Goal: Task Accomplishment & Management: Contribute content

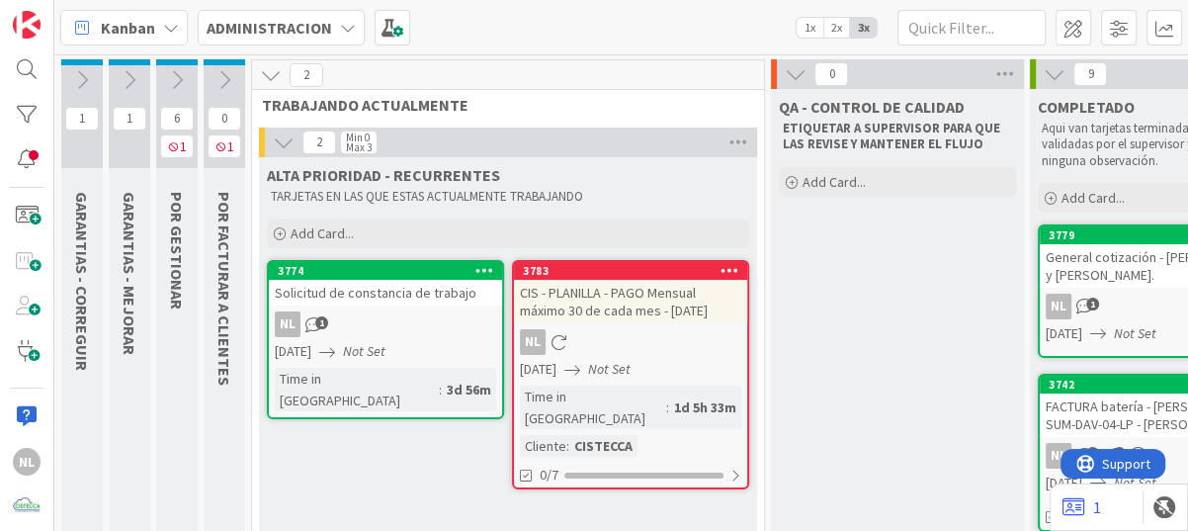
click at [162, 87] on button at bounding box center [176, 80] width 41 height 30
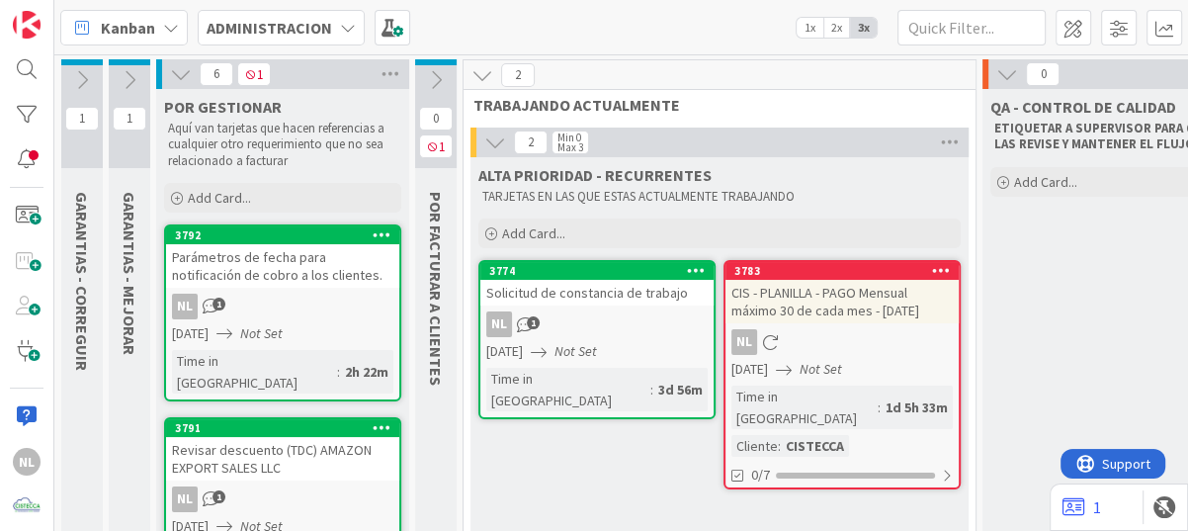
scroll to position [99, 0]
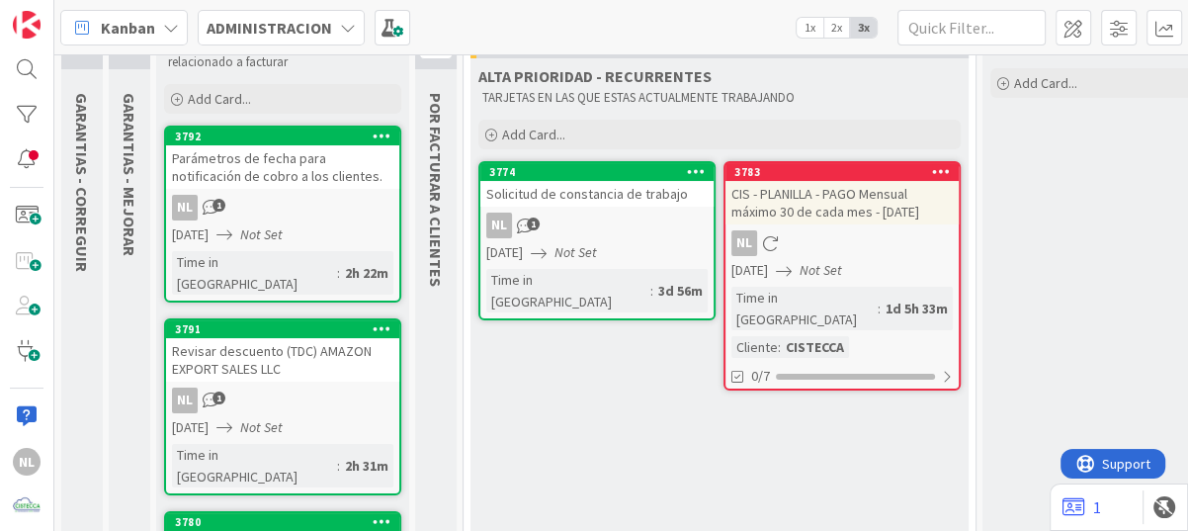
click at [273, 192] on div "3792 Parámetros de fecha para notificación de cobro a los clientes. NL 1 [DATE]…" at bounding box center [282, 213] width 237 height 177
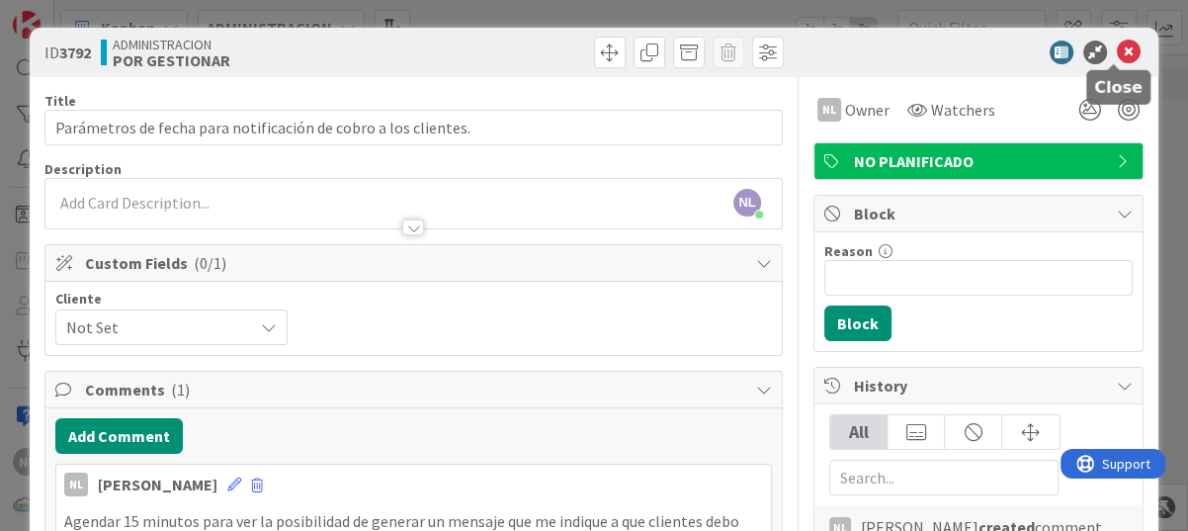
click at [1117, 47] on icon at bounding box center [1129, 53] width 24 height 24
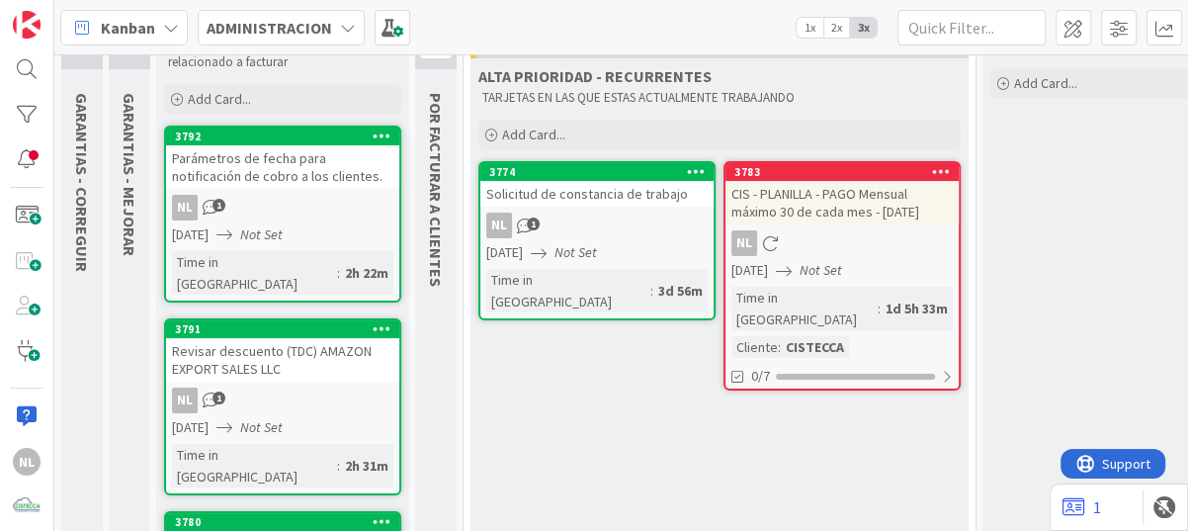
click at [273, 392] on div "3791 Revisar descuento (TDC) AMAZON EXPORT SALES LLC NL 1 26/09/2025 Not Set Ti…" at bounding box center [282, 406] width 237 height 177
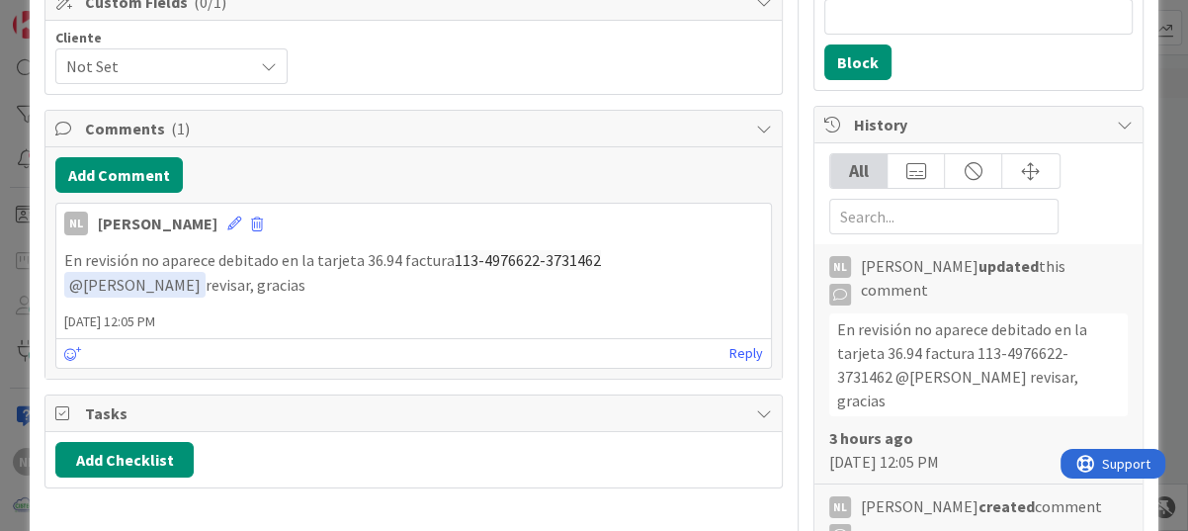
scroll to position [296, 0]
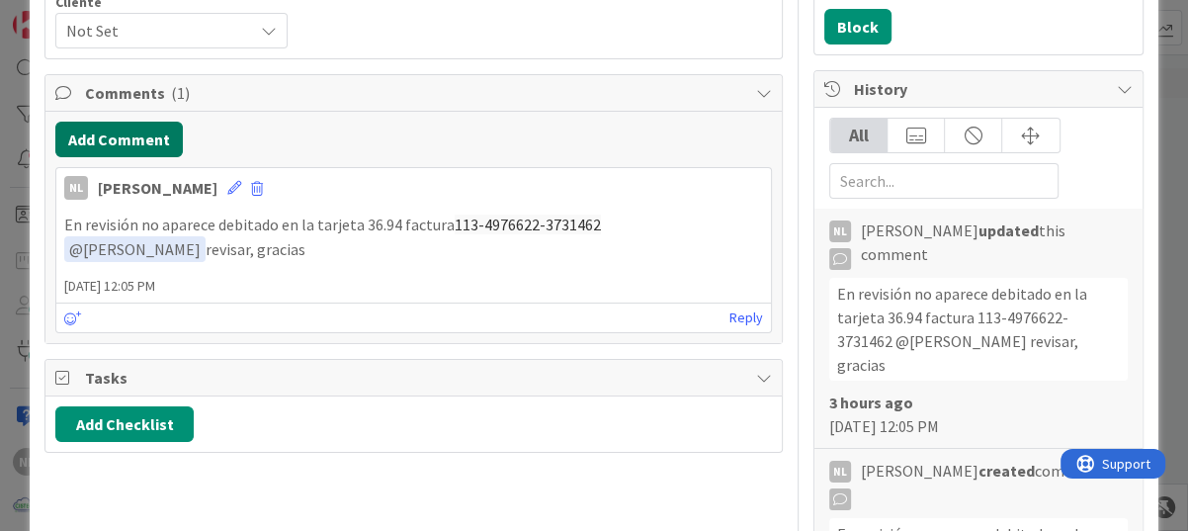
click at [102, 137] on button "Add Comment" at bounding box center [118, 140] width 127 height 36
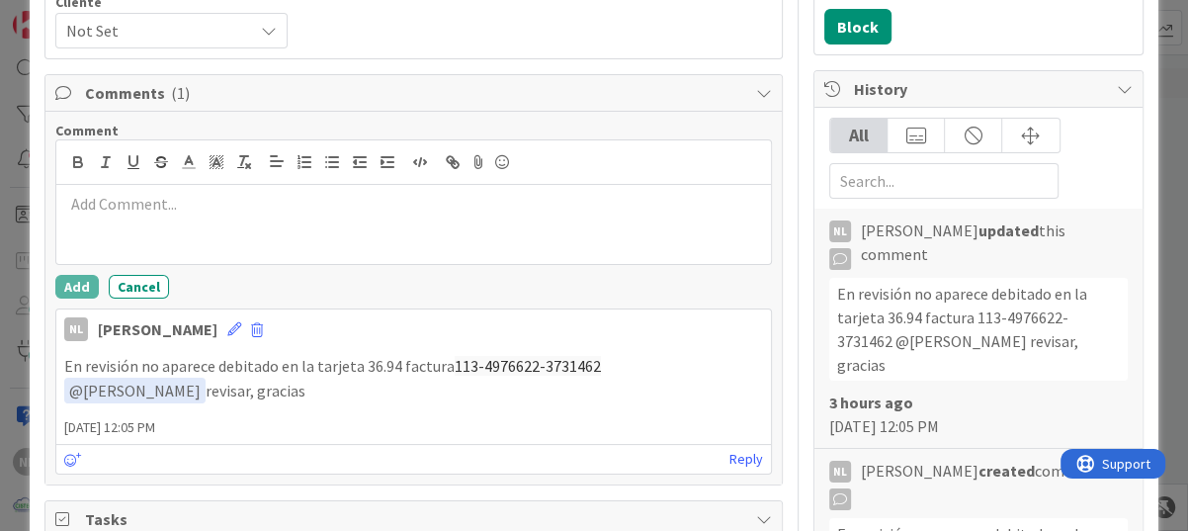
click at [95, 203] on p at bounding box center [413, 204] width 699 height 23
drag, startPoint x: 260, startPoint y: 207, endPoint x: 137, endPoint y: 205, distance: 122.6
click at [137, 205] on p "Se verifico que compra se" at bounding box center [413, 204] width 699 height 23
click at [183, 205] on p "Se verifico que se devota" at bounding box center [413, 204] width 699 height 23
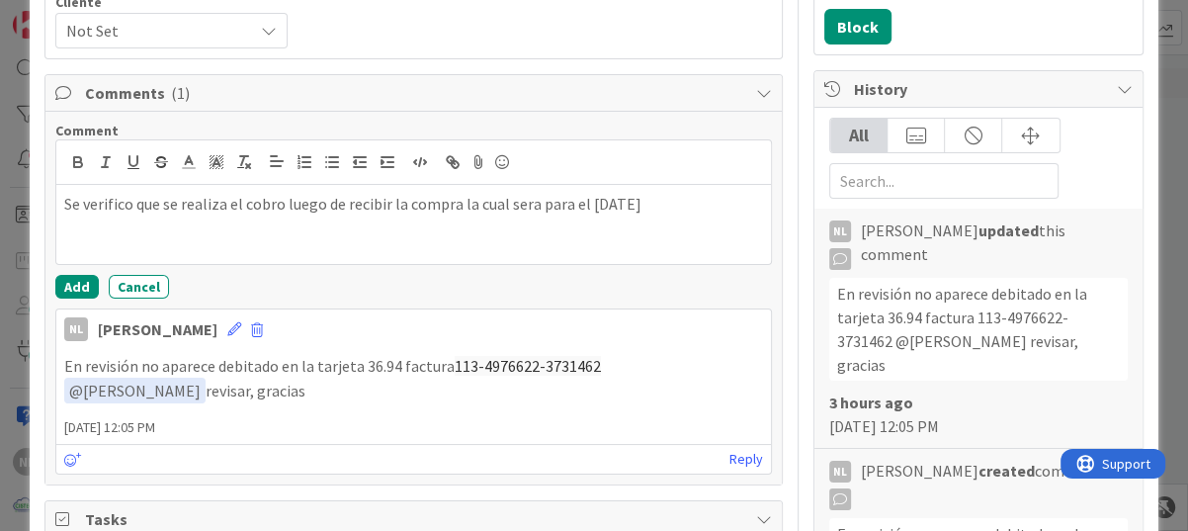
drag, startPoint x: 523, startPoint y: 206, endPoint x: 531, endPoint y: 217, distance: 14.2
click at [684, 199] on p "Se verifico que se realiza el cobro luego de recibir la compra la cual será par…" at bounding box center [413, 204] width 699 height 23
click at [690, 206] on p "Se verifico que se realiza el cobro luego de recibir la compra la cual será par…" at bounding box center [413, 204] width 699 height 23
click at [69, 279] on button "Add" at bounding box center [76, 287] width 43 height 24
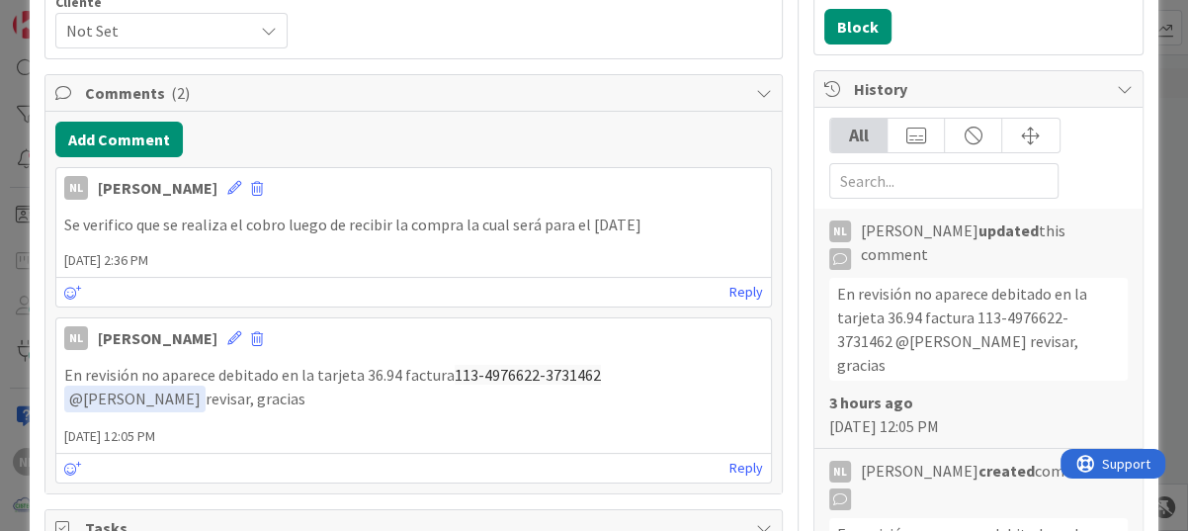
scroll to position [0, 0]
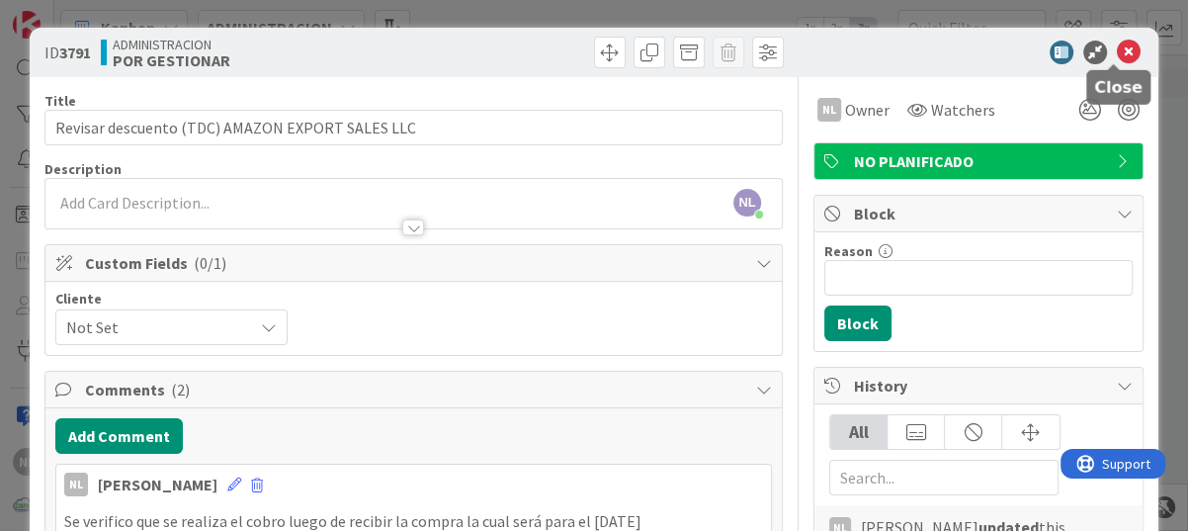
click at [1117, 55] on icon at bounding box center [1129, 53] width 24 height 24
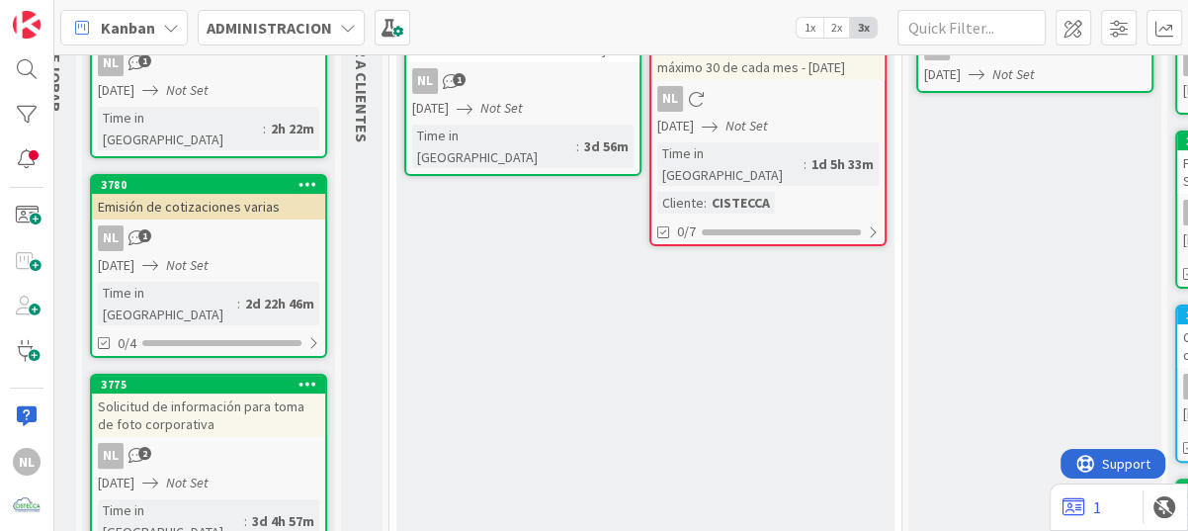
scroll to position [198, 74]
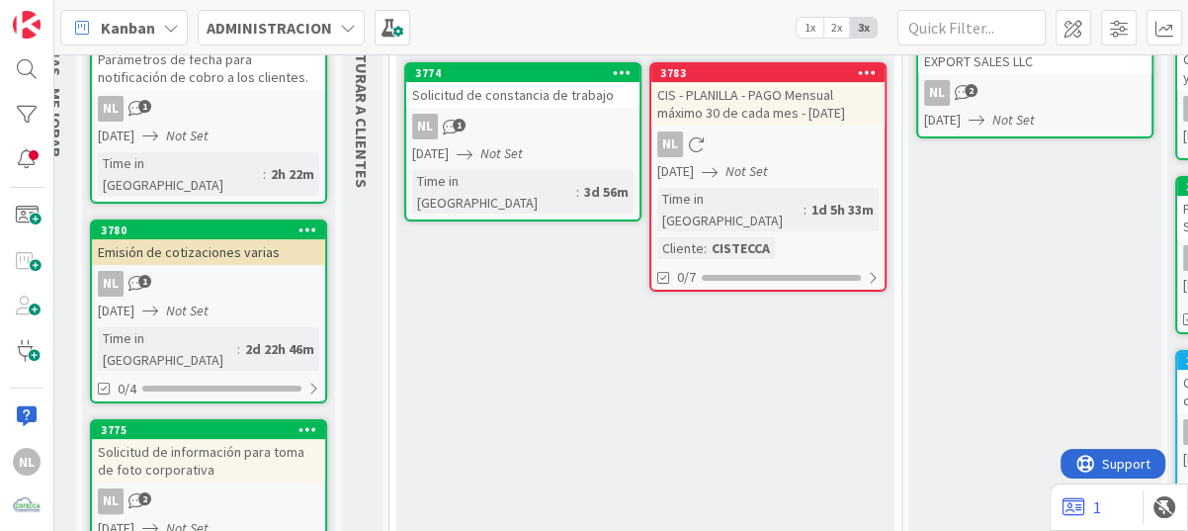
click at [190, 300] on div "23/09/2025 Not Set" at bounding box center [211, 310] width 227 height 21
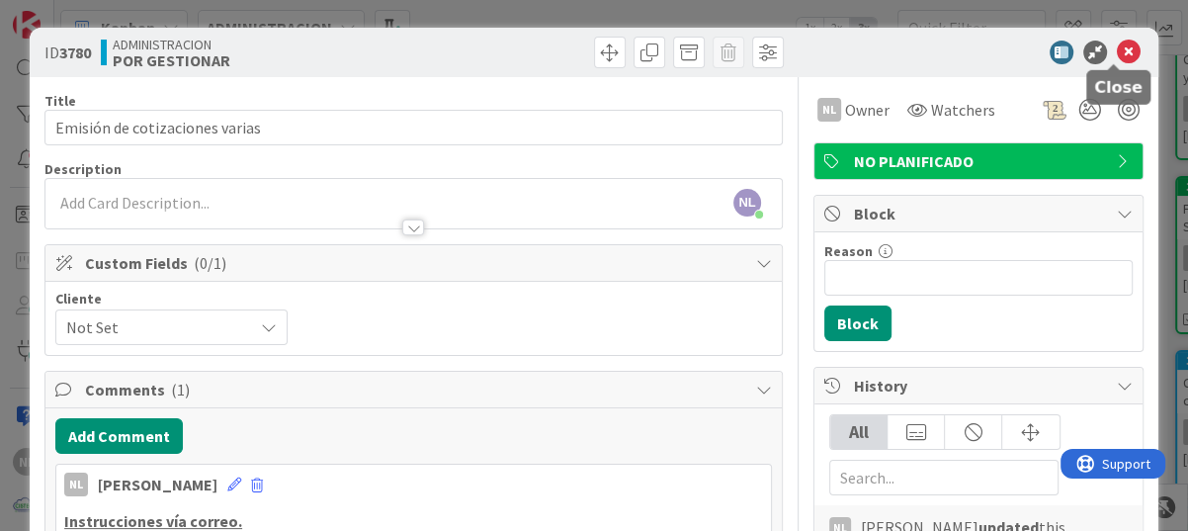
click at [1117, 53] on icon at bounding box center [1129, 53] width 24 height 24
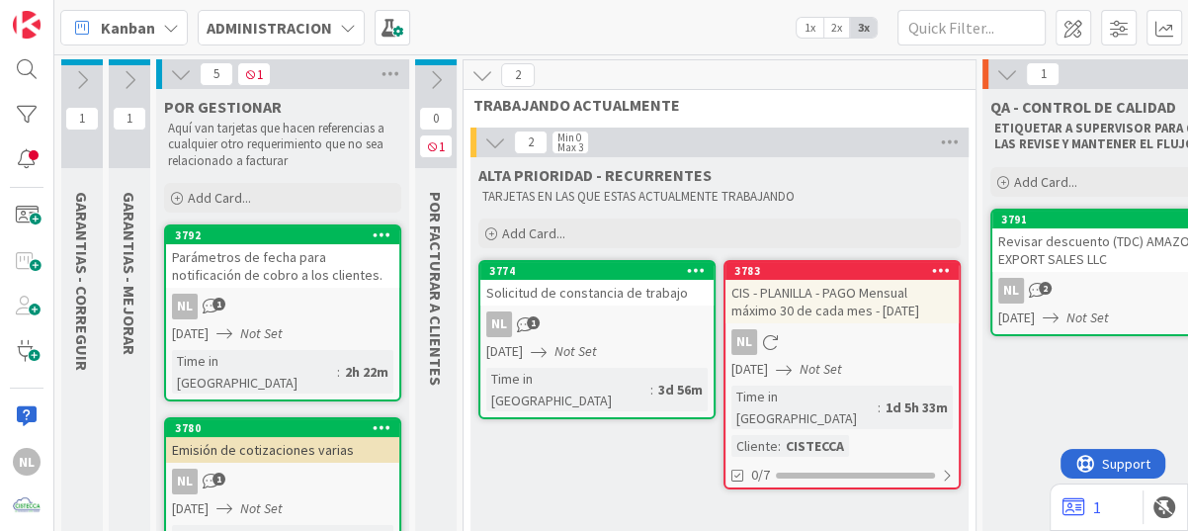
click at [433, 78] on icon at bounding box center [436, 80] width 22 height 22
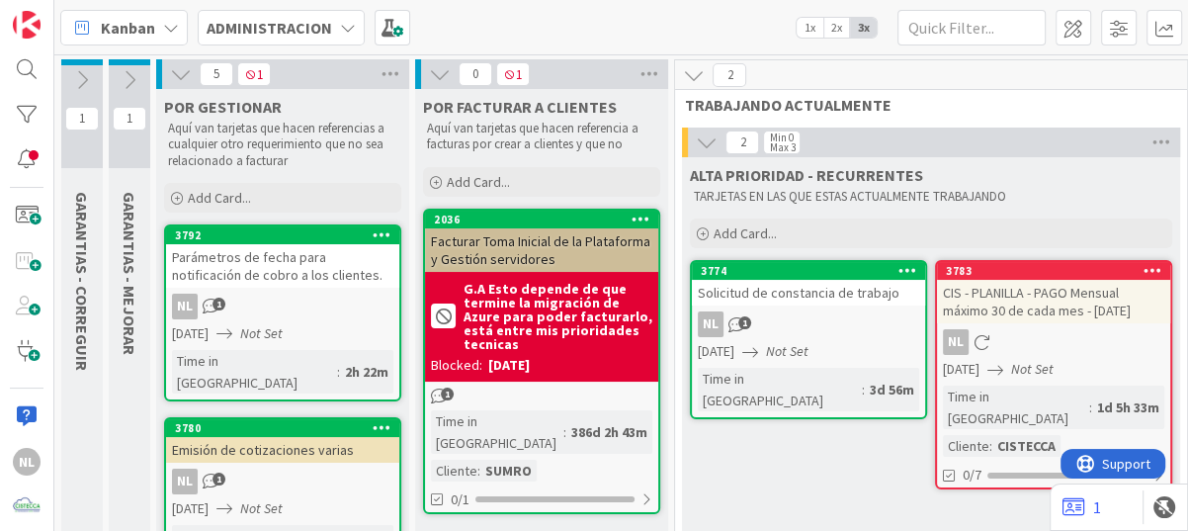
click at [437, 79] on icon at bounding box center [440, 74] width 22 height 22
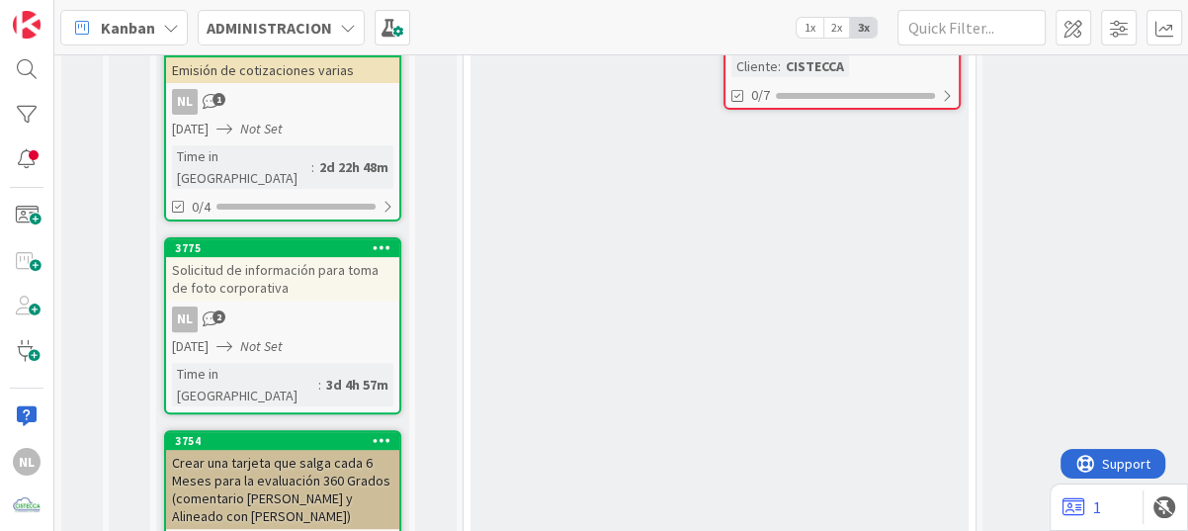
scroll to position [395, 0]
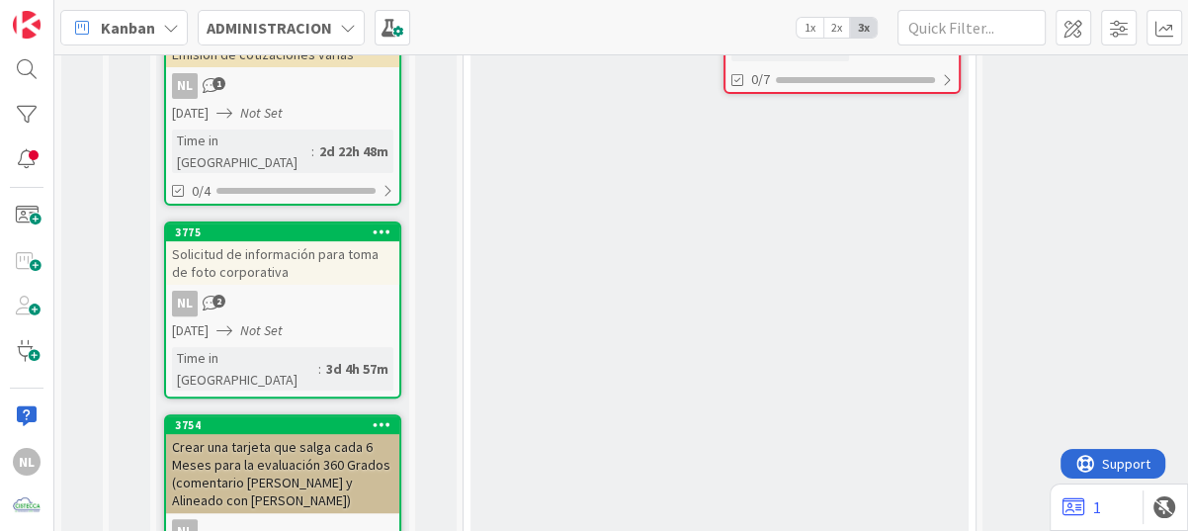
click at [296, 290] on div "NL 2" at bounding box center [282, 303] width 233 height 26
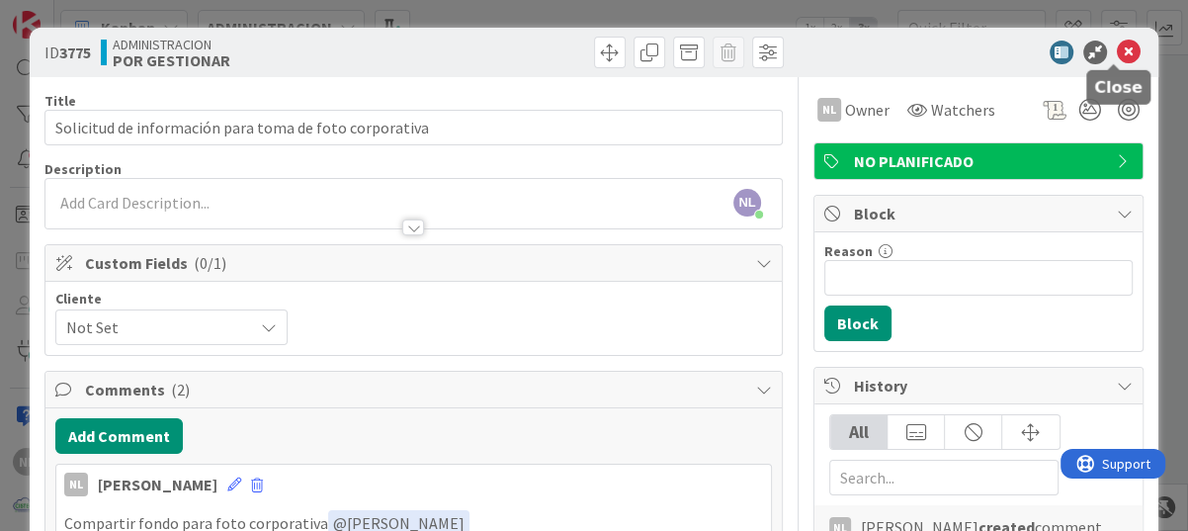
click at [1117, 45] on icon at bounding box center [1129, 53] width 24 height 24
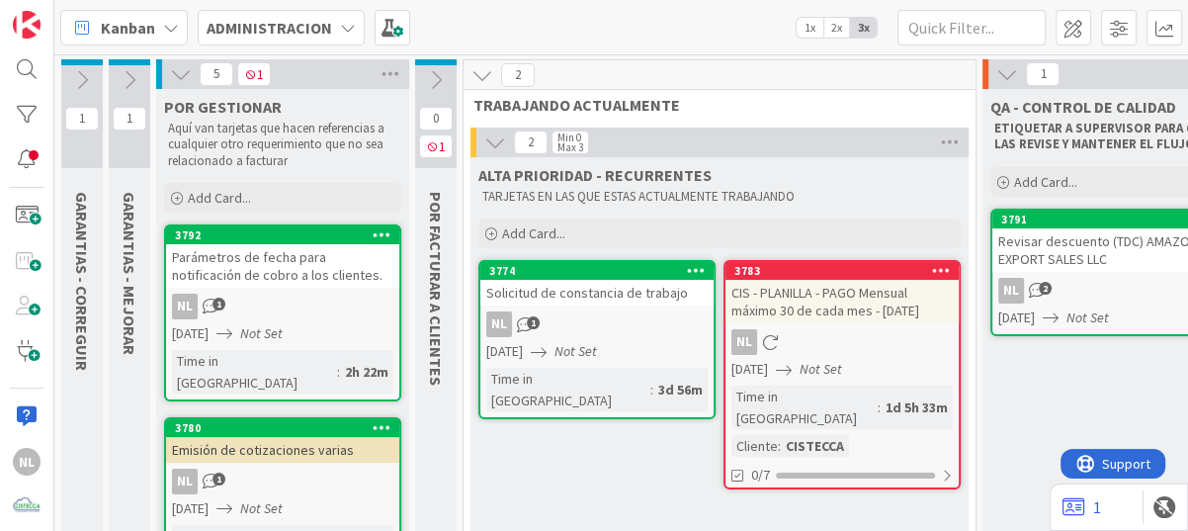
click at [78, 74] on icon at bounding box center [82, 80] width 22 height 22
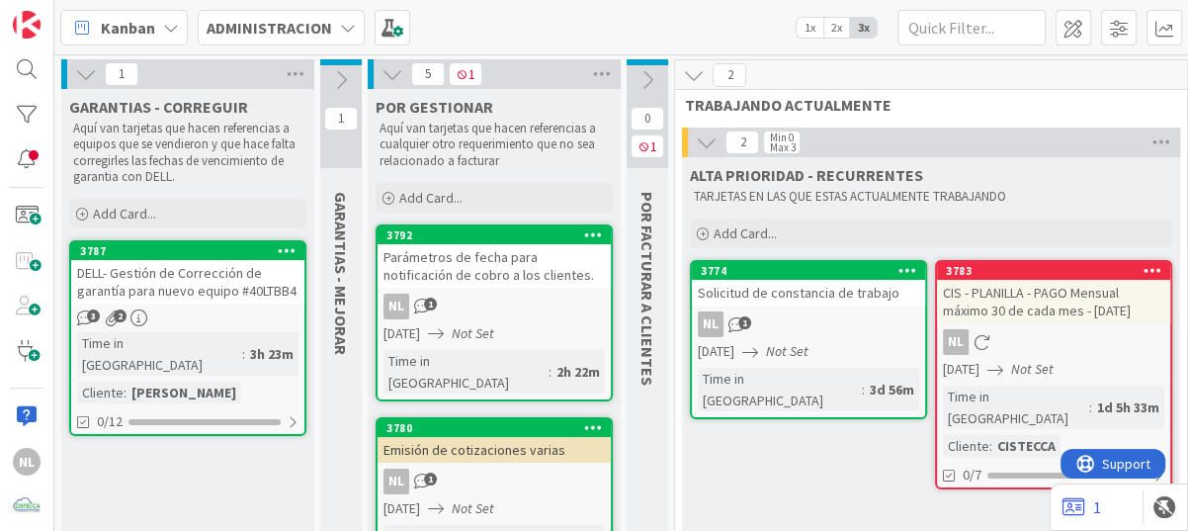
click at [199, 294] on div "DELL- Gestión de Corrección de garantía para nuevo equipo #40LTBB4" at bounding box center [187, 281] width 233 height 43
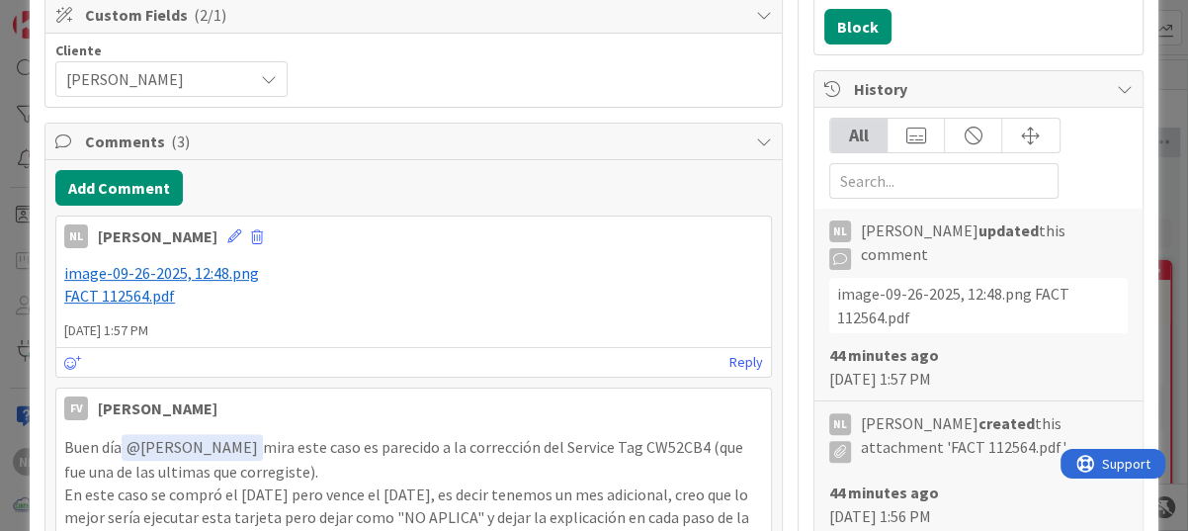
drag, startPoint x: 133, startPoint y: 292, endPoint x: 645, endPoint y: 258, distance: 513.0
click at [645, 258] on div "﻿ image-09-26-2025, 12:48.png ﻿ ﻿ FACT 112564.pdf ﻿" at bounding box center [413, 284] width 714 height 60
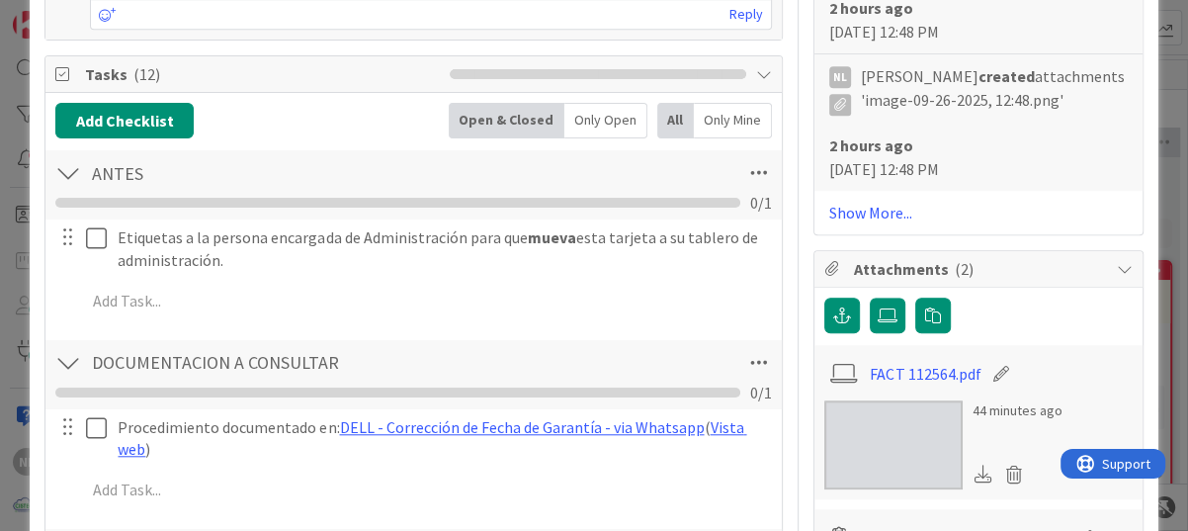
scroll to position [1284, 0]
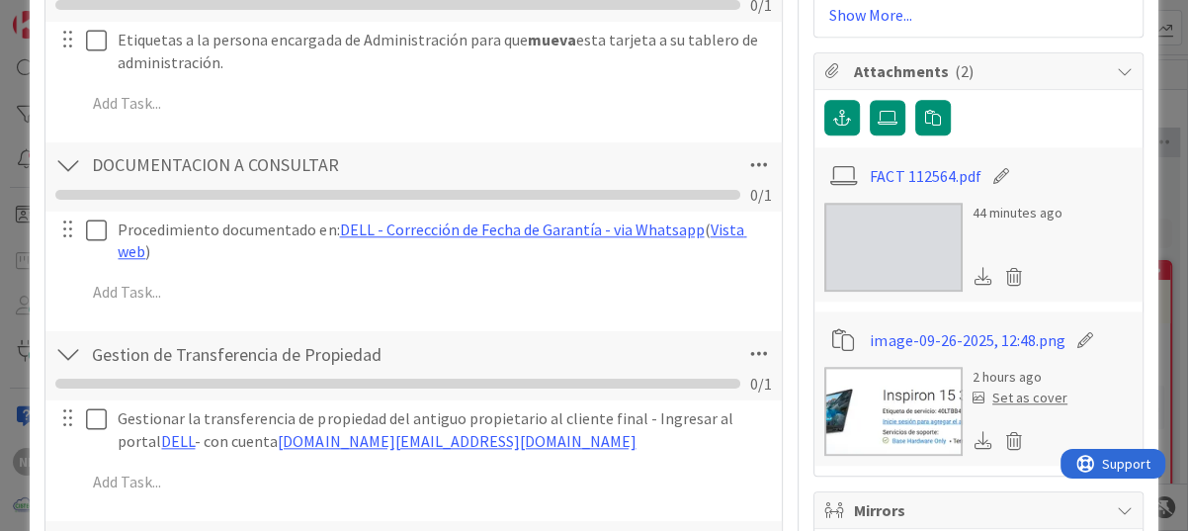
drag, startPoint x: 927, startPoint y: 246, endPoint x: 879, endPoint y: 269, distance: 52.6
click at [879, 269] on img at bounding box center [893, 247] width 138 height 89
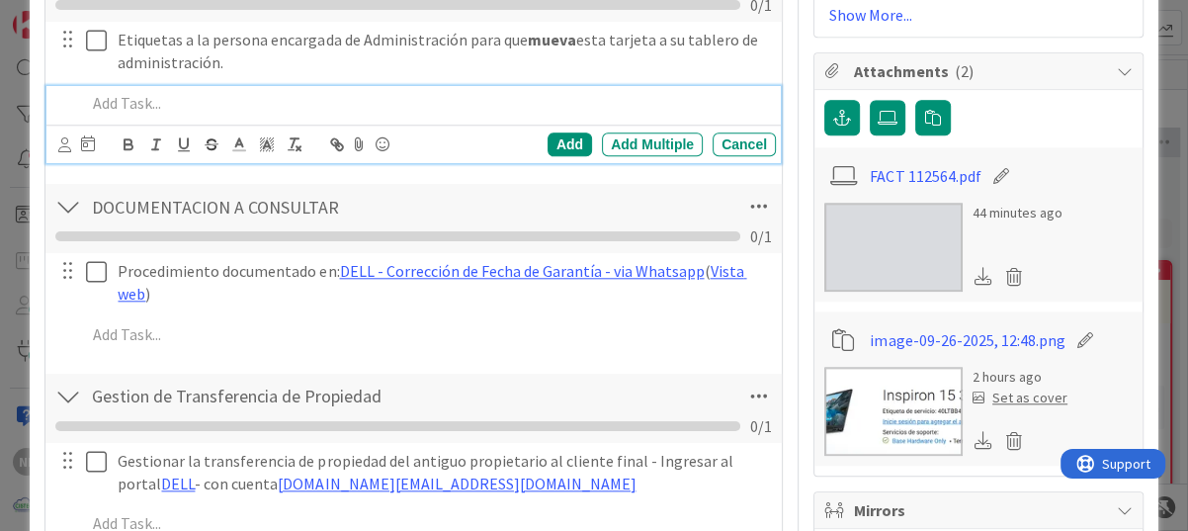
click at [559, 93] on p at bounding box center [427, 103] width 682 height 23
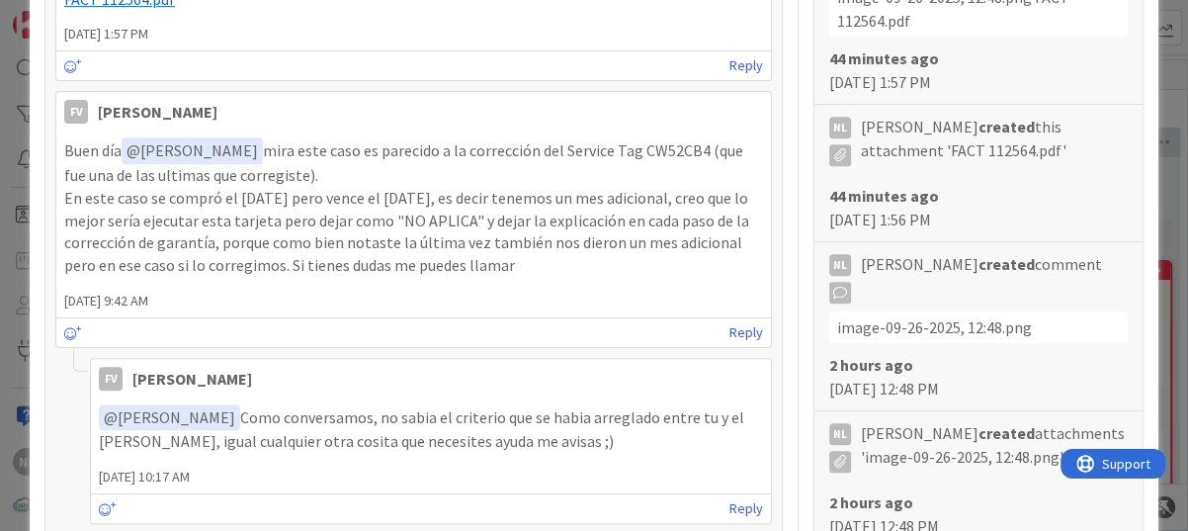
scroll to position [0, 0]
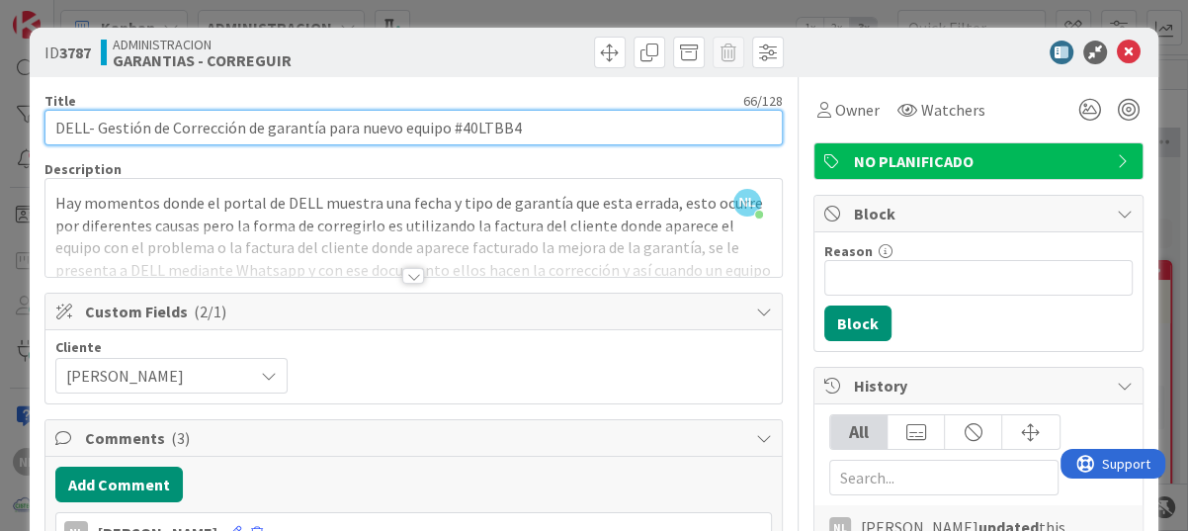
drag, startPoint x: 454, startPoint y: 127, endPoint x: 520, endPoint y: 133, distance: 66.5
click at [534, 112] on input "DELL- Gestión de Corrección de garantía para nuevo equipo #40LTBB4" at bounding box center [413, 128] width 738 height 36
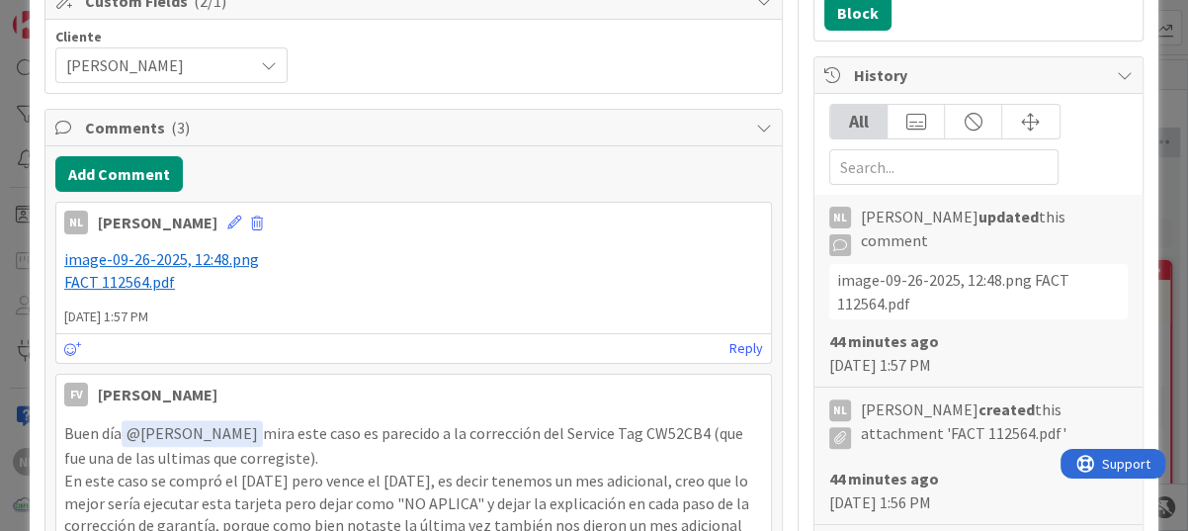
scroll to position [198, 0]
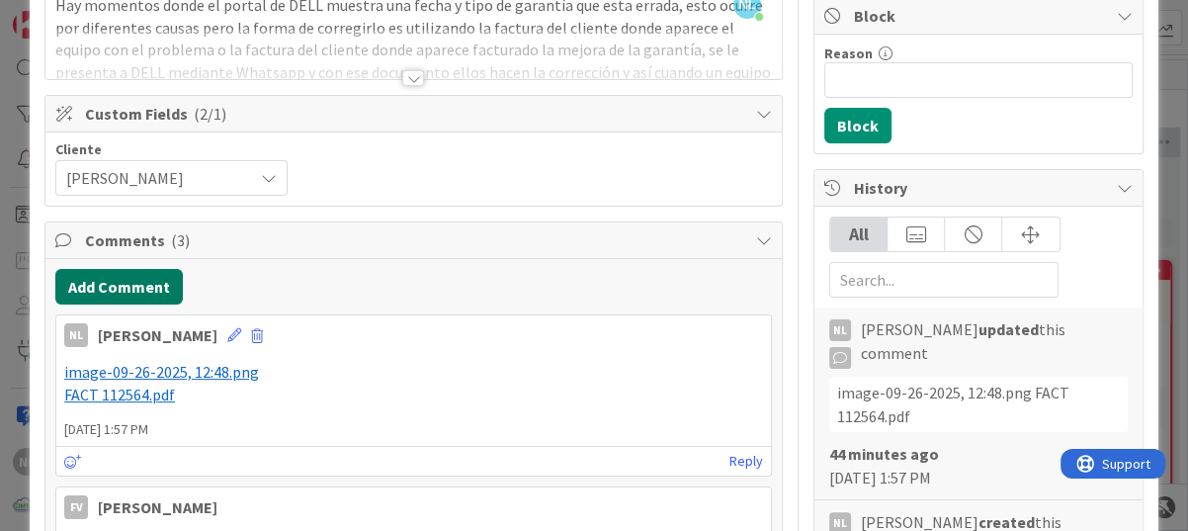
click at [132, 286] on button "Add Comment" at bounding box center [118, 287] width 127 height 36
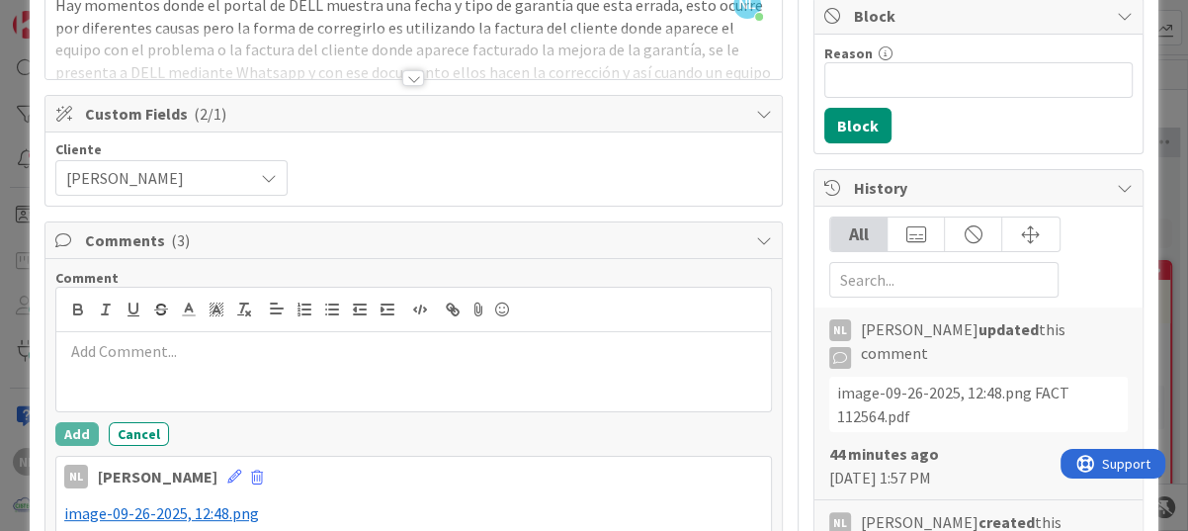
click at [100, 348] on p at bounding box center [413, 351] width 699 height 23
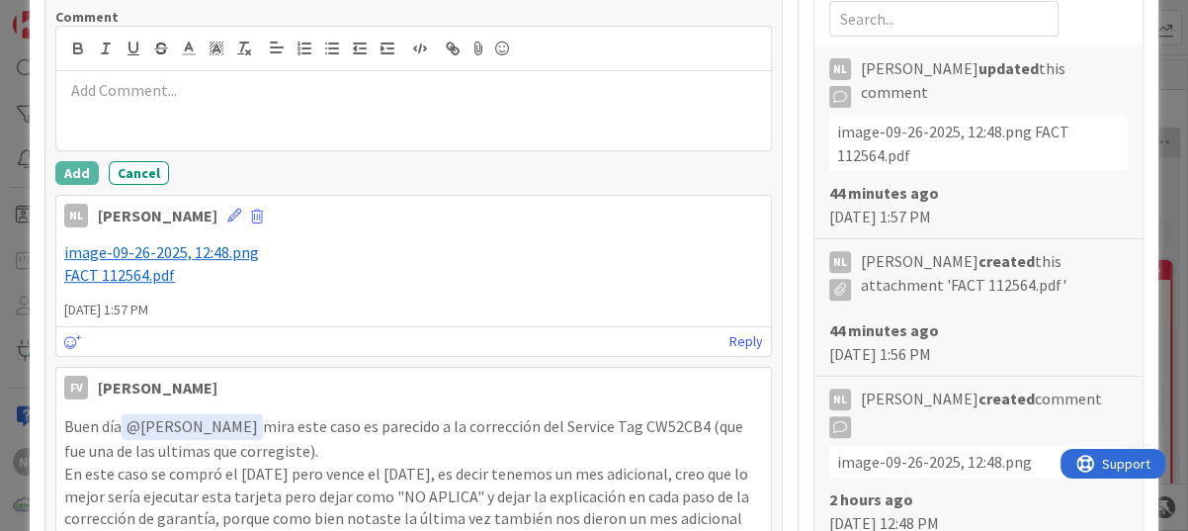
scroll to position [494, 0]
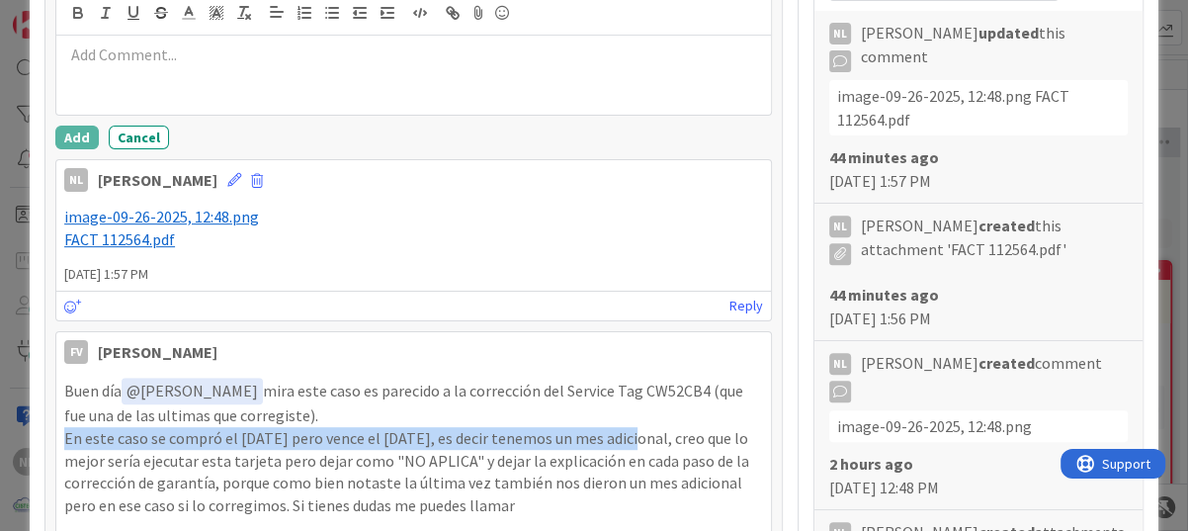
drag, startPoint x: 65, startPoint y: 439, endPoint x: 626, endPoint y: 437, distance: 561.2
click at [626, 437] on p "En este caso se compró el 9 de septiembre de 2025 pero vence el 1 de octubre de…" at bounding box center [413, 472] width 699 height 90
drag, startPoint x: 626, startPoint y: 437, endPoint x: 607, endPoint y: 439, distance: 19.9
copy p "En este caso se compró el 9 de septiembre de 2025 pero vence el 1 de octubre de…"
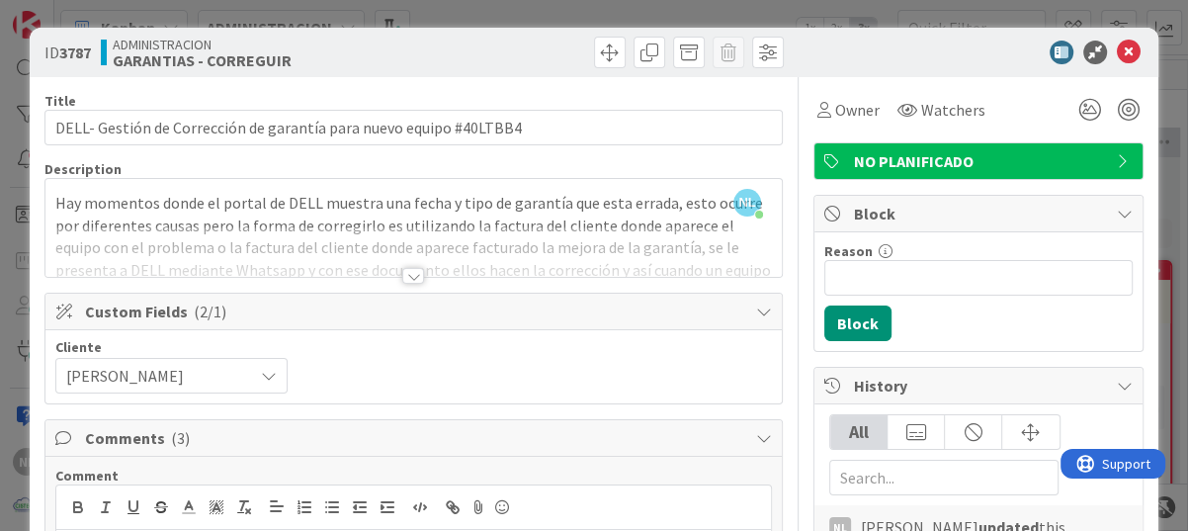
scroll to position [395, 0]
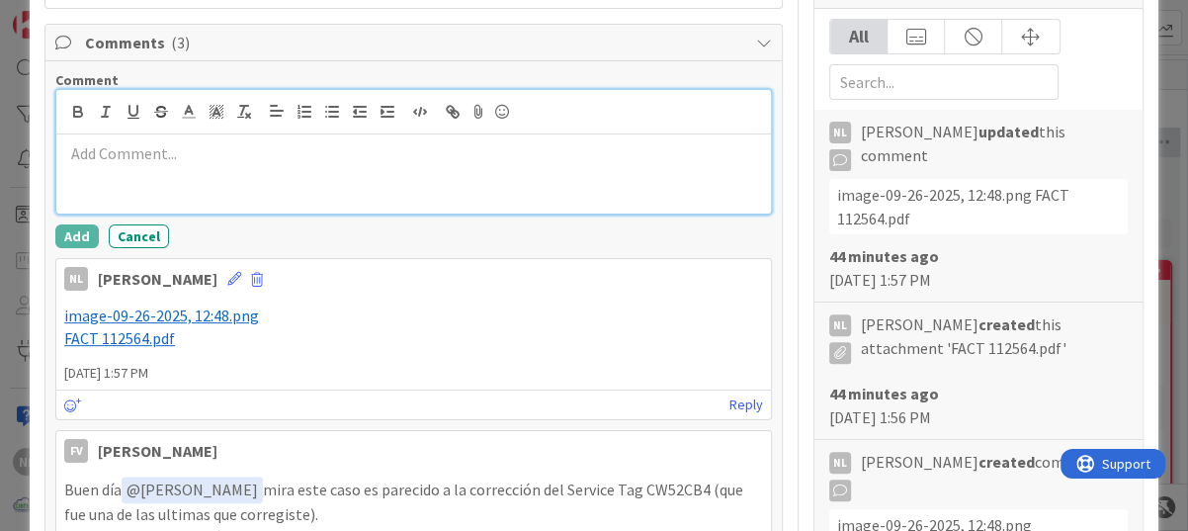
click at [67, 161] on p at bounding box center [413, 153] width 699 height 23
paste div
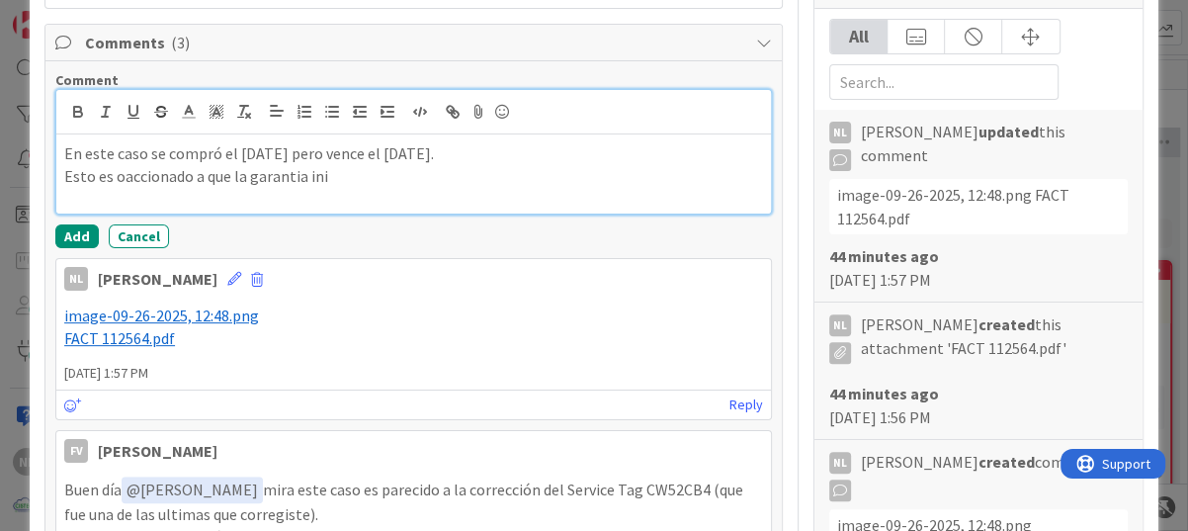
drag, startPoint x: 156, startPoint y: 177, endPoint x: 135, endPoint y: 172, distance: 21.3
drag, startPoint x: 115, startPoint y: 176, endPoint x: 149, endPoint y: 166, distance: 36.0
drag, startPoint x: 119, startPoint y: 176, endPoint x: 328, endPoint y: 185, distance: 209.7
click at [328, 185] on p "Esto es oaccionado a que la garantia ini" at bounding box center [413, 176] width 699 height 23
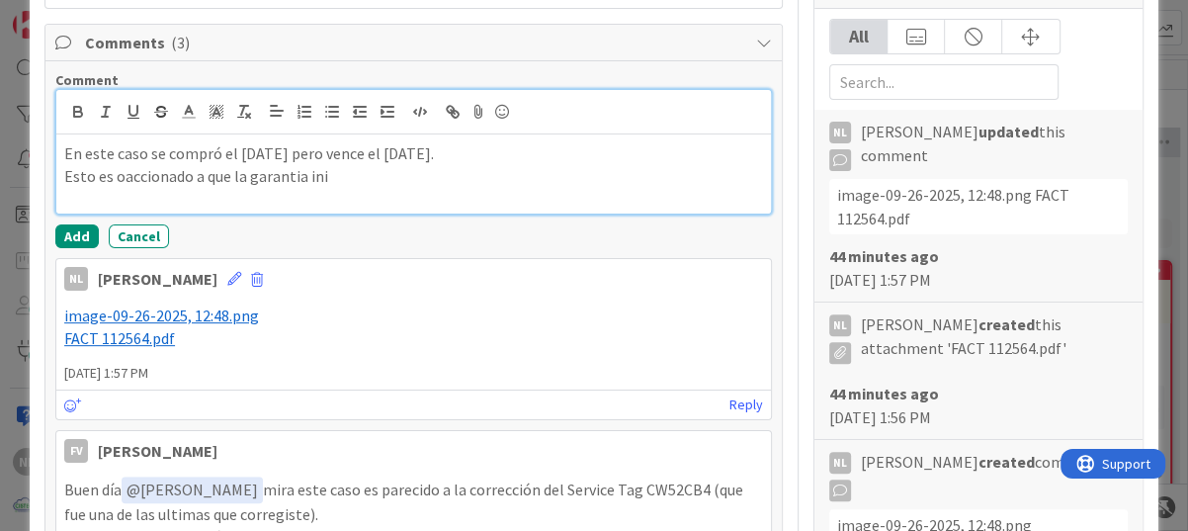
drag, startPoint x: 323, startPoint y: 177, endPoint x: 111, endPoint y: 178, distance: 212.4
click at [111, 178] on p "Esto es oaccionado a que la garantia ini" at bounding box center [413, 176] width 699 height 23
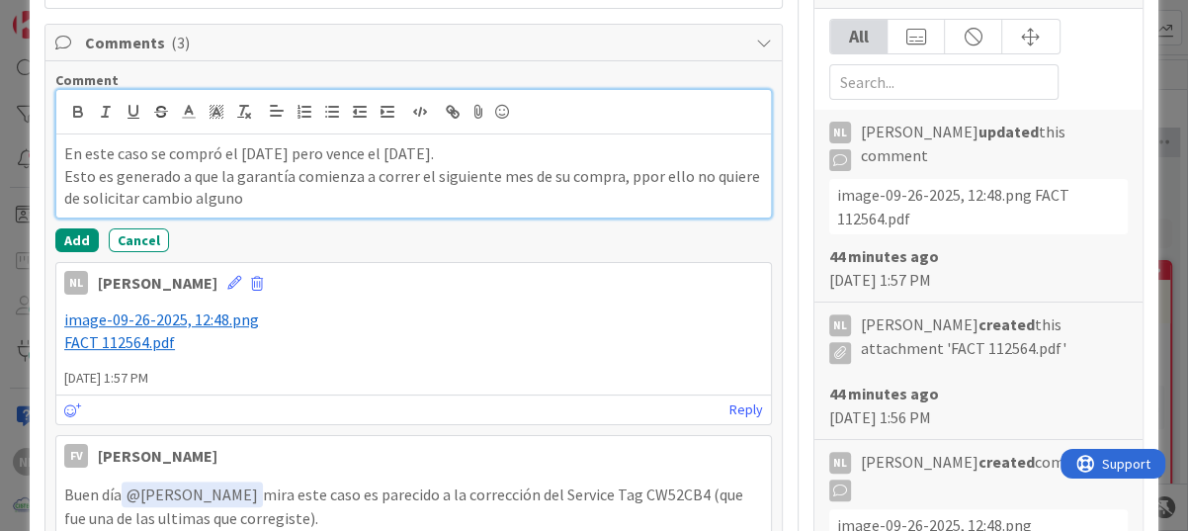
click at [265, 207] on p "Esto es generado a que la garantía comienza a correr el siguiente mes de su com…" at bounding box center [413, 187] width 699 height 44
click at [240, 200] on p "Esto es generado a que la garantía comienza a correr el siguiente mes de su com…" at bounding box center [413, 187] width 699 height 44
click at [394, 193] on p "Esto es generado a que la garantía comienza a correr el siguiente mes de su com…" at bounding box center [413, 187] width 699 height 44
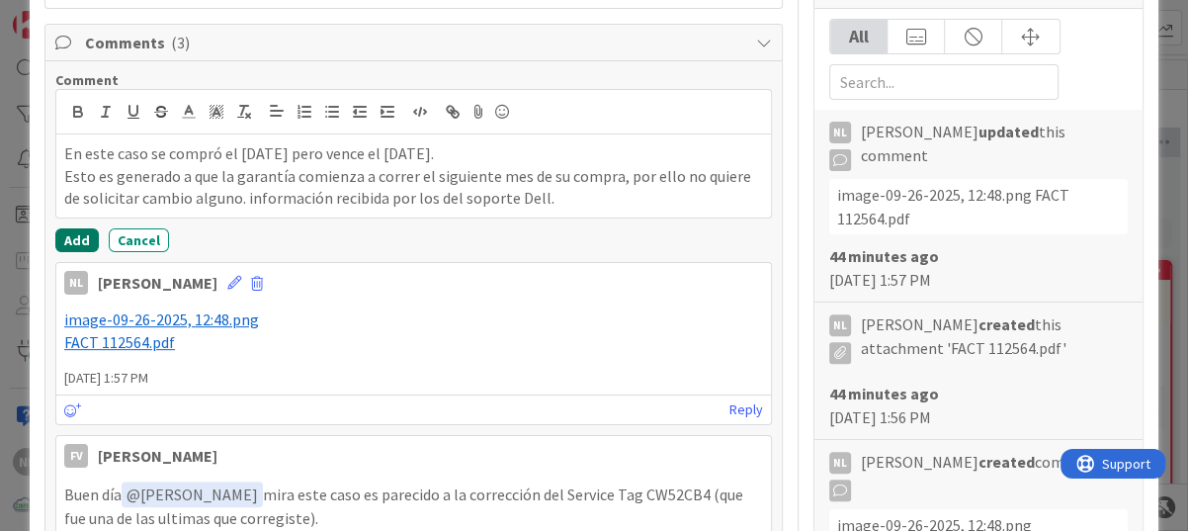
click at [74, 238] on button "Add" at bounding box center [76, 240] width 43 height 24
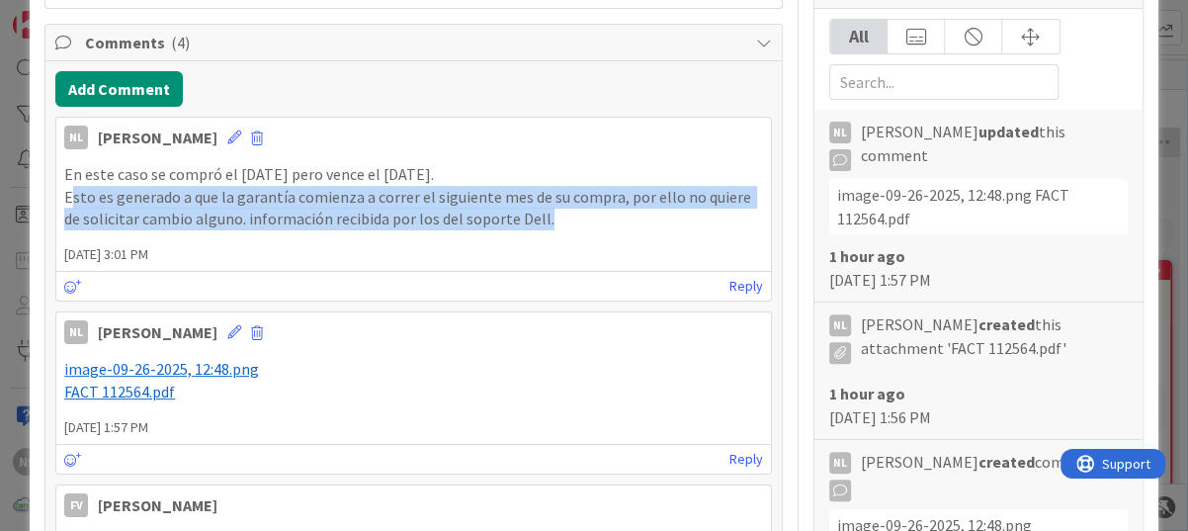
drag, startPoint x: 68, startPoint y: 193, endPoint x: 573, endPoint y: 214, distance: 505.4
click at [573, 214] on p "Esto es generado a que la garantía comienza a correr el siguiente mes de su com…" at bounding box center [413, 208] width 699 height 44
click at [125, 201] on p "Esto es generado a que la garantía comienza a correr el siguiente mes de su com…" at bounding box center [413, 208] width 699 height 44
drag, startPoint x: 57, startPoint y: 194, endPoint x: 541, endPoint y: 222, distance: 485.0
click at [541, 222] on div "En este caso se compró el 9 de septiembre de 2025 pero vence el 1 de octubre de…" at bounding box center [413, 196] width 714 height 83
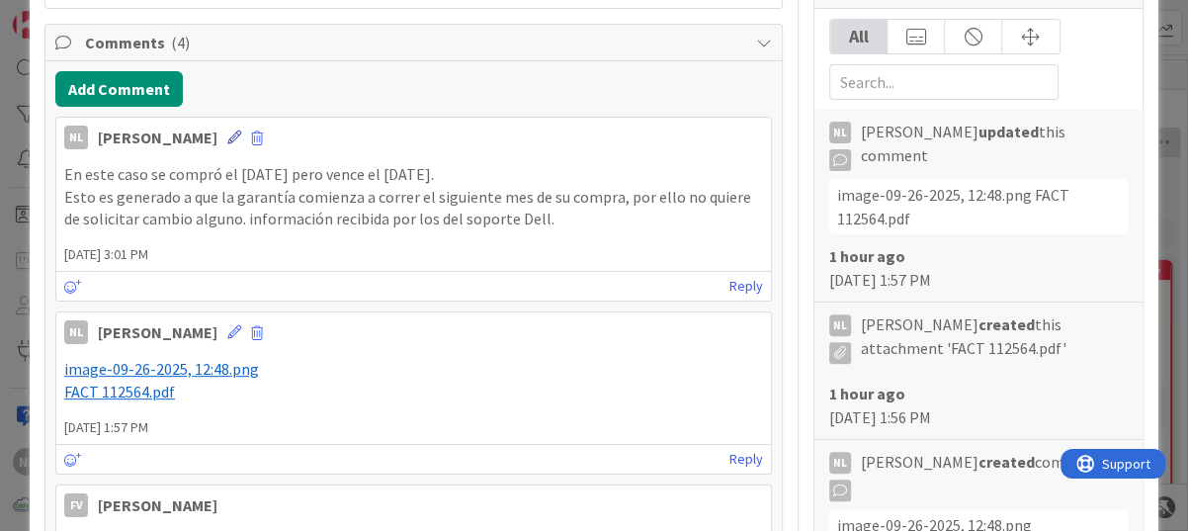
click at [227, 139] on icon at bounding box center [234, 137] width 14 height 14
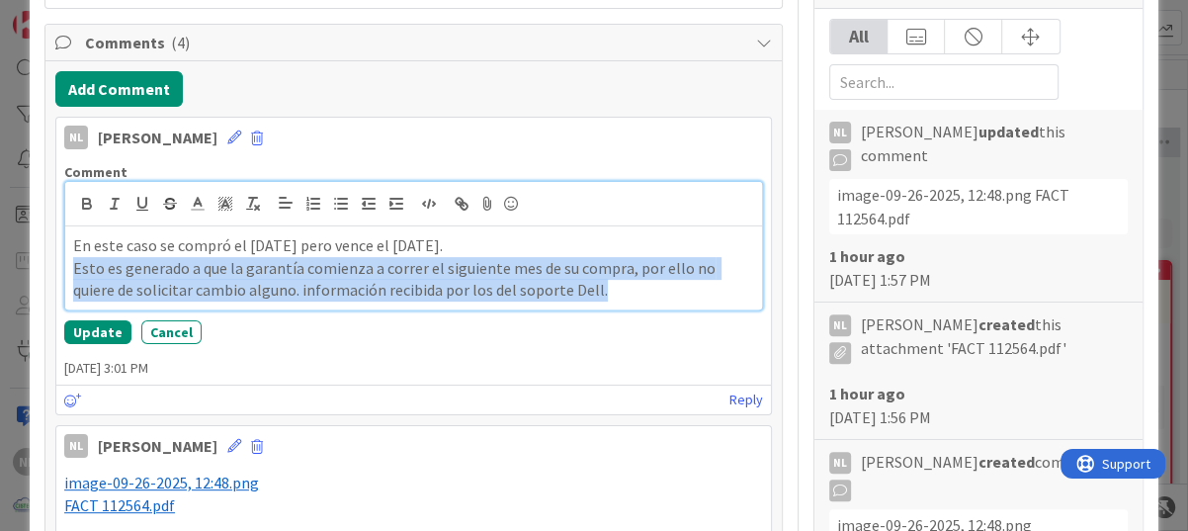
drag, startPoint x: 73, startPoint y: 270, endPoint x: 616, endPoint y: 297, distance: 543.1
click at [616, 297] on p "Esto es generado a que la garantía comienza a correr el siguiente mes de su com…" at bounding box center [413, 279] width 681 height 44
click at [90, 206] on icon "button" at bounding box center [87, 206] width 8 height 5
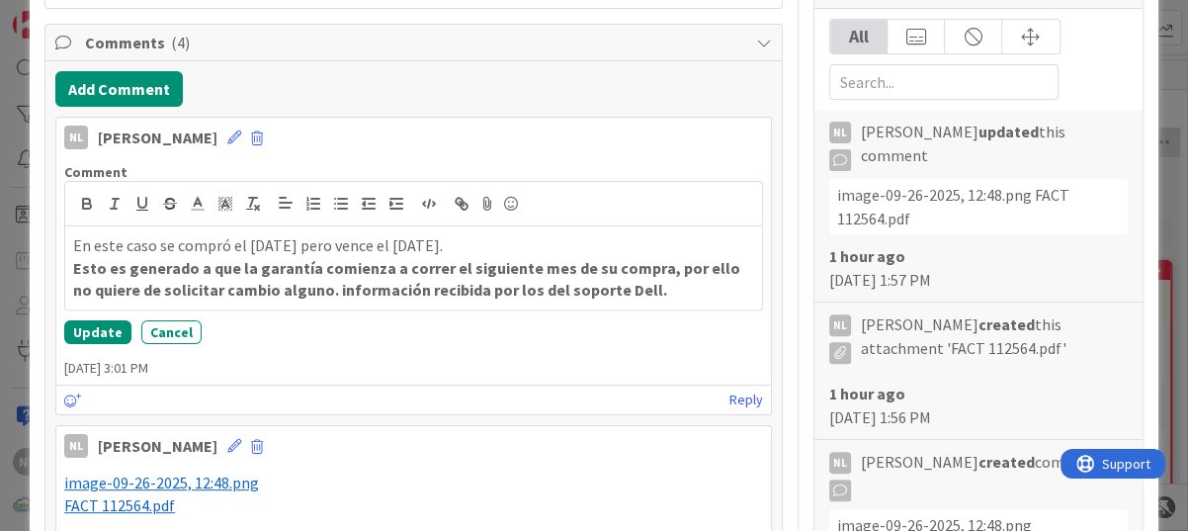
click at [429, 328] on div "Update Cancel" at bounding box center [413, 332] width 699 height 24
click at [92, 331] on button "Update" at bounding box center [97, 332] width 67 height 24
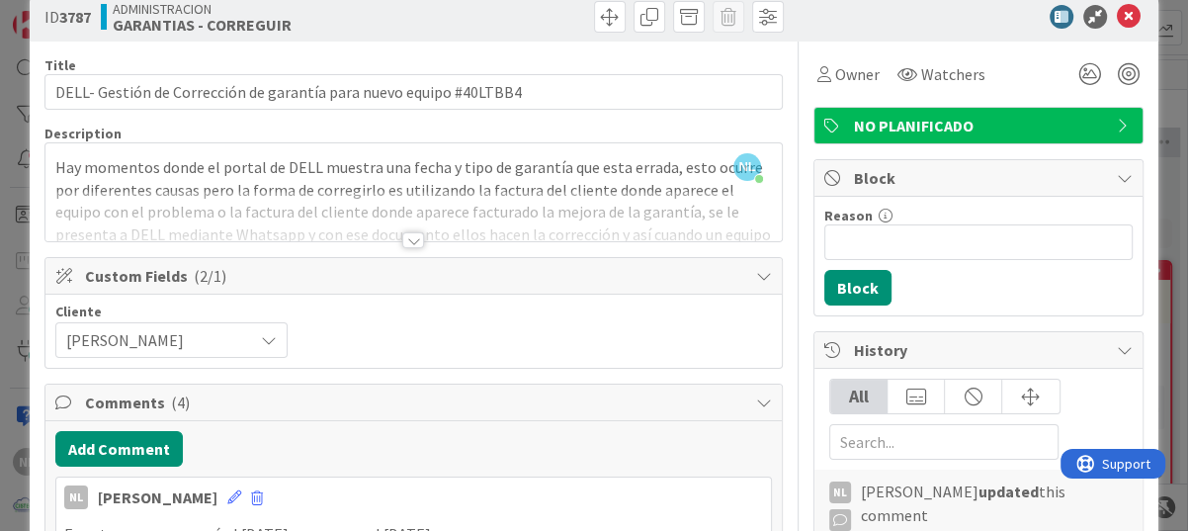
scroll to position [0, 0]
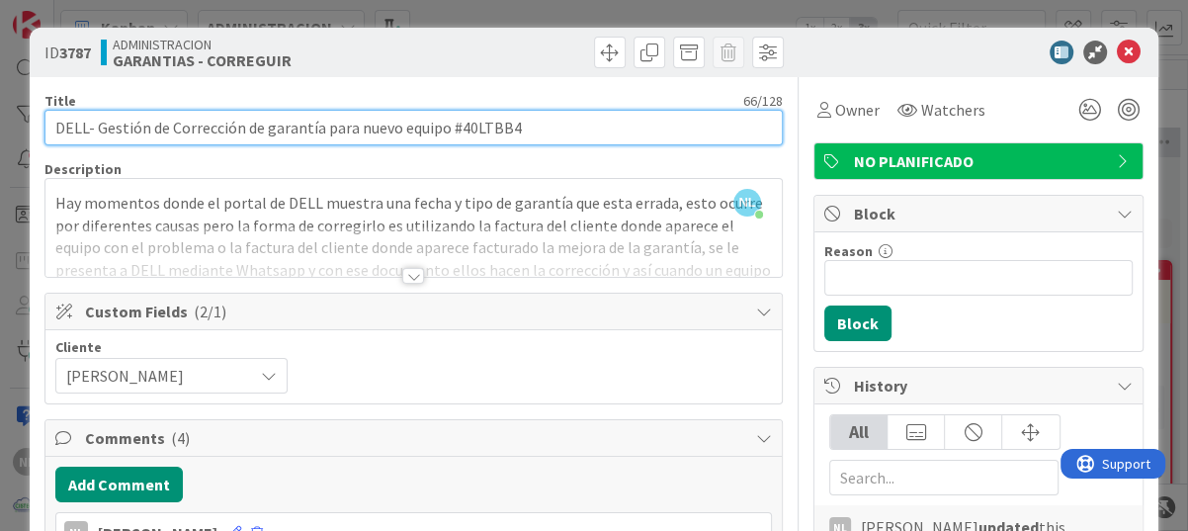
drag, startPoint x: 453, startPoint y: 131, endPoint x: 534, endPoint y: 126, distance: 81.2
click at [534, 127] on input "DELL- Gestión de Corrección de garantía para nuevo equipo #40LTBB4" at bounding box center [413, 128] width 738 height 36
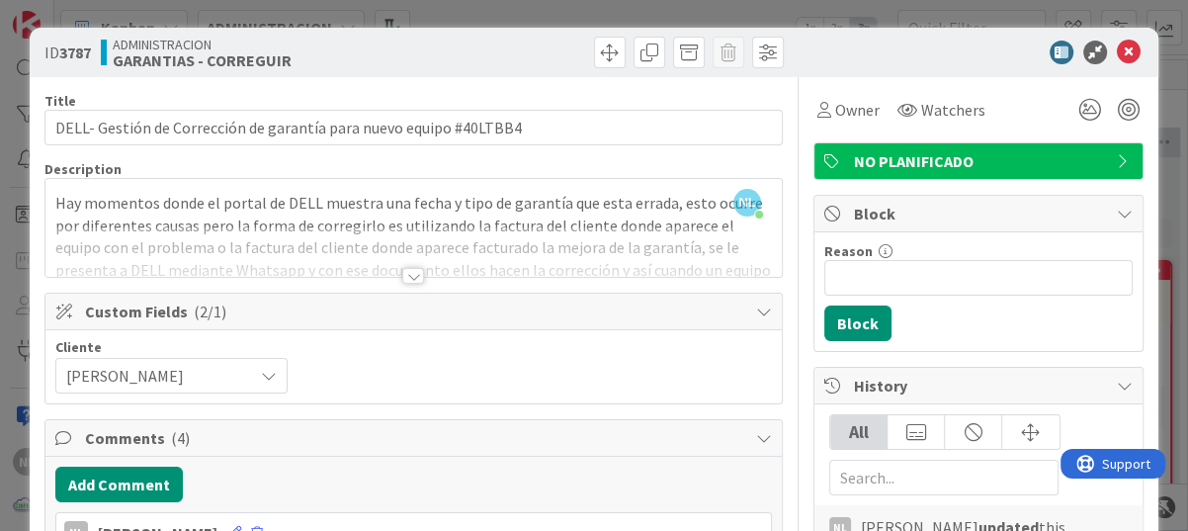
click at [620, 335] on div "Cliente KRESTON" at bounding box center [413, 366] width 736 height 73
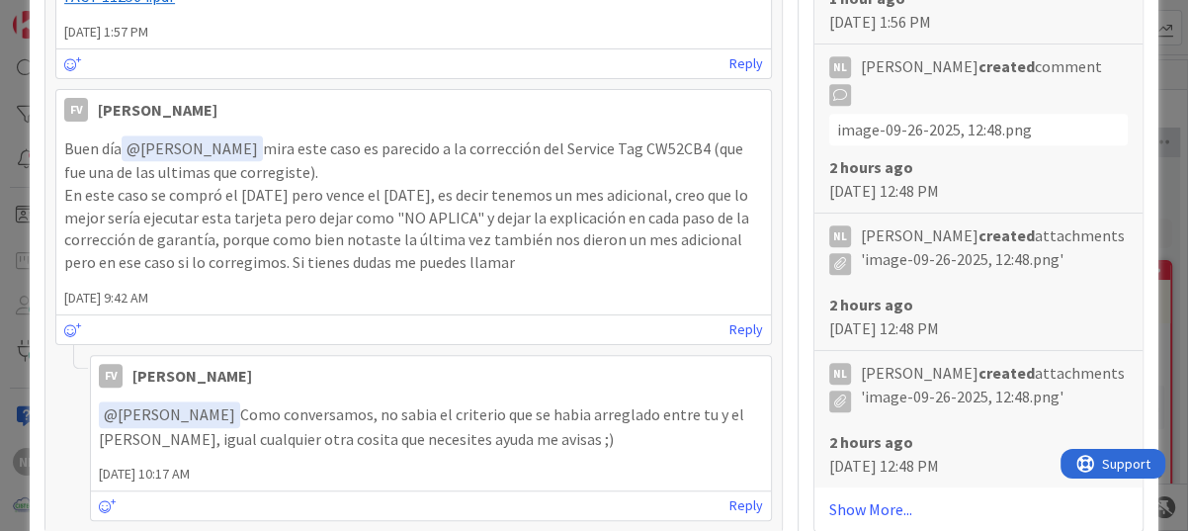
scroll to position [1284, 0]
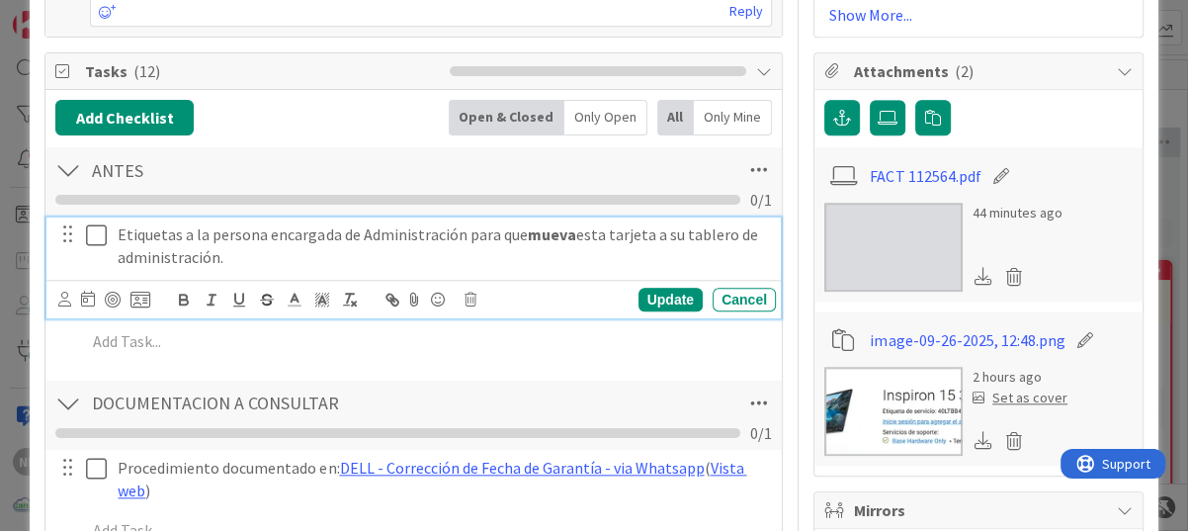
click at [100, 238] on icon at bounding box center [96, 235] width 21 height 24
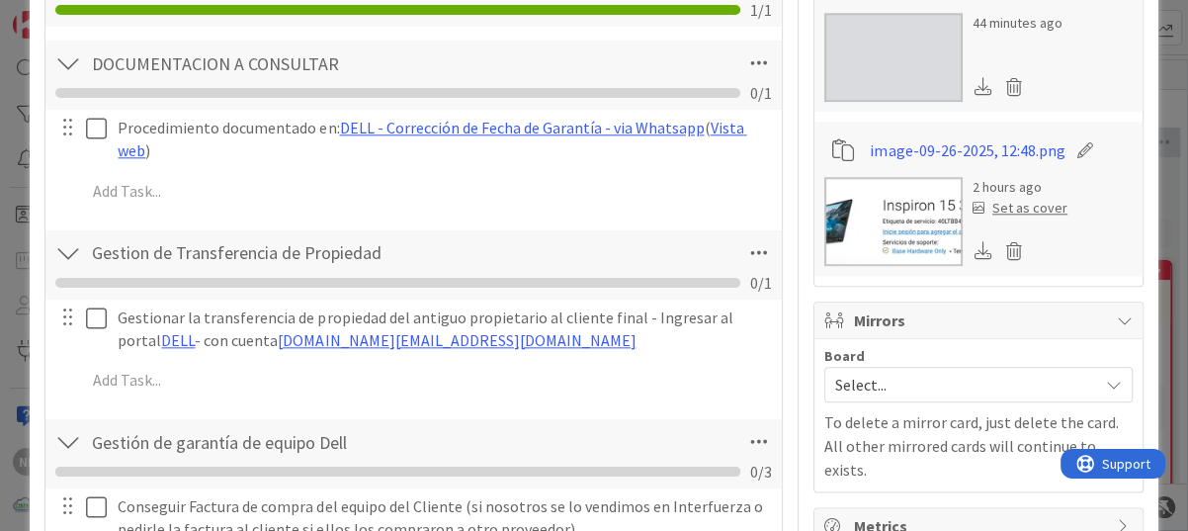
scroll to position [1482, 0]
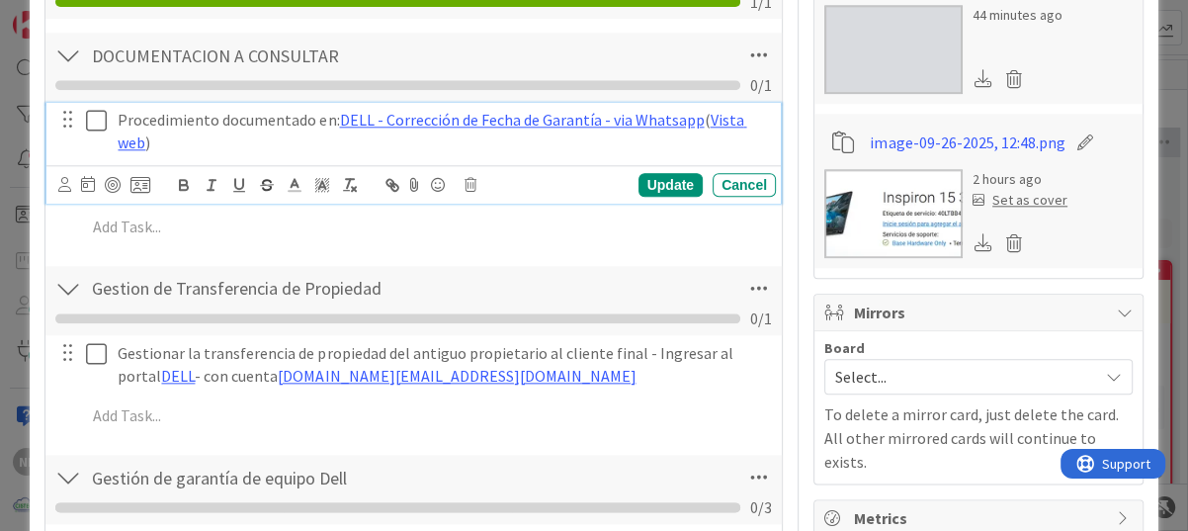
click at [87, 118] on icon at bounding box center [96, 121] width 21 height 24
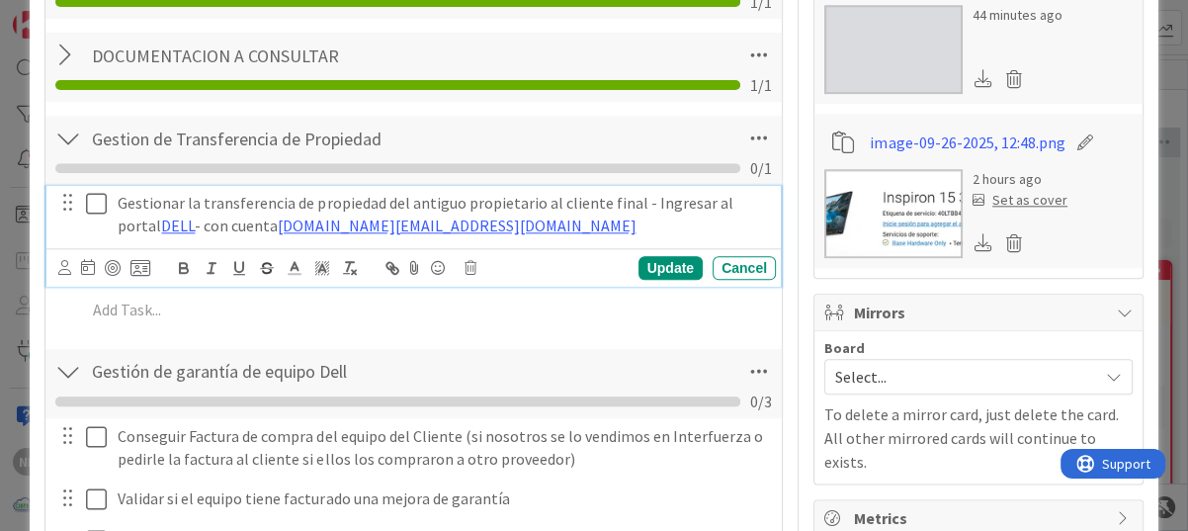
click at [87, 199] on icon at bounding box center [96, 204] width 21 height 24
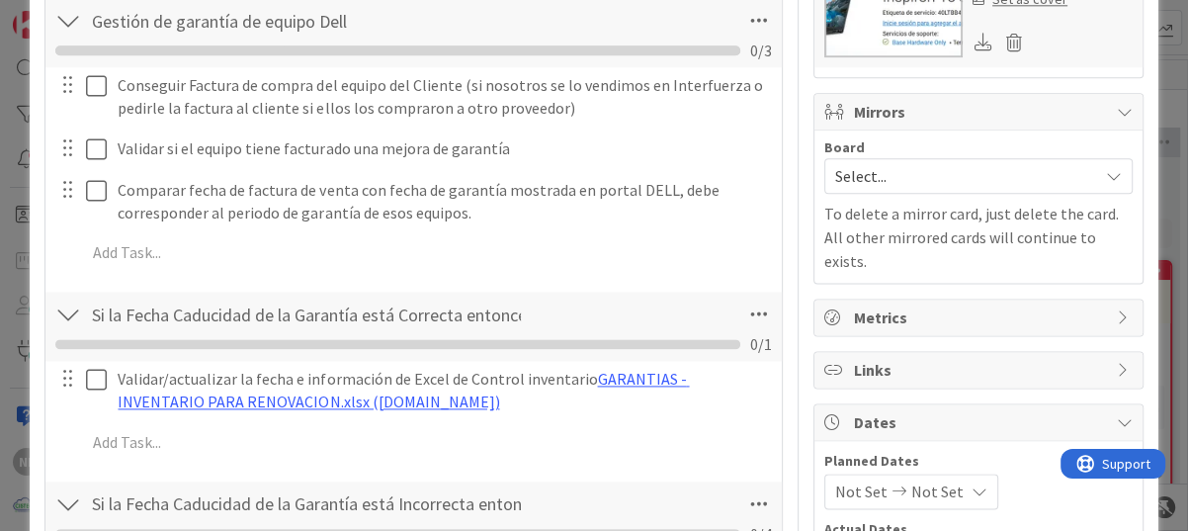
scroll to position [1680, 0]
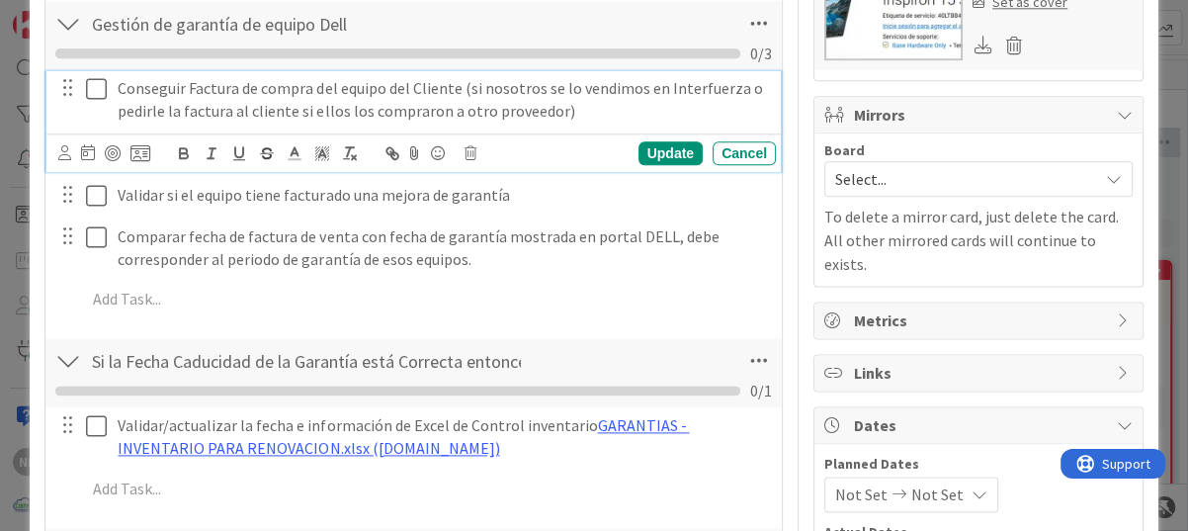
click at [92, 91] on icon at bounding box center [96, 89] width 21 height 24
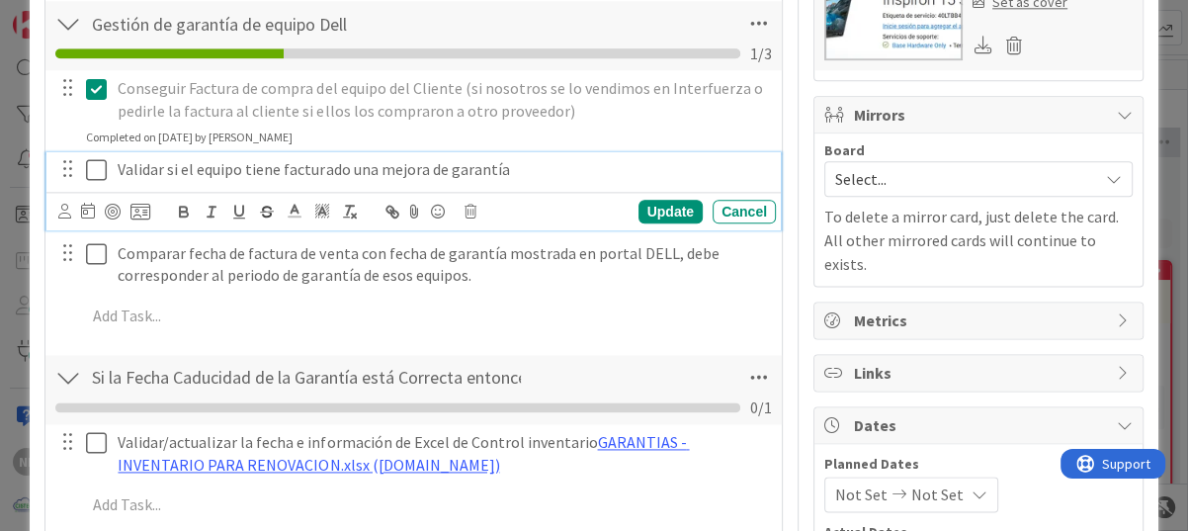
click at [102, 159] on icon at bounding box center [96, 170] width 21 height 24
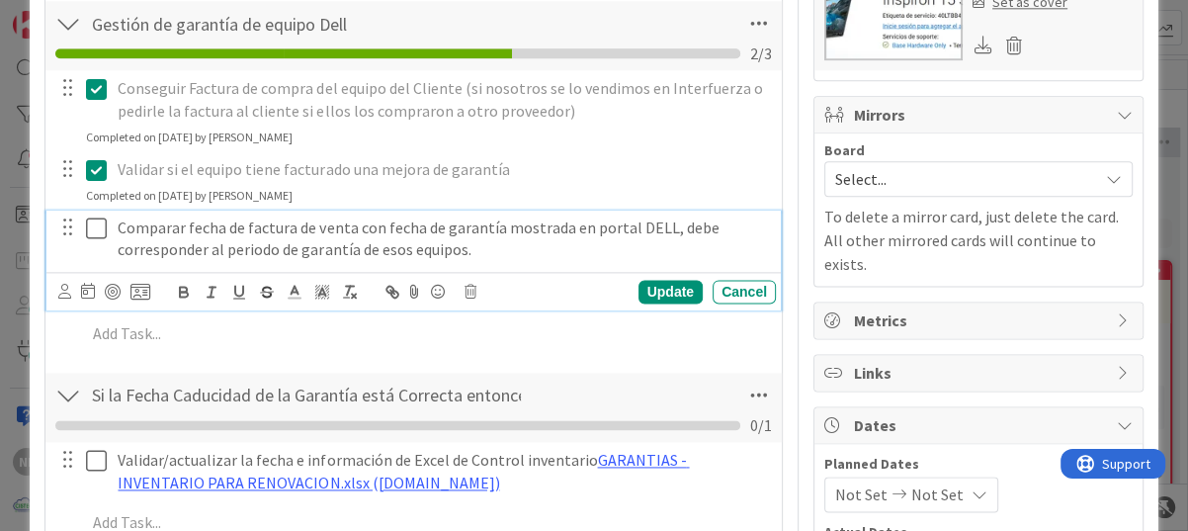
click at [100, 223] on icon at bounding box center [96, 228] width 21 height 24
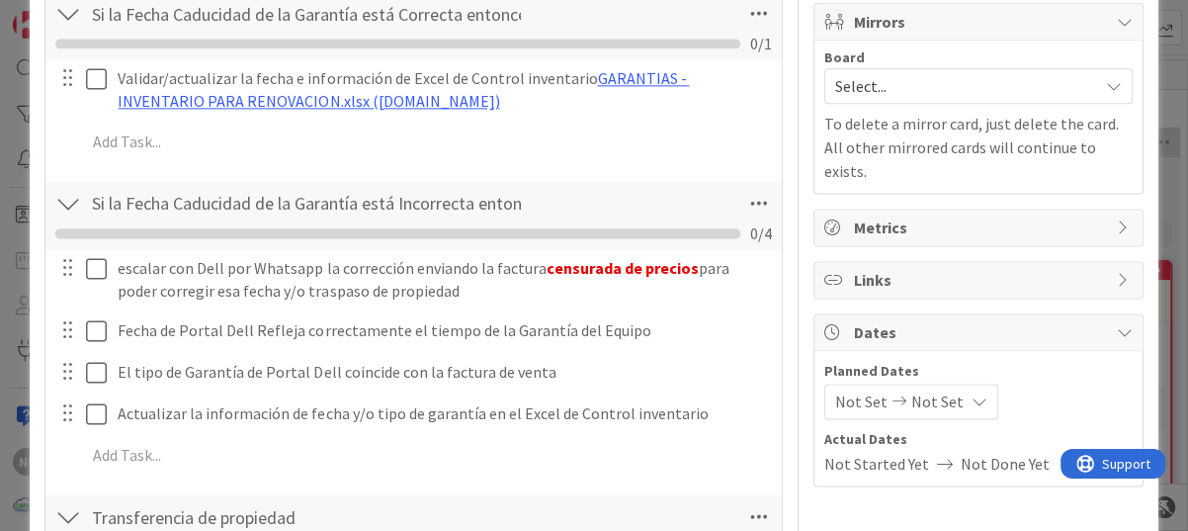
scroll to position [1778, 0]
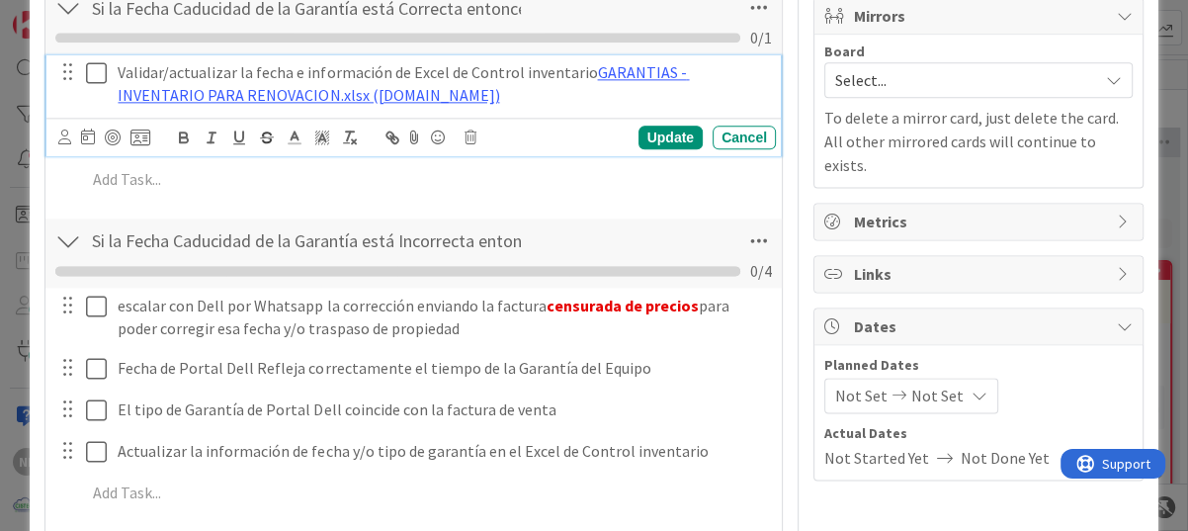
click at [99, 71] on icon at bounding box center [96, 73] width 21 height 24
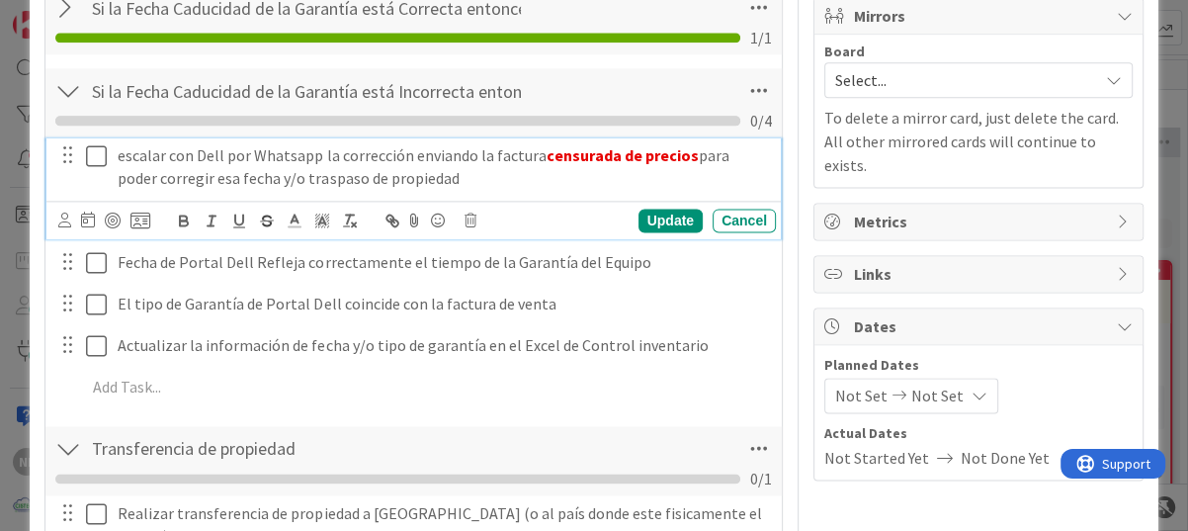
click at [95, 150] on icon at bounding box center [96, 156] width 21 height 24
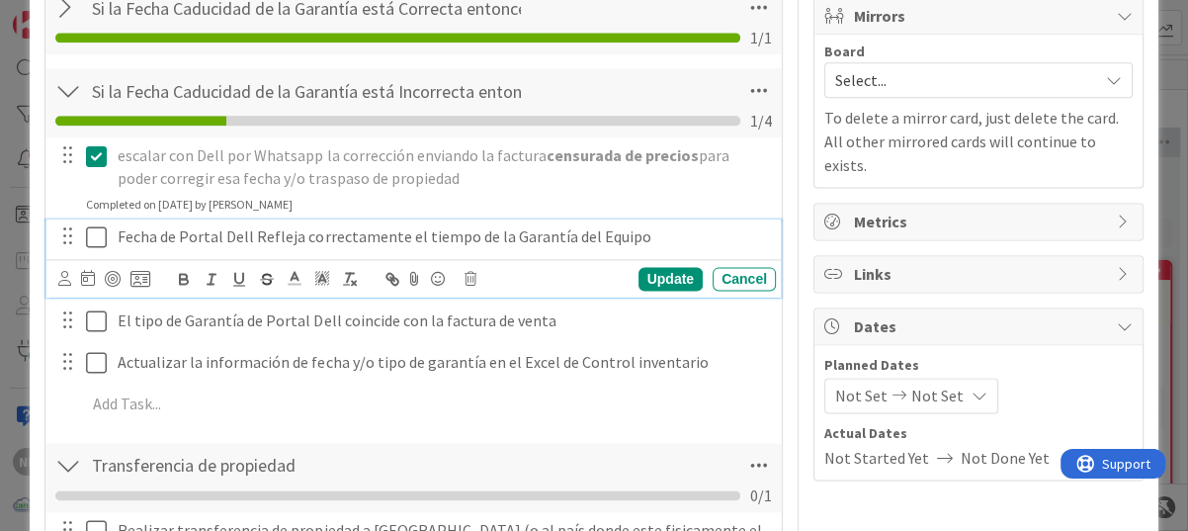
click at [99, 231] on icon at bounding box center [96, 237] width 21 height 24
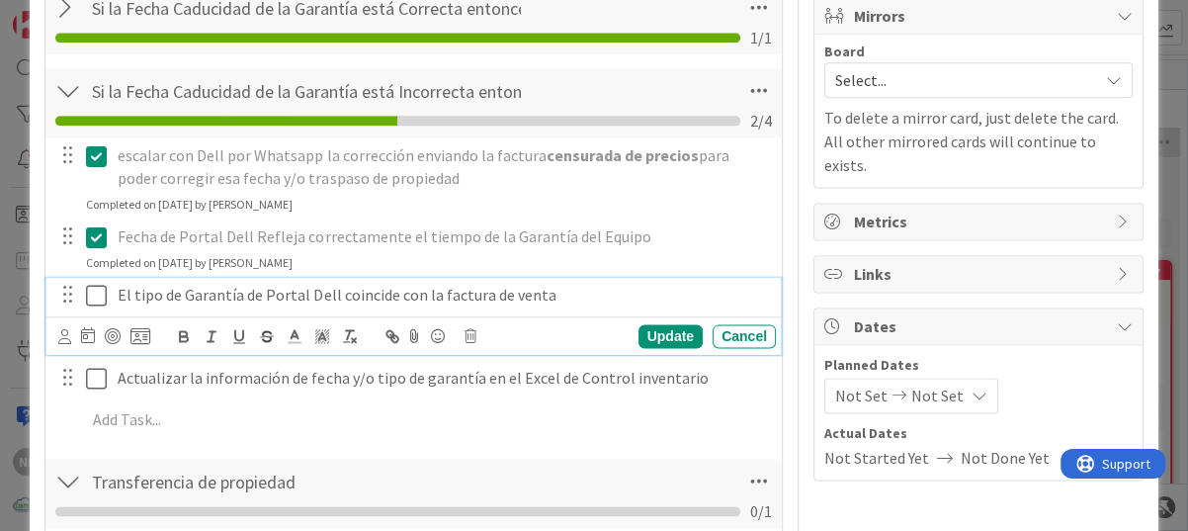
click at [101, 289] on icon at bounding box center [96, 296] width 21 height 24
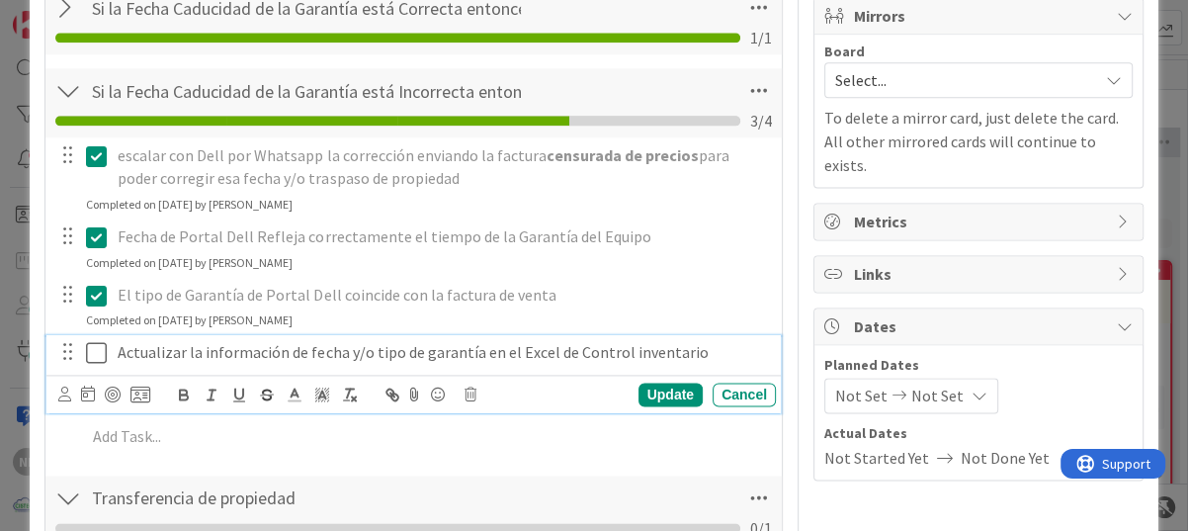
click at [100, 350] on icon at bounding box center [96, 353] width 21 height 24
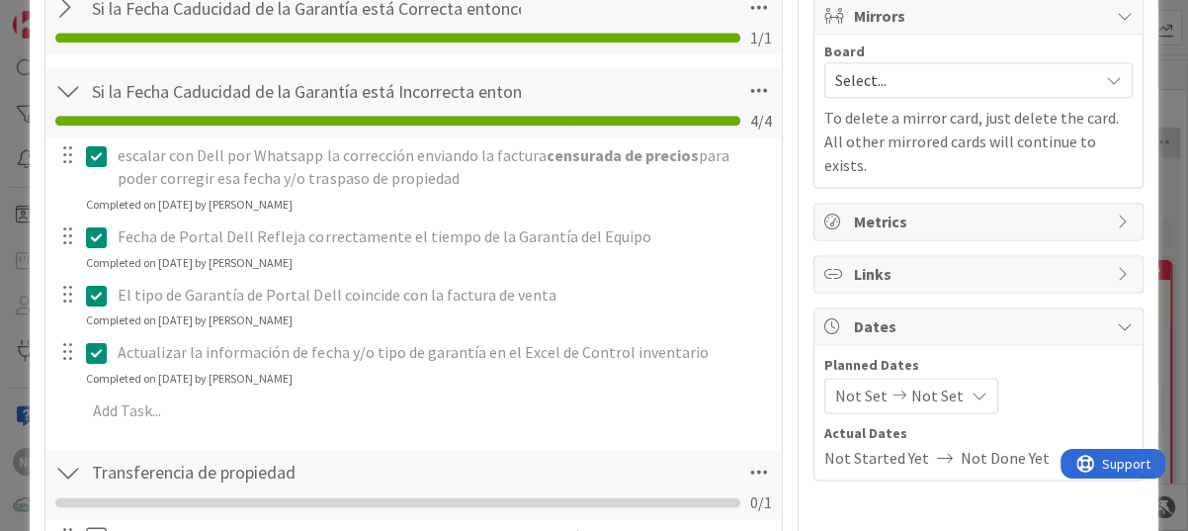
scroll to position [1741, 0]
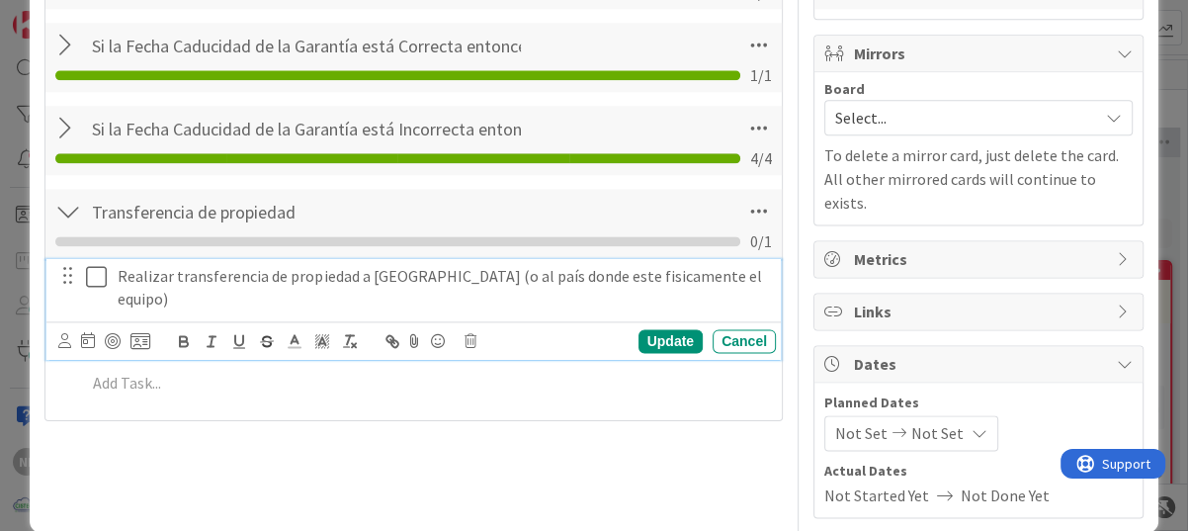
click at [104, 270] on icon at bounding box center [96, 277] width 21 height 24
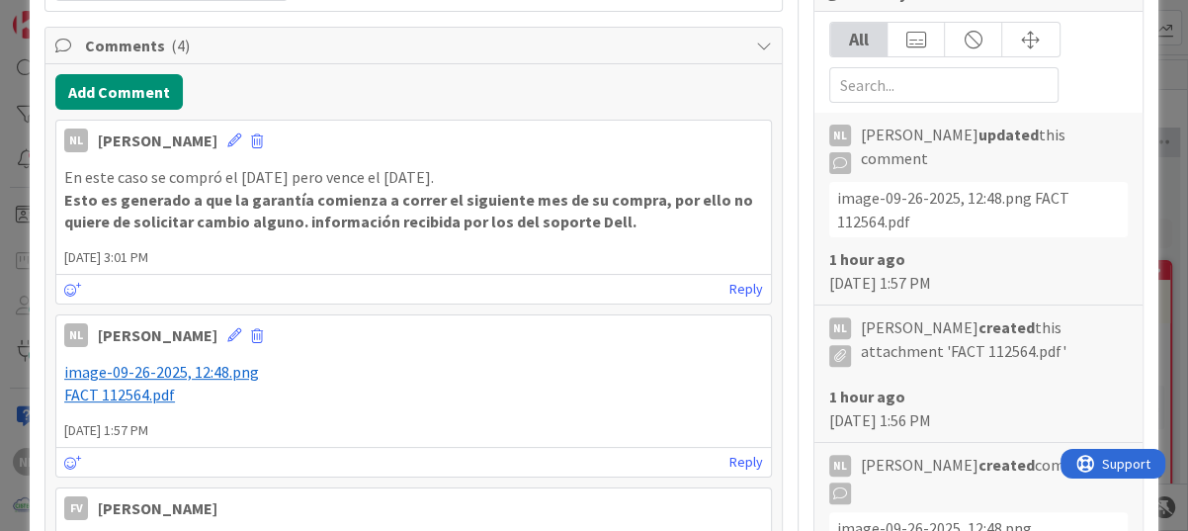
scroll to position [358, 0]
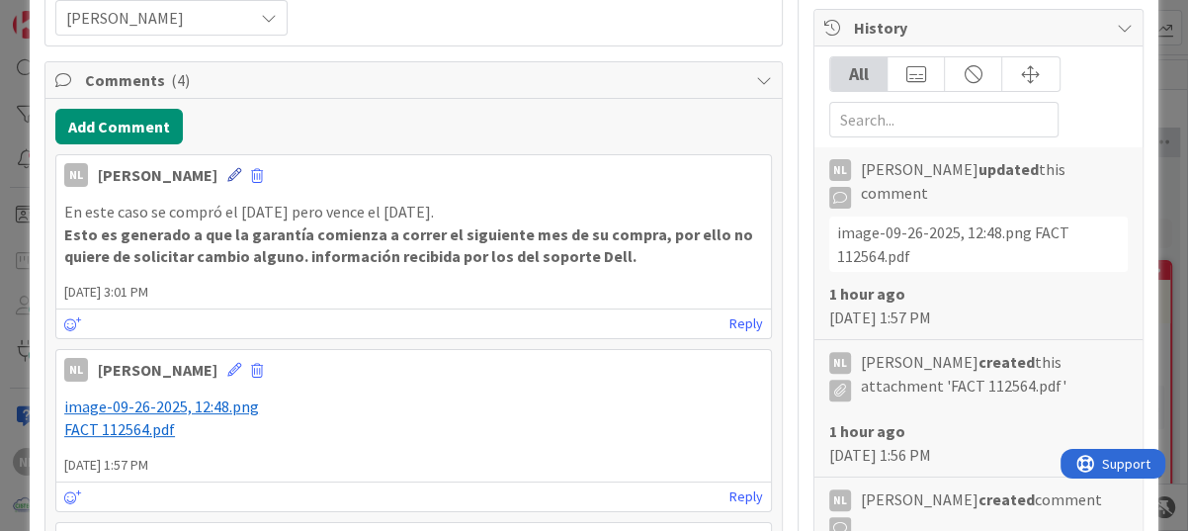
click at [227, 170] on icon at bounding box center [234, 175] width 14 height 14
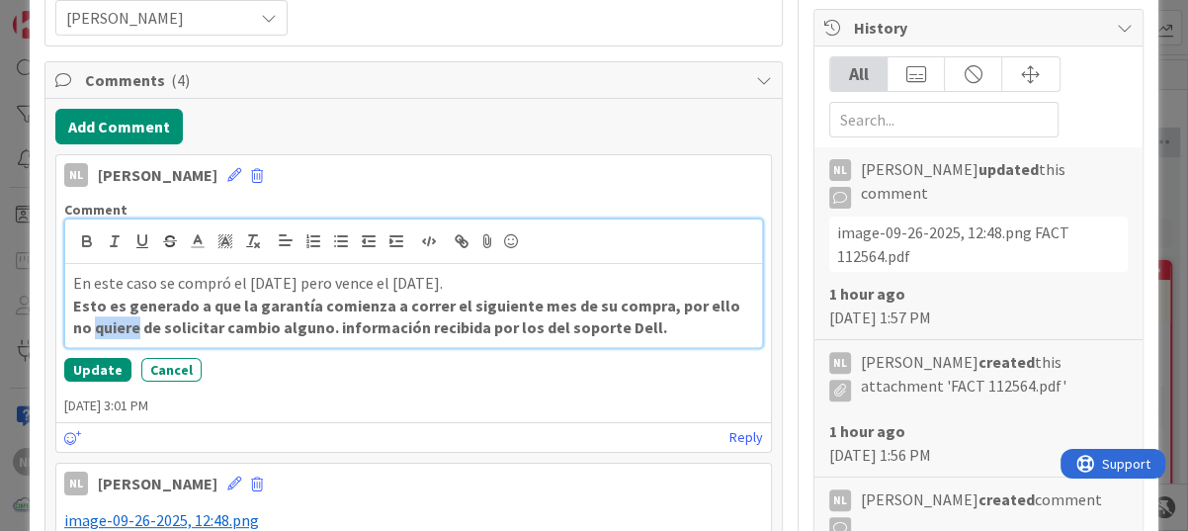
drag, startPoint x: 118, startPoint y: 331, endPoint x: 70, endPoint y: 331, distance: 47.4
click at [70, 331] on div "En este caso se compró el 9 de septiembre de 2025 pero vence el 1 de octubre de…" at bounding box center [413, 305] width 697 height 83
click at [729, 299] on strong "Esto es generado a que la garantía comienza a correr el siguiente mes de su com…" at bounding box center [408, 316] width 670 height 42
click at [725, 305] on strong "Esto es generado a que la garantía comienza a correr el siguiente mes de su com…" at bounding box center [408, 316] width 670 height 42
click at [680, 327] on p "Esto es generado a que la garantía comienza a correr el siguiente mes de su com…" at bounding box center [413, 316] width 681 height 44
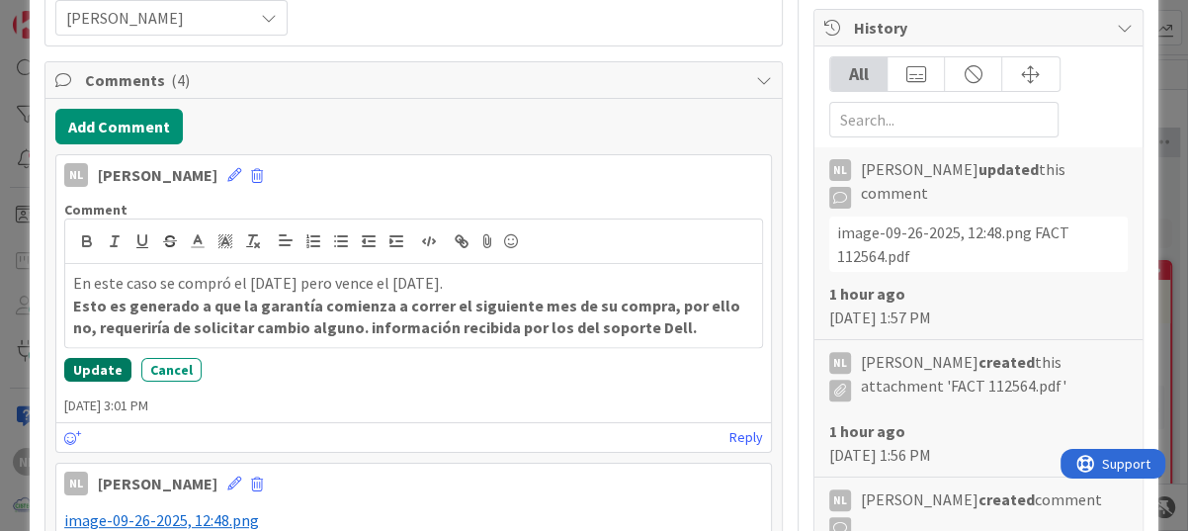
click at [87, 366] on button "Update" at bounding box center [97, 370] width 67 height 24
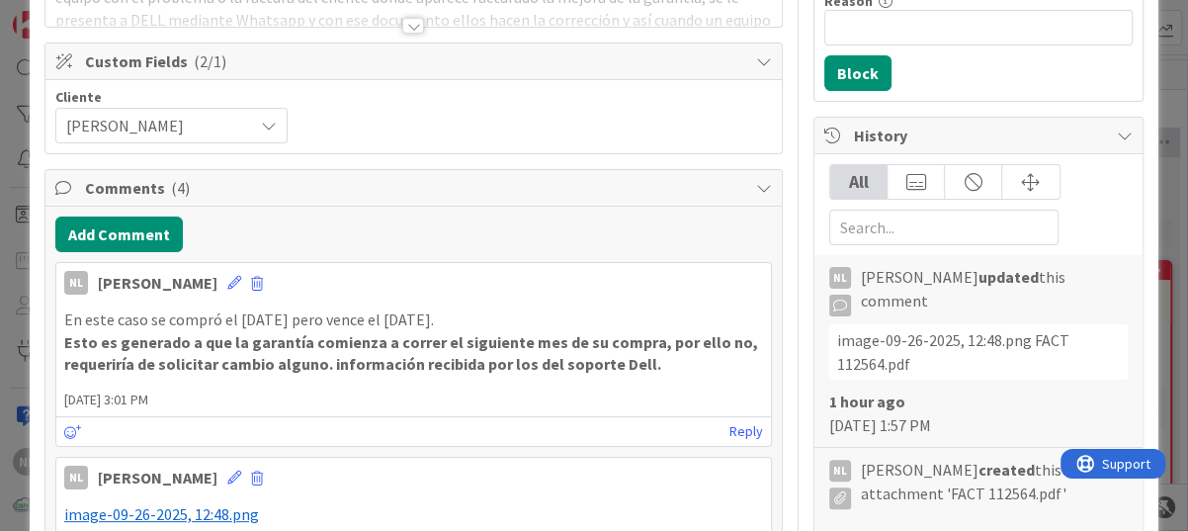
scroll to position [296, 0]
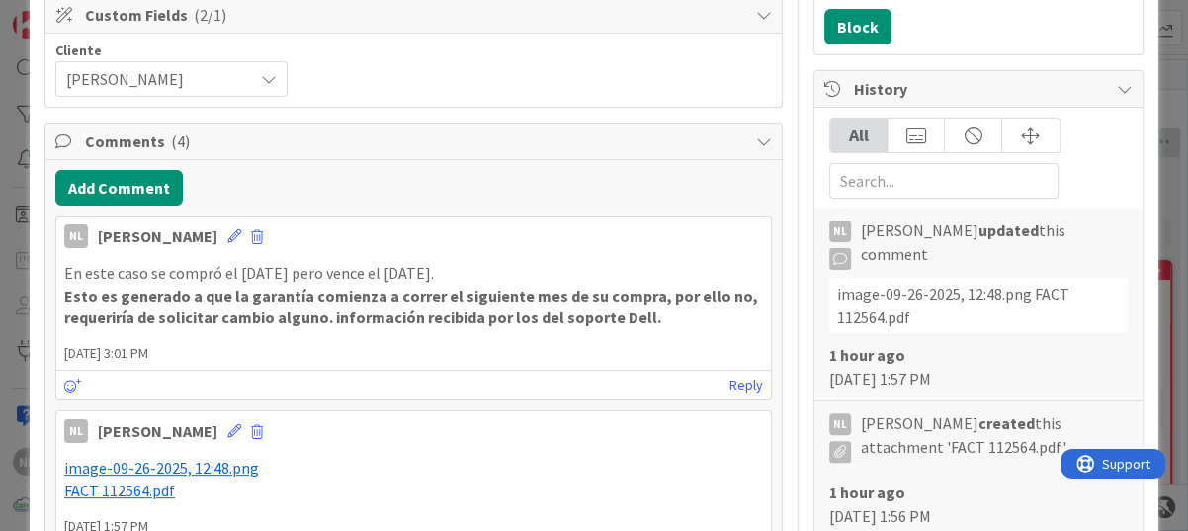
click at [60, 292] on div "En este caso se compró el 9 de septiembre de 2025 pero vence el 1 de octubre de…" at bounding box center [413, 295] width 714 height 83
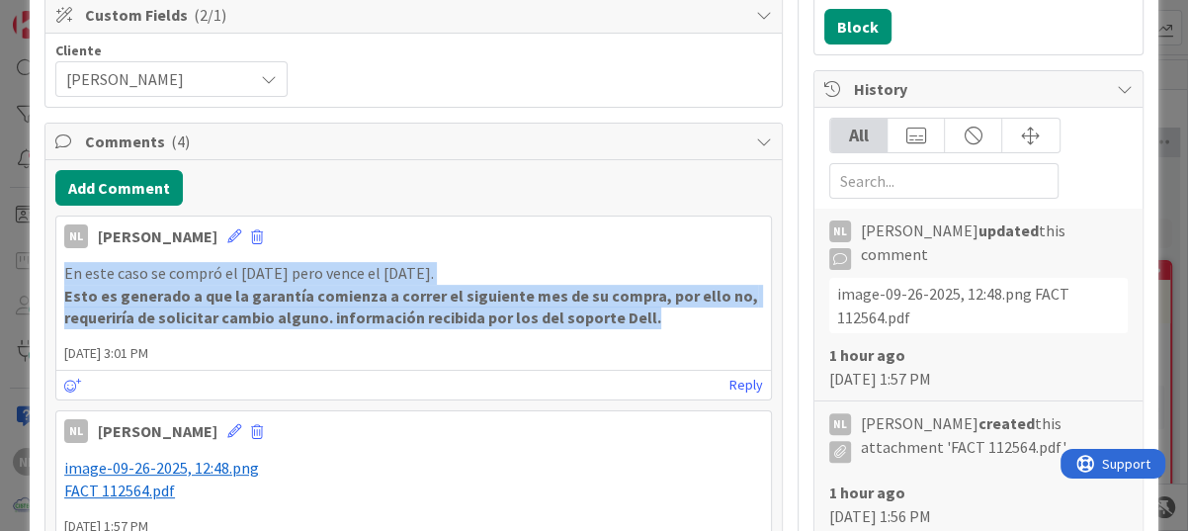
drag, startPoint x: 63, startPoint y: 270, endPoint x: 657, endPoint y: 322, distance: 596.1
click at [657, 322] on div "En este caso se compró el 9 de septiembre de 2025 pero vence el 1 de octubre de…" at bounding box center [413, 295] width 699 height 67
drag, startPoint x: 657, startPoint y: 322, endPoint x: 582, endPoint y: 306, distance: 76.7
copy div "En este caso se compró el 9 de septiembre de 2025 pero vence el 1 de octubre de…"
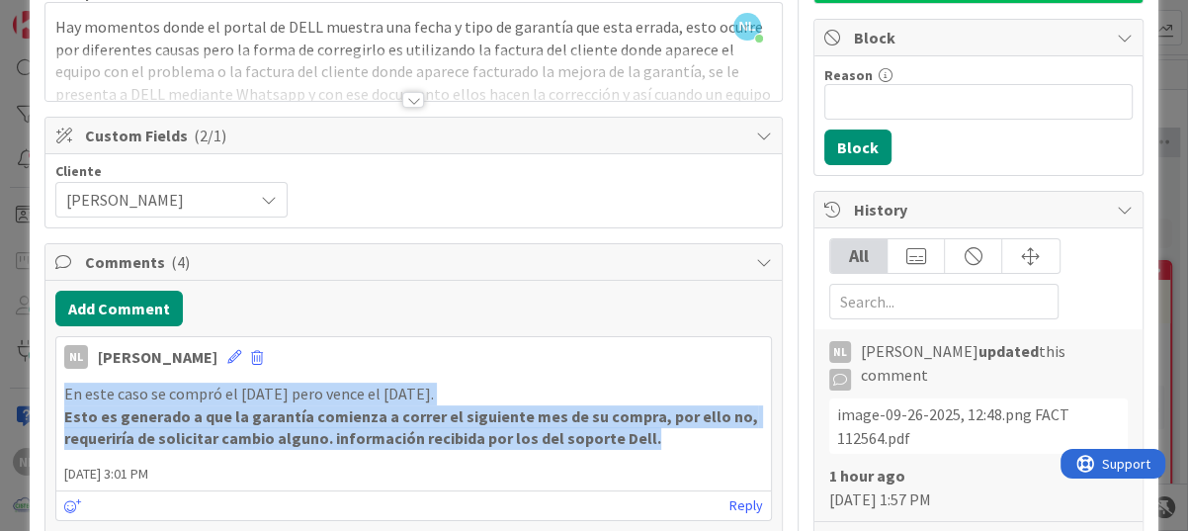
scroll to position [0, 0]
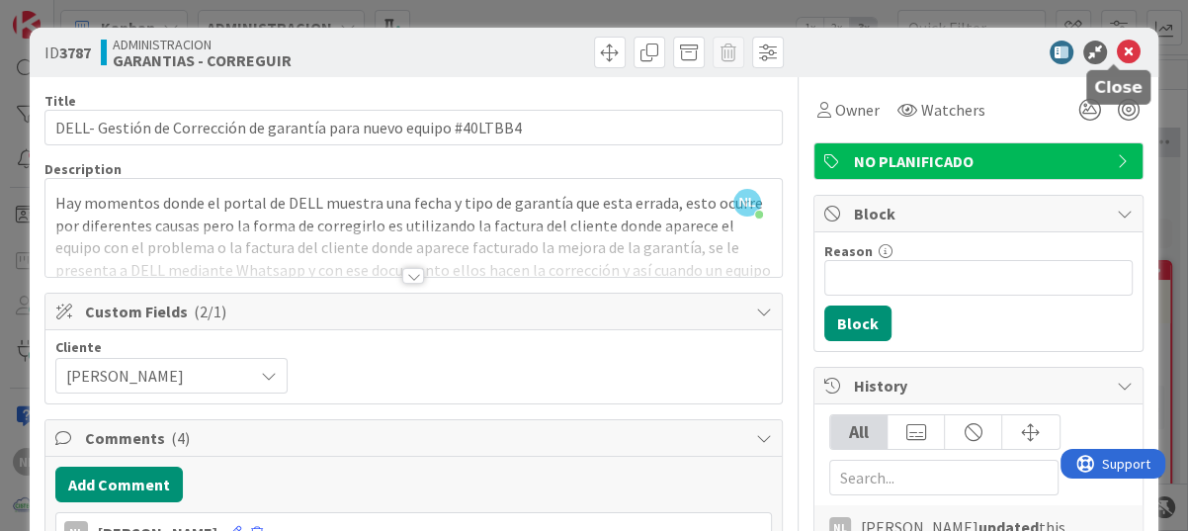
click at [1117, 49] on icon at bounding box center [1129, 53] width 24 height 24
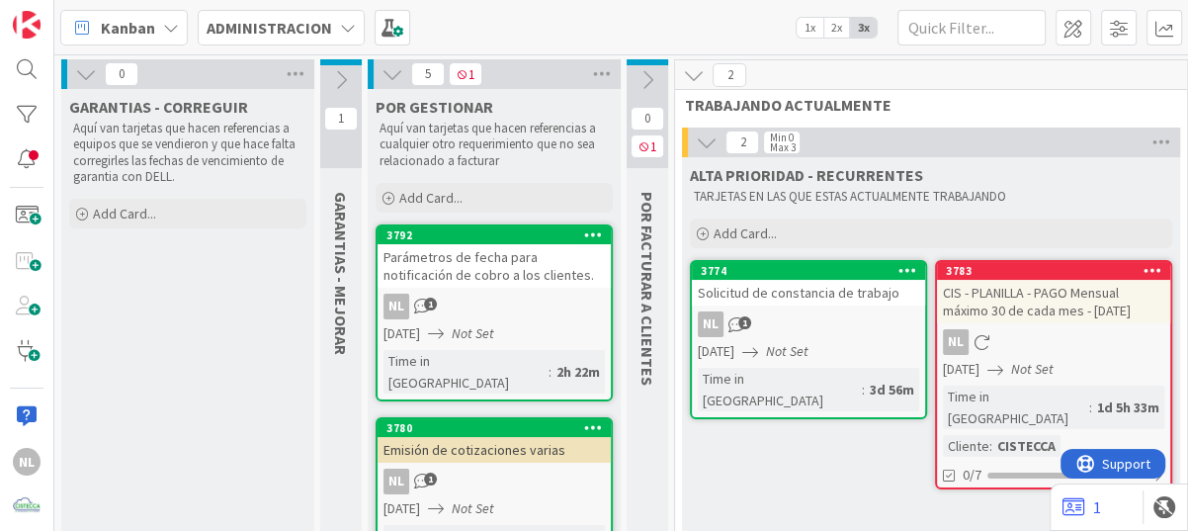
click at [80, 68] on icon at bounding box center [86, 74] width 22 height 22
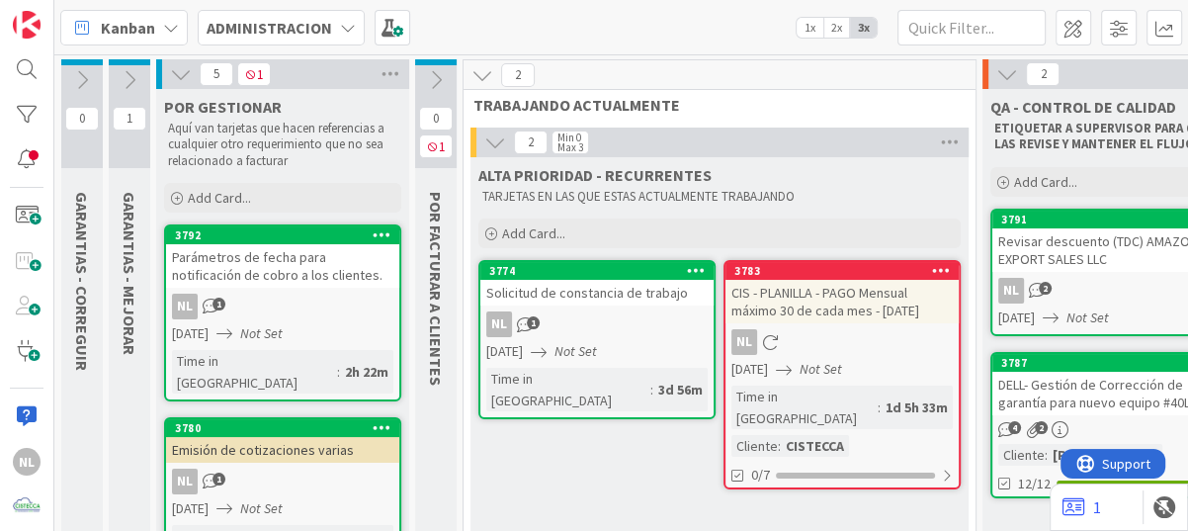
click at [133, 77] on icon at bounding box center [130, 80] width 22 height 22
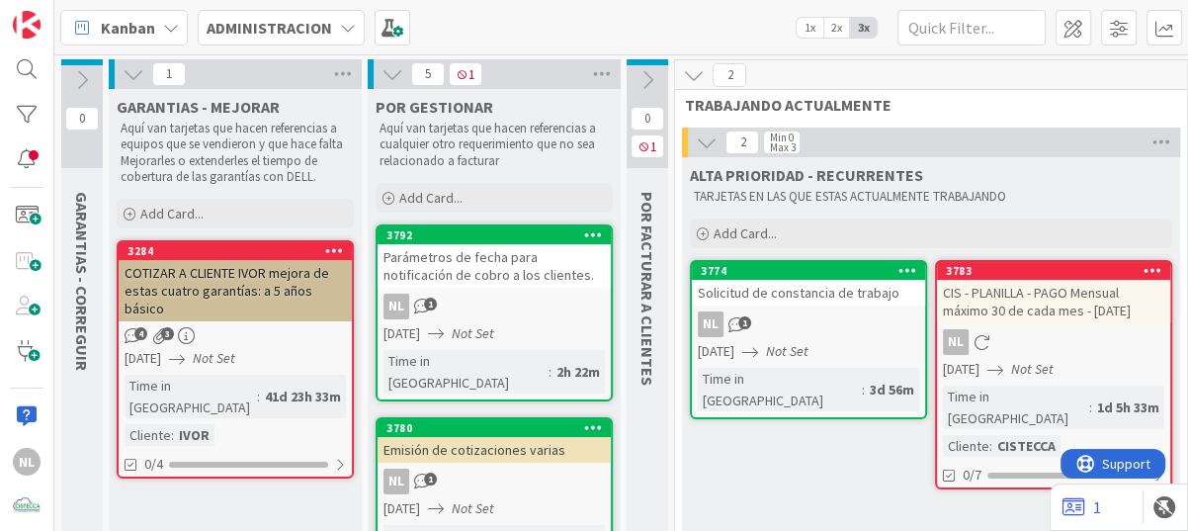
click at [235, 349] on icon "Not Set" at bounding box center [214, 358] width 42 height 18
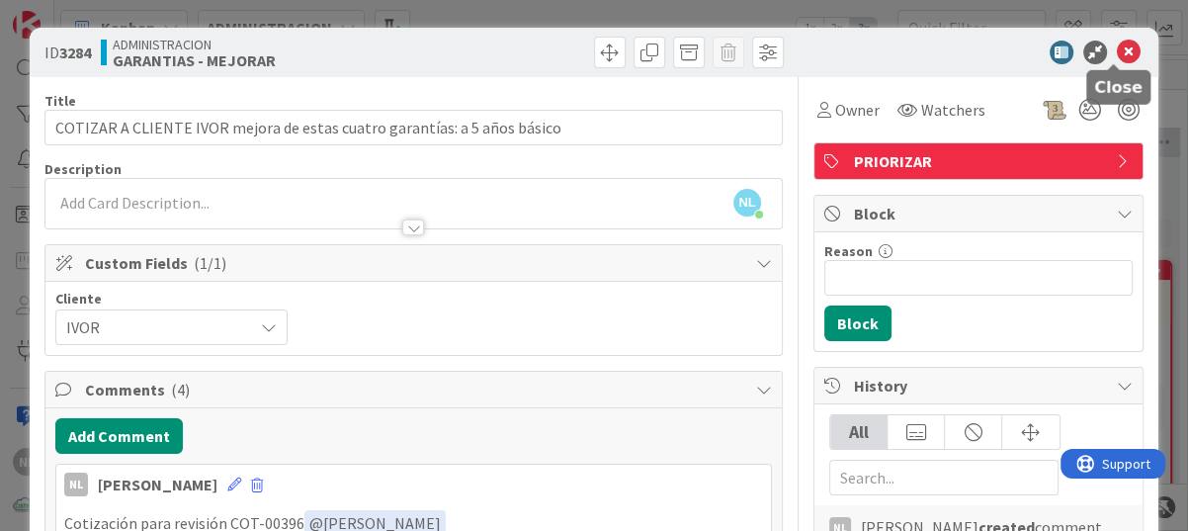
click at [1117, 53] on icon at bounding box center [1129, 53] width 24 height 24
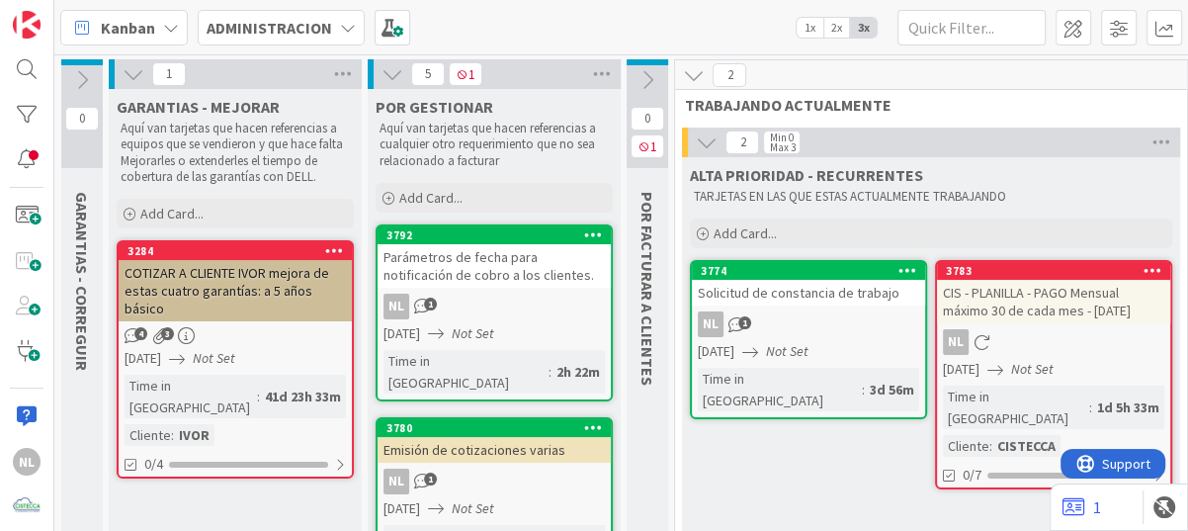
click at [126, 73] on icon at bounding box center [134, 74] width 22 height 22
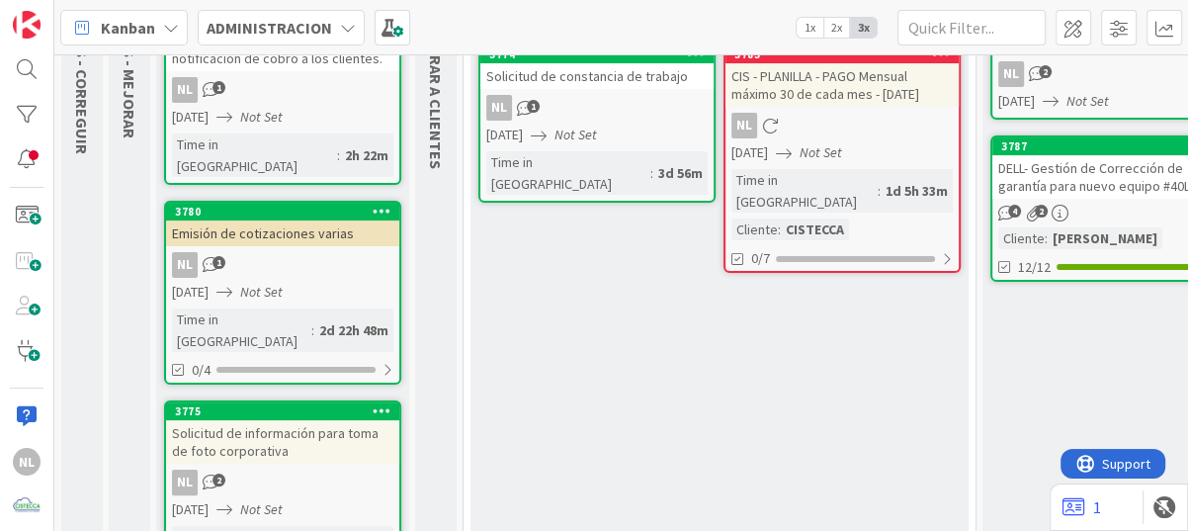
scroll to position [99, 0]
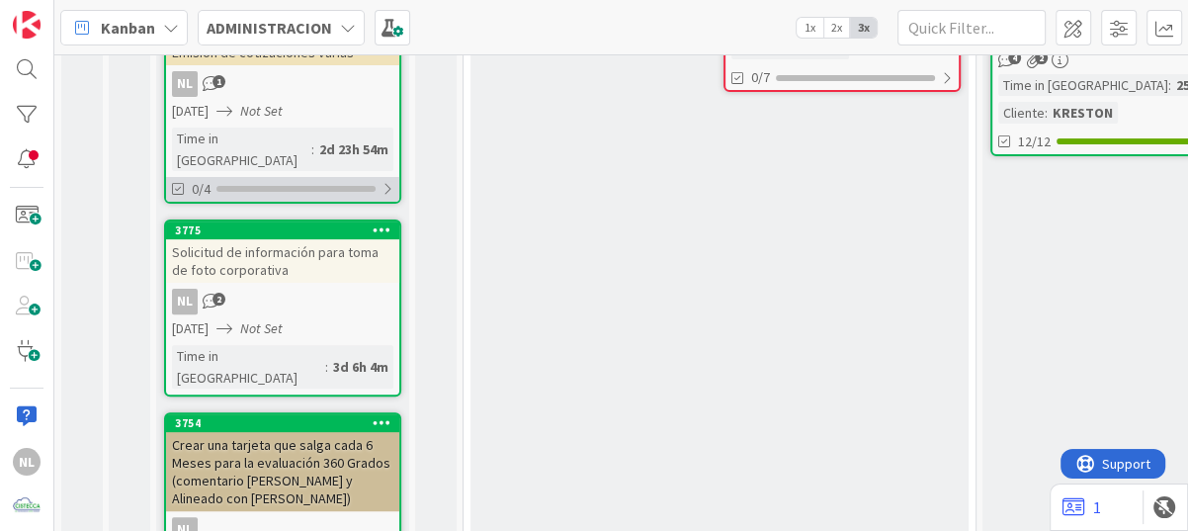
scroll to position [395, 0]
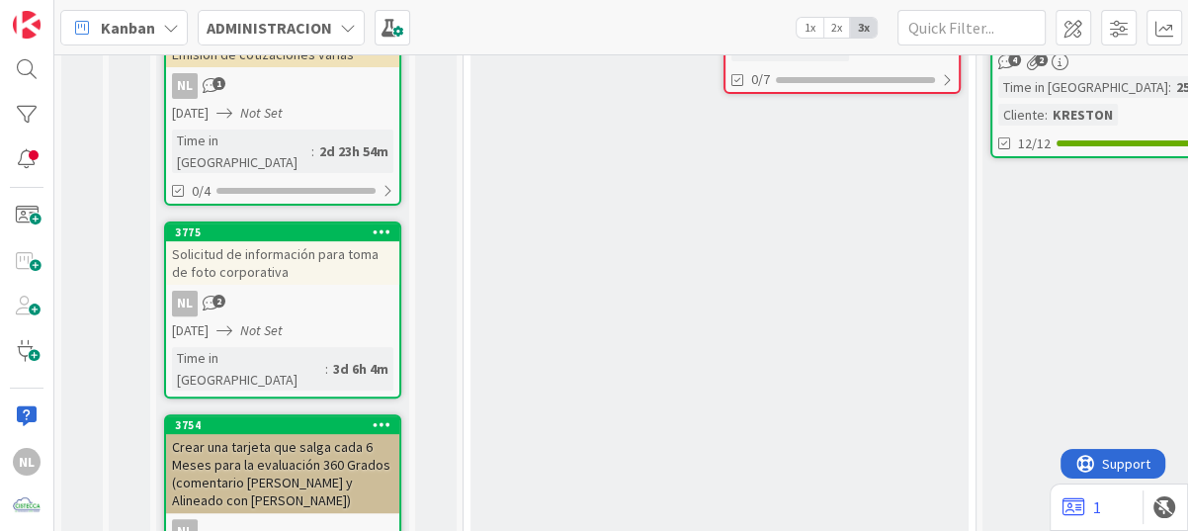
click at [243, 290] on div "NL 2" at bounding box center [282, 303] width 233 height 26
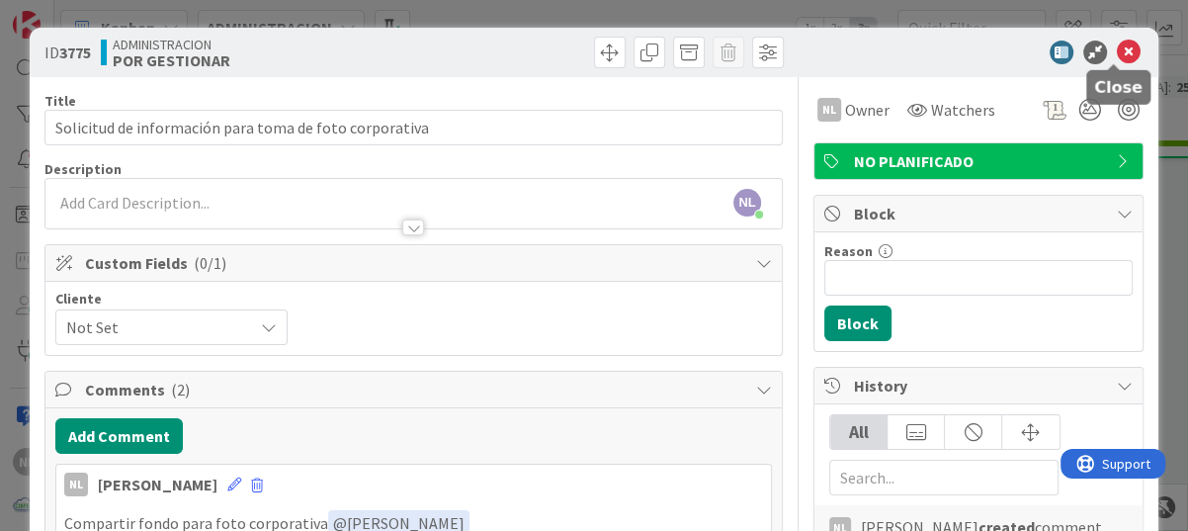
click at [1117, 50] on icon at bounding box center [1129, 53] width 24 height 24
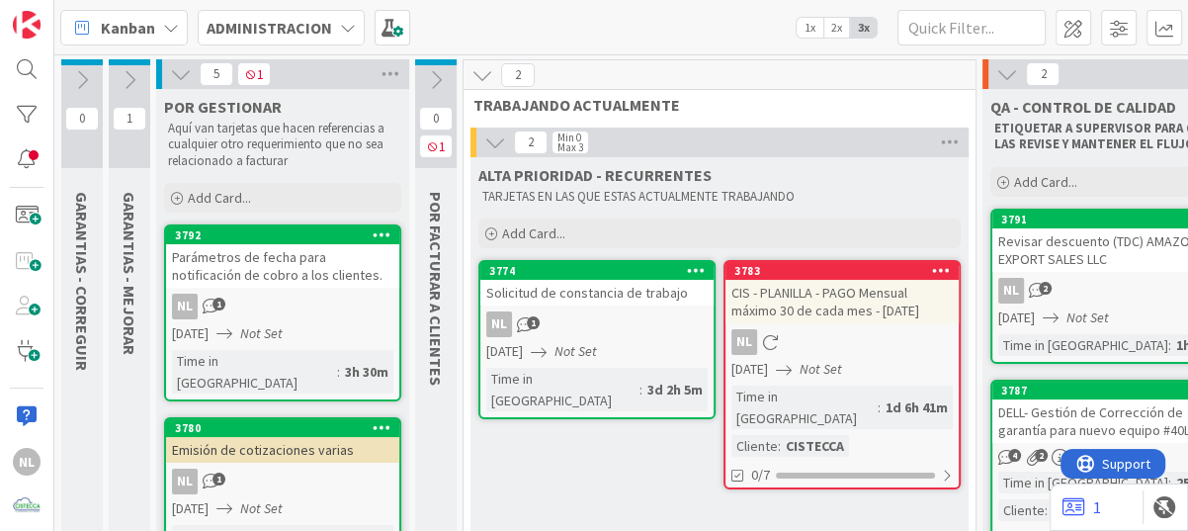
click at [241, 276] on div "Parámetros de fecha para notificación de cobro a los clientes." at bounding box center [282, 265] width 233 height 43
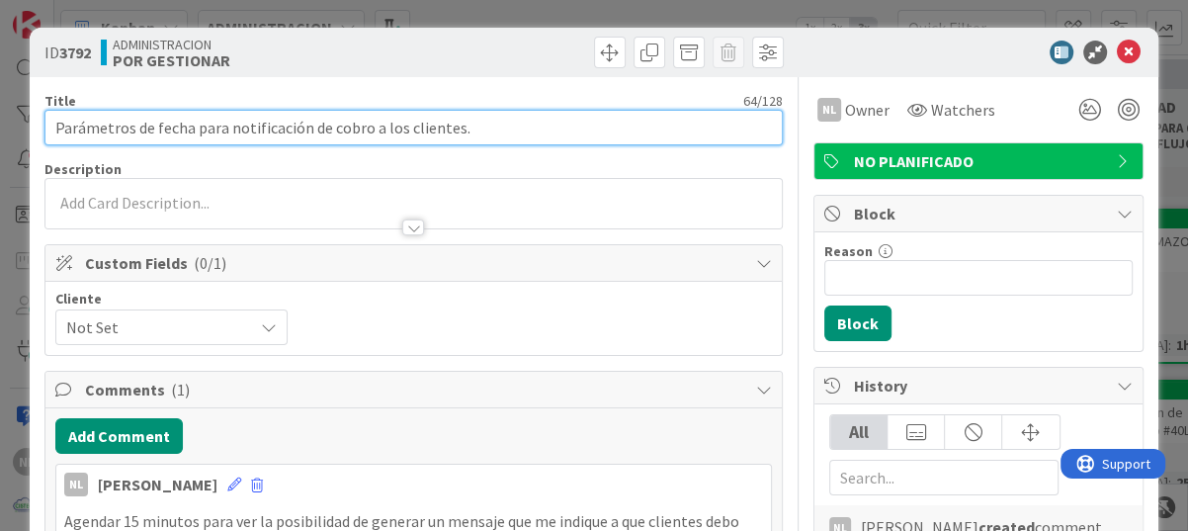
drag, startPoint x: 48, startPoint y: 124, endPoint x: 485, endPoint y: 128, distance: 436.7
click at [485, 128] on input "Parámetros de fecha para notificación de cobro a los clientes." at bounding box center [413, 128] width 738 height 36
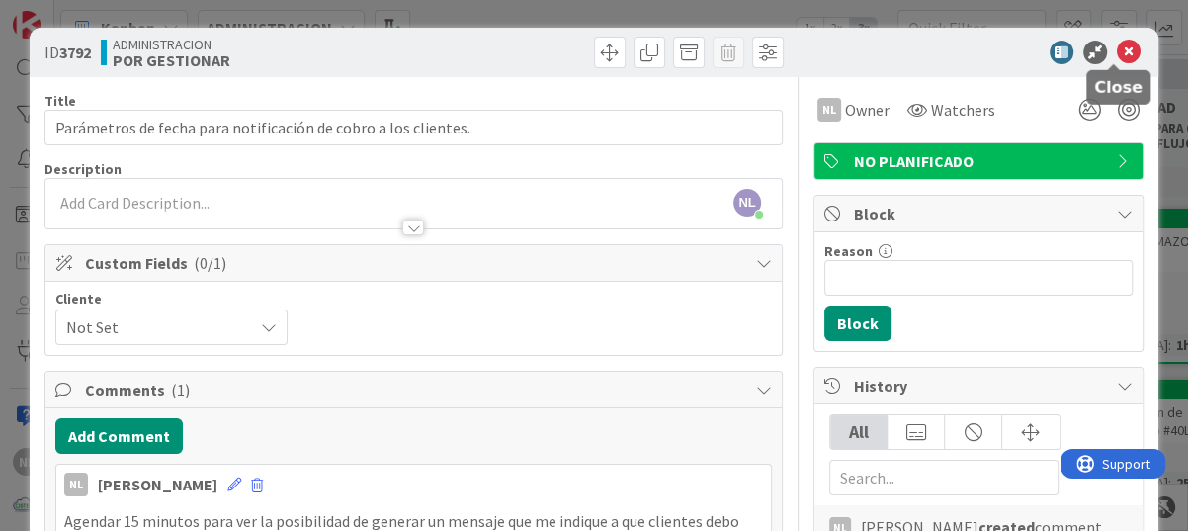
click at [1117, 51] on icon at bounding box center [1129, 53] width 24 height 24
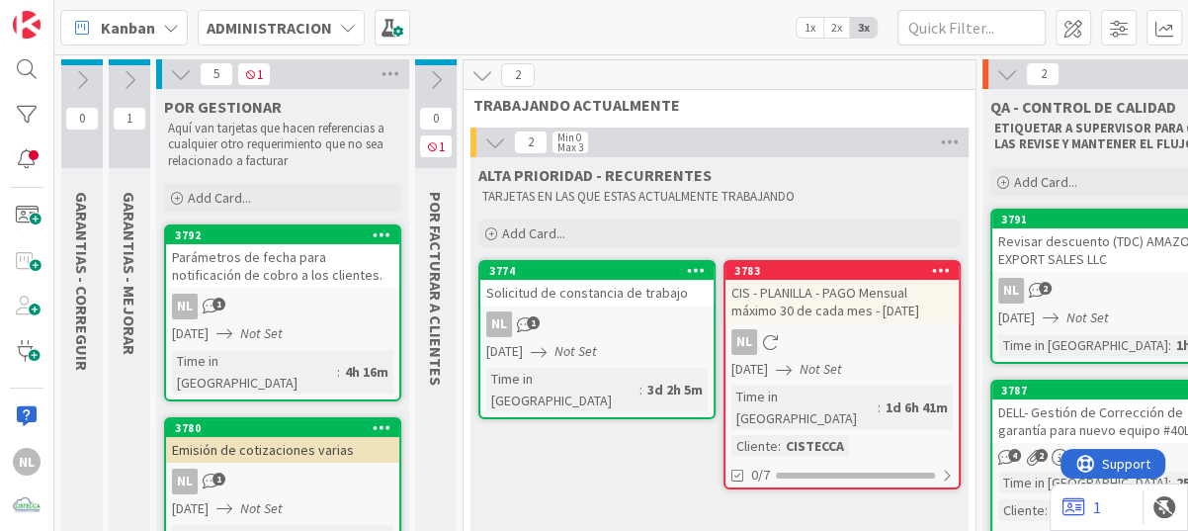
click at [124, 82] on icon at bounding box center [130, 80] width 22 height 22
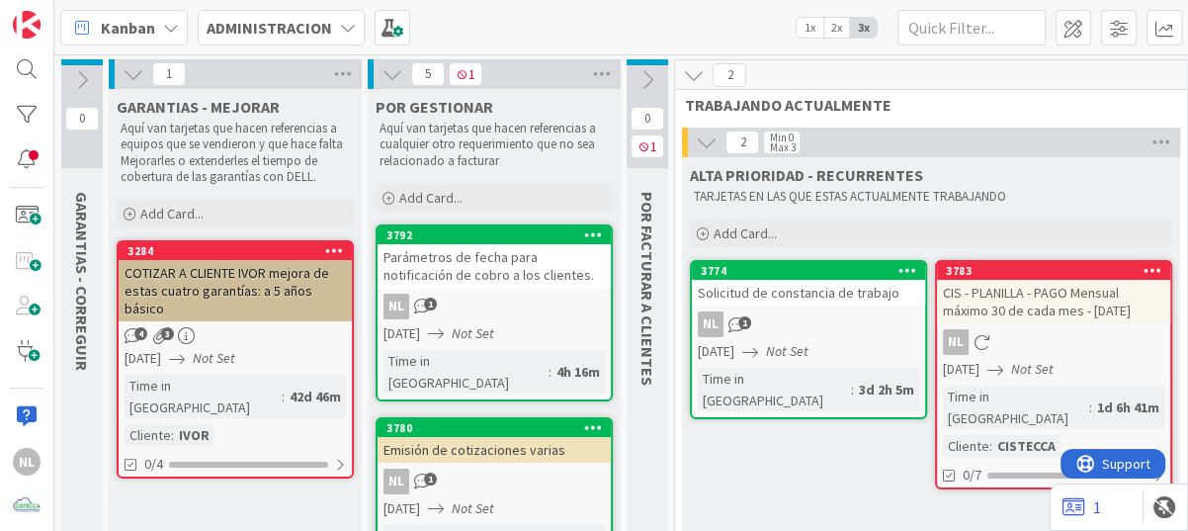
click at [231, 283] on div "COTIZAR A CLIENTE IVOR mejora de estas cuatro garantías: a 5 años básico" at bounding box center [235, 290] width 233 height 61
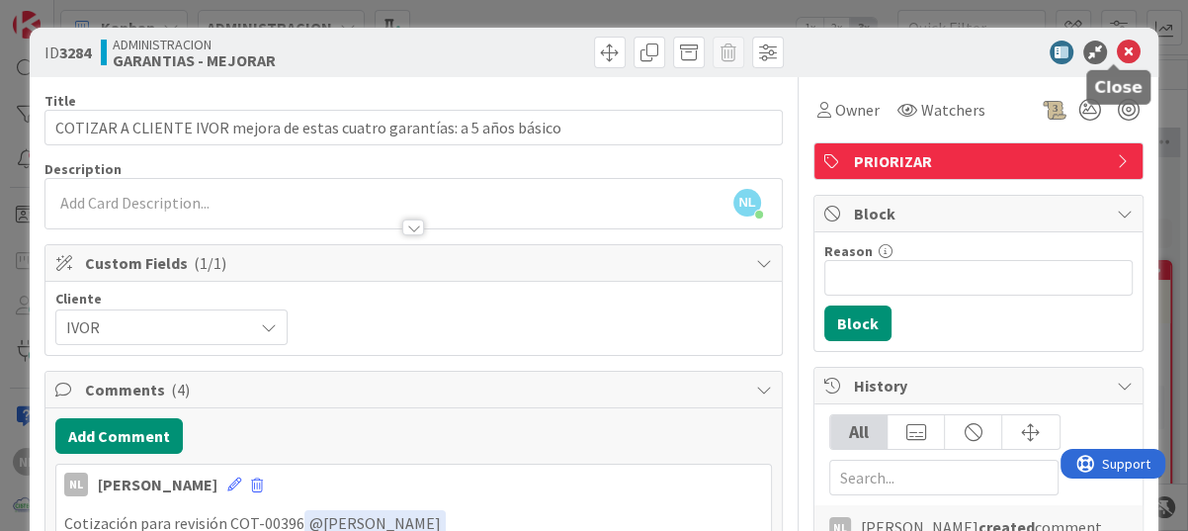
click at [1120, 44] on icon at bounding box center [1129, 53] width 24 height 24
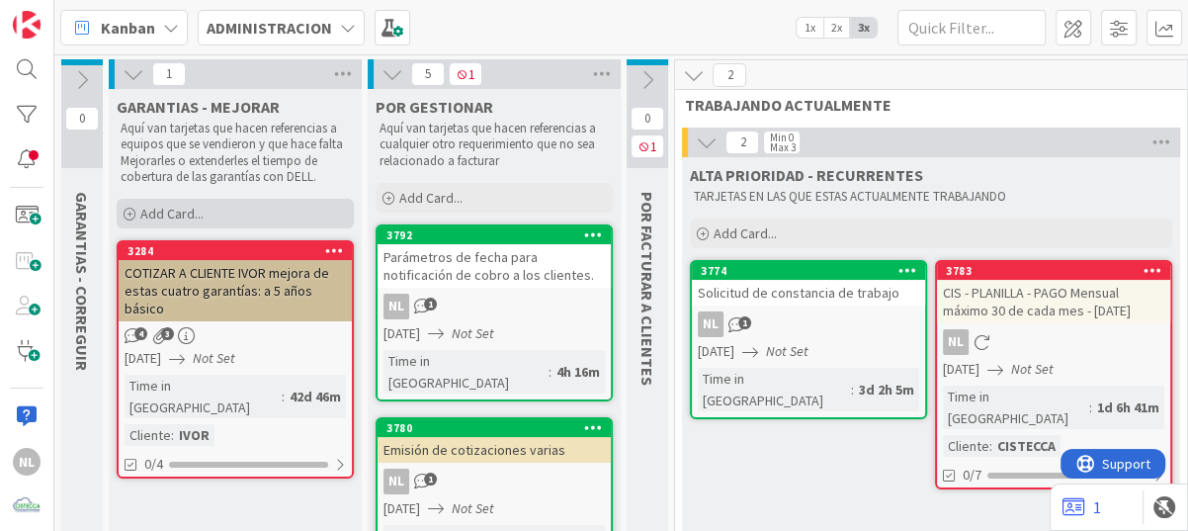
click at [129, 216] on icon at bounding box center [130, 214] width 12 height 12
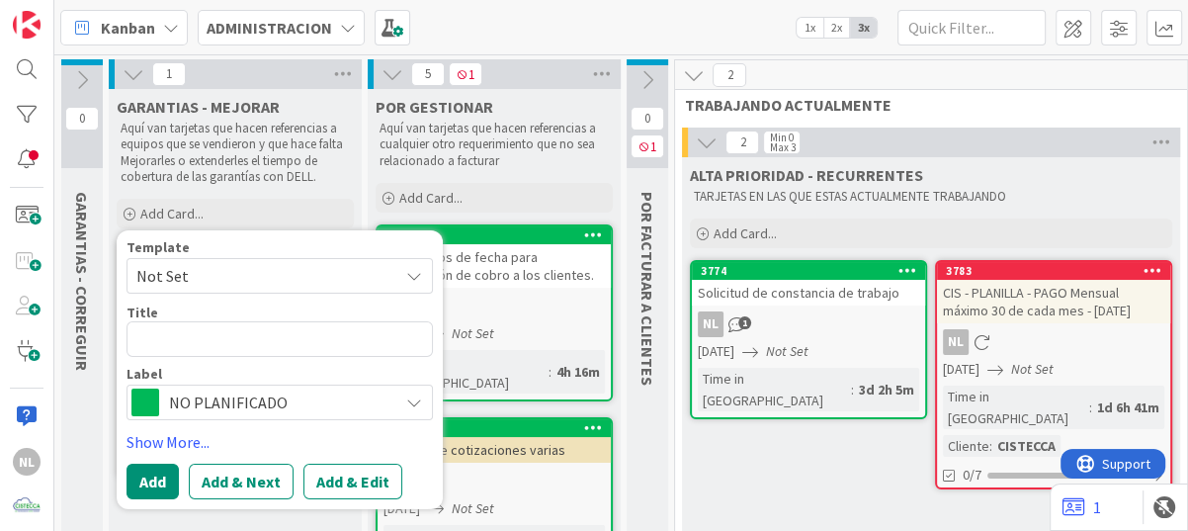
click at [419, 270] on icon at bounding box center [414, 276] width 16 height 16
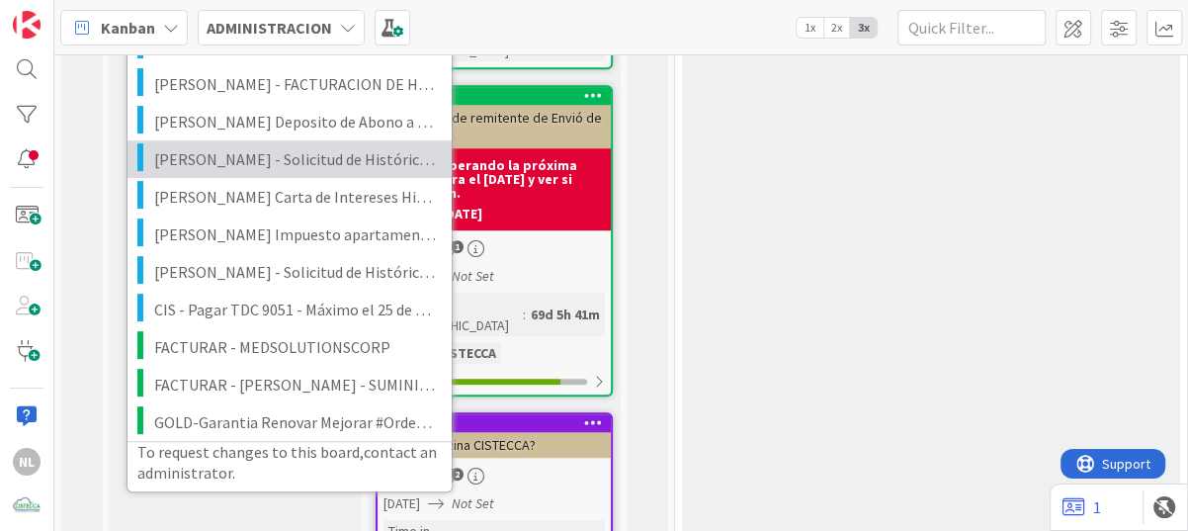
scroll to position [988, 0]
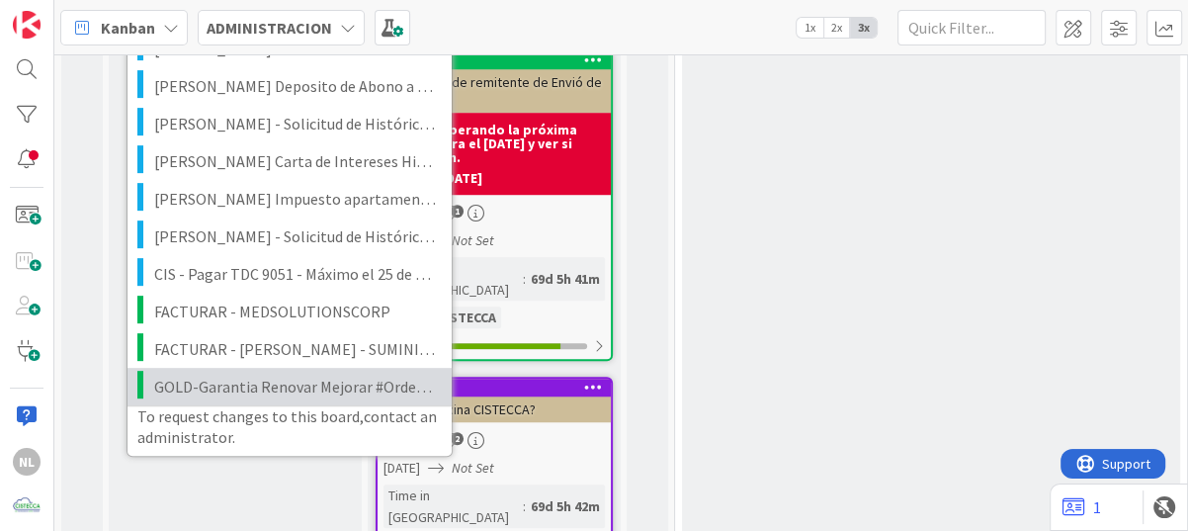
click at [227, 383] on span "GOLD-Garantia Renovar Mejorar #OrdenDeCompra" at bounding box center [295, 386] width 283 height 26
type textarea "x"
type textarea "GOLD-Garantia Renovar Mejorar #OrdenDeCompra"
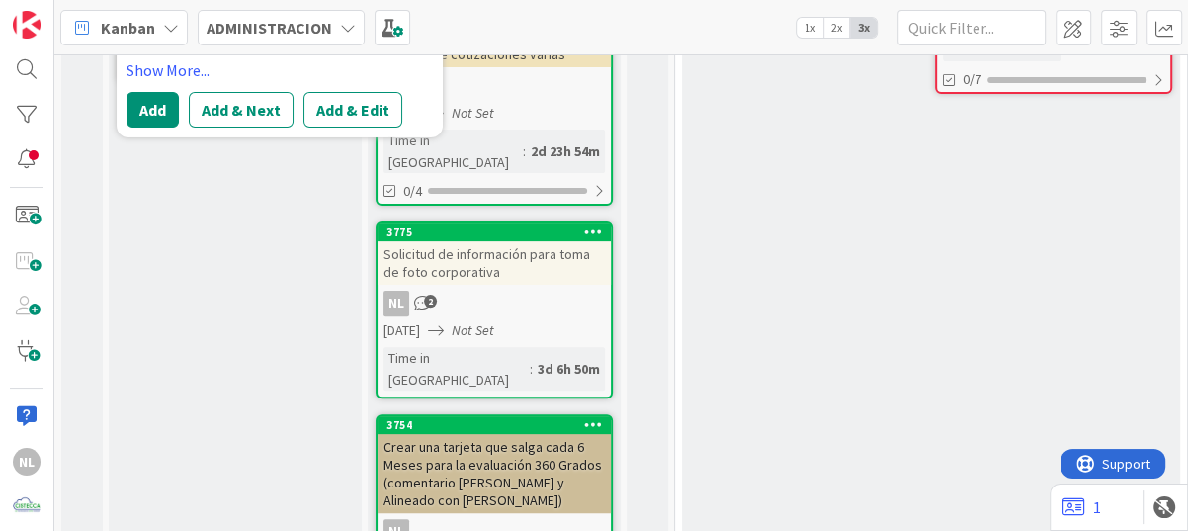
scroll to position [0, 0]
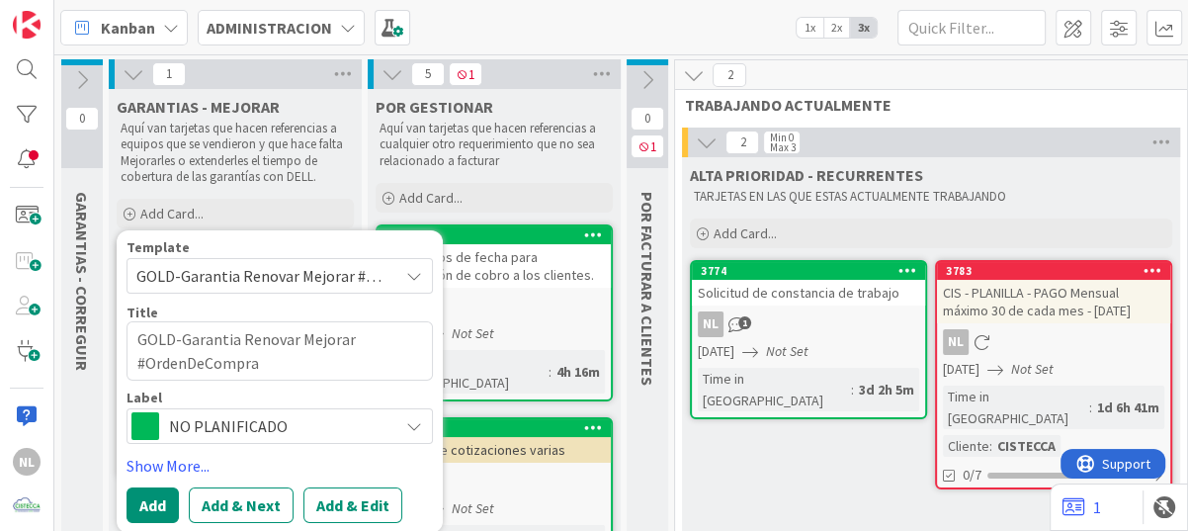
click at [418, 283] on icon at bounding box center [414, 276] width 16 height 16
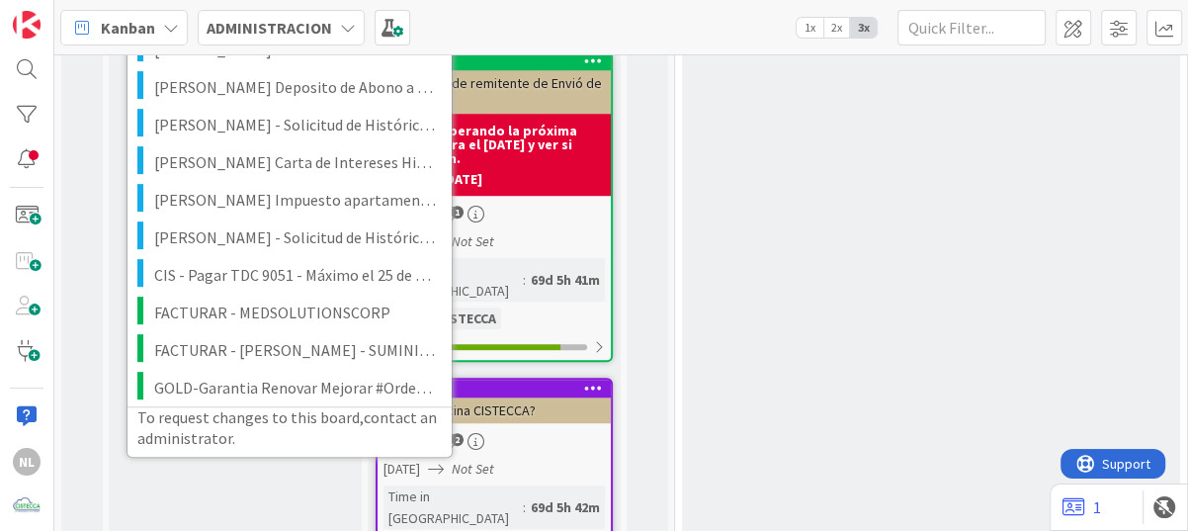
scroll to position [988, 0]
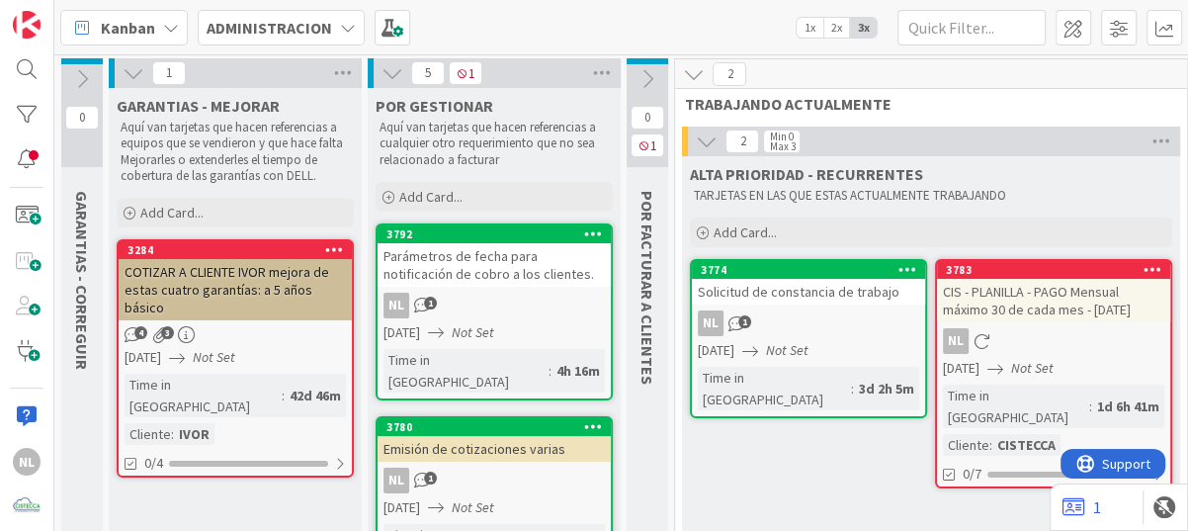
scroll to position [0, 0]
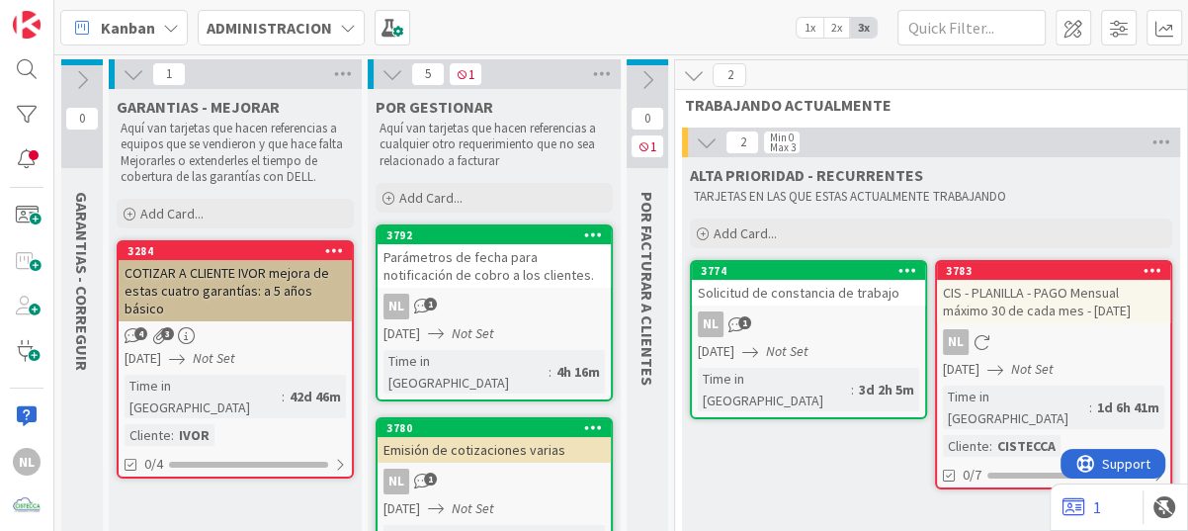
click at [175, 267] on div "COTIZAR A CLIENTE IVOR mejora de estas cuatro garantías: a 5 años básico" at bounding box center [235, 290] width 233 height 61
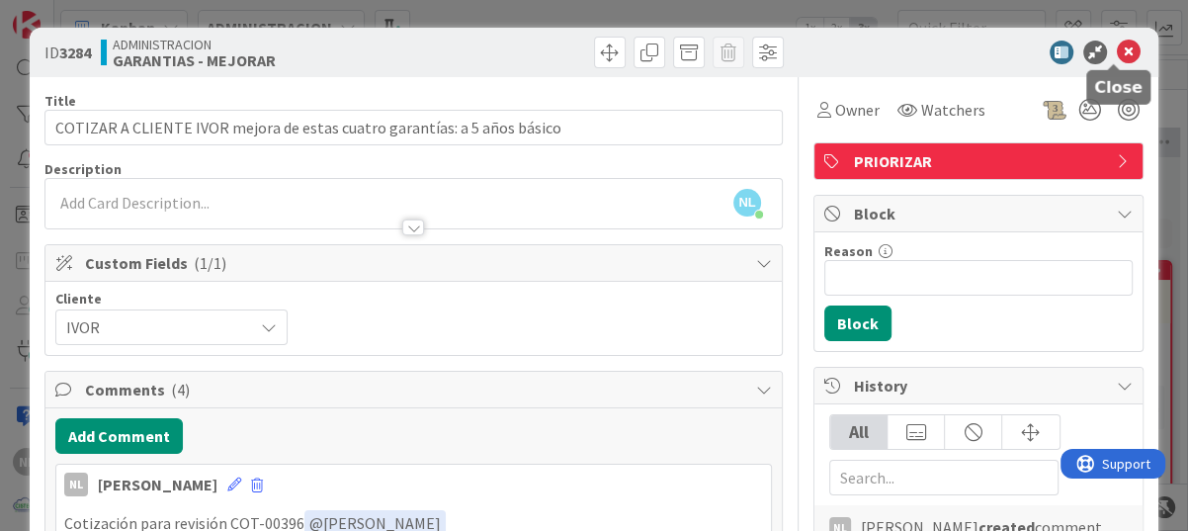
click at [1117, 56] on icon at bounding box center [1129, 53] width 24 height 24
type textarea "x"
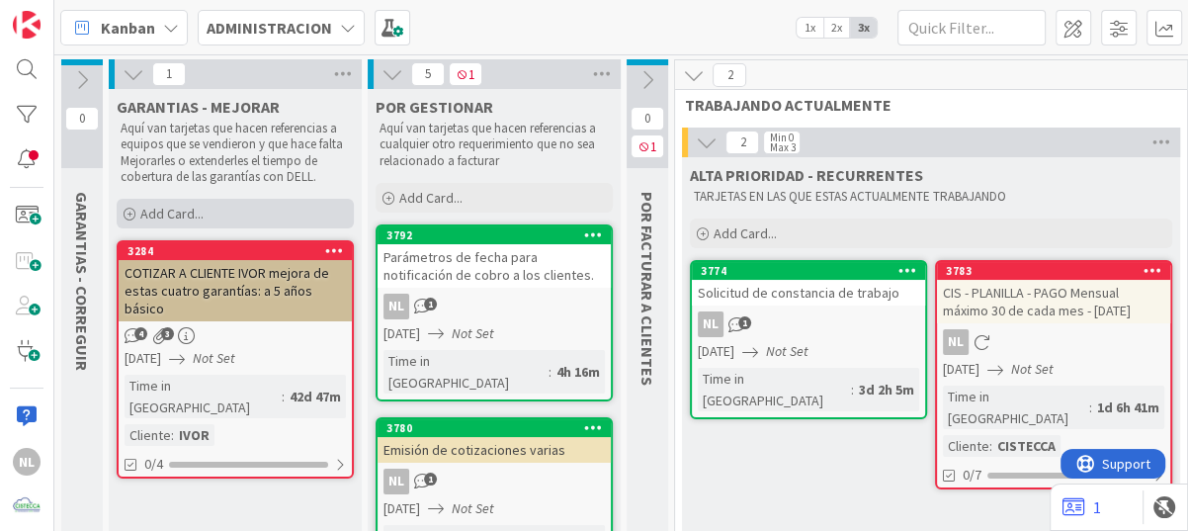
click at [126, 212] on icon at bounding box center [130, 214] width 12 height 12
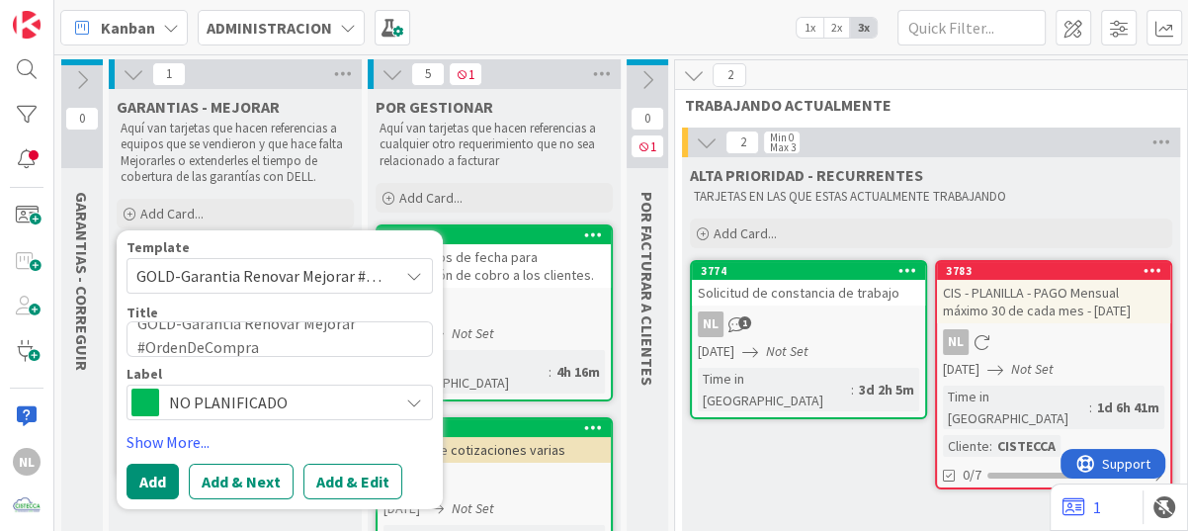
click at [416, 269] on icon at bounding box center [414, 276] width 16 height 16
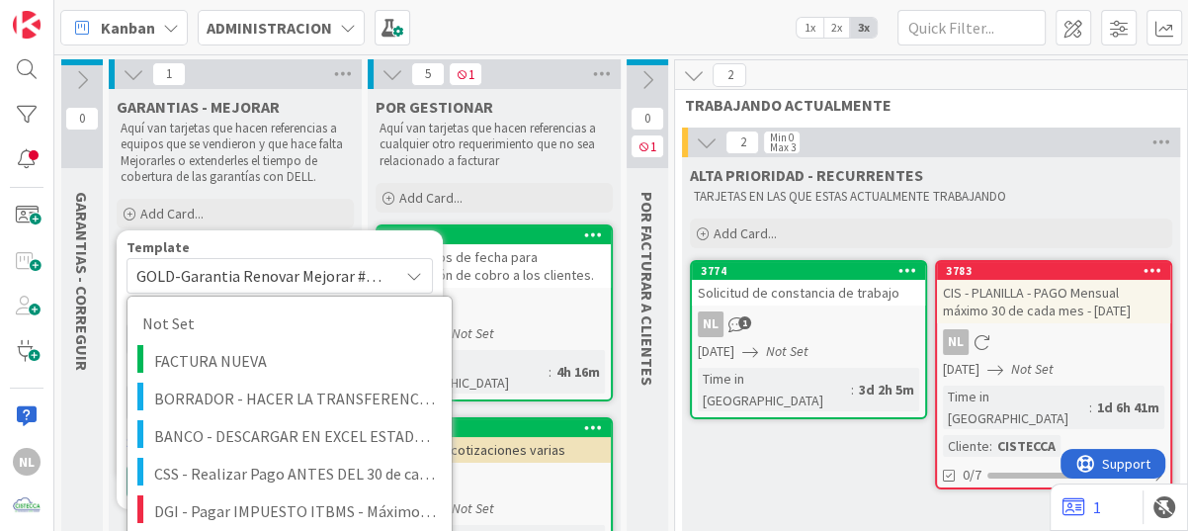
click at [354, 270] on span "GOLD-Garantia Renovar Mejorar #OrdenDeCompra" at bounding box center [259, 276] width 247 height 26
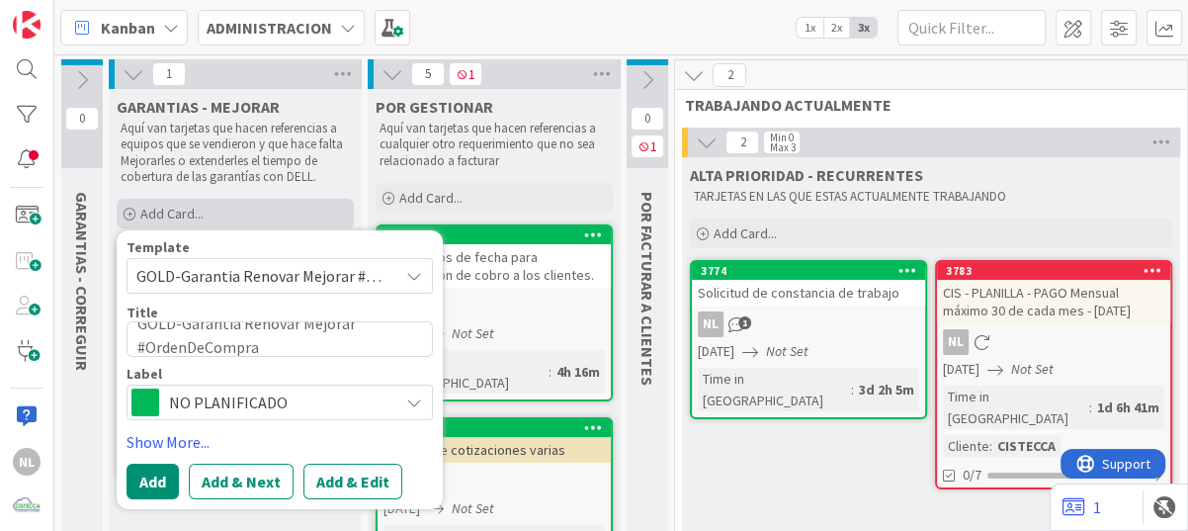
click at [198, 205] on span "Add Card..." at bounding box center [171, 214] width 63 height 18
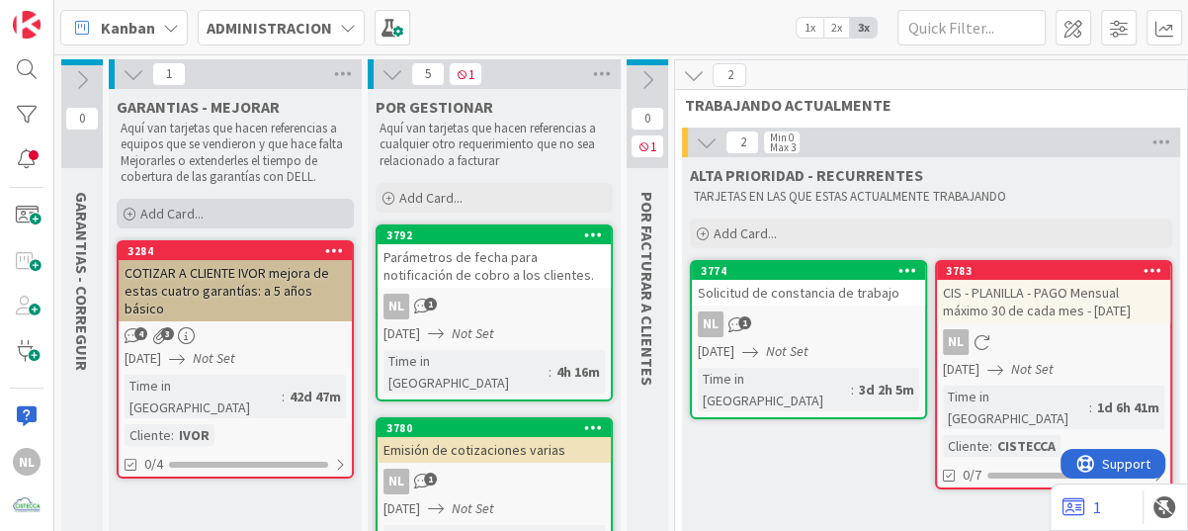
click at [132, 214] on icon at bounding box center [130, 214] width 12 height 12
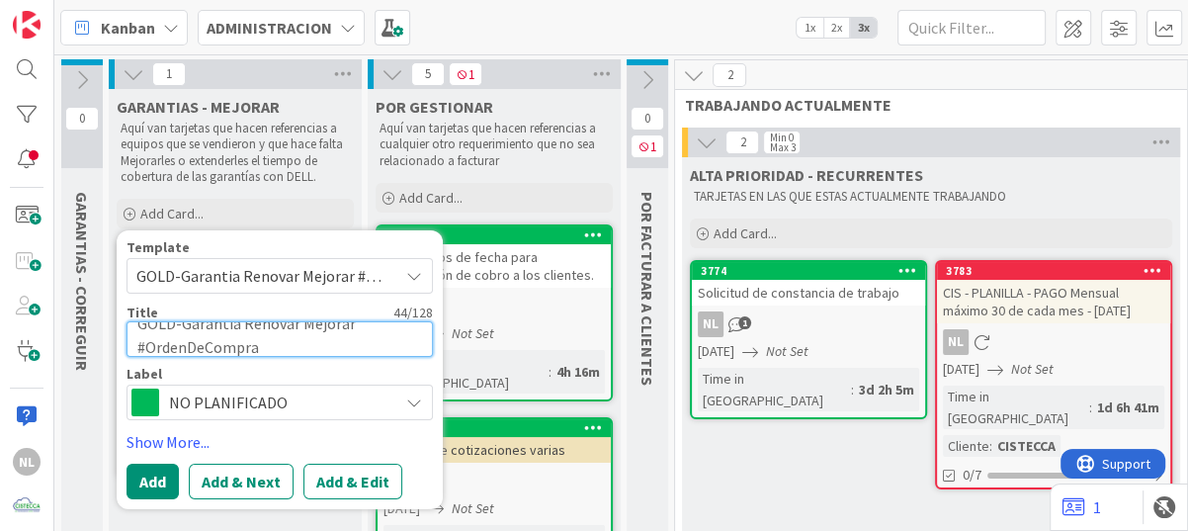
drag, startPoint x: 273, startPoint y: 348, endPoint x: -4, endPoint y: 289, distance: 282.7
click at [0, 289] on html "NL Kanban ADMINISTRACION 1x 2x 3x 0 GARANTIAS - CORREGUIR Aquí van tarjetas que…" at bounding box center [594, 265] width 1188 height 531
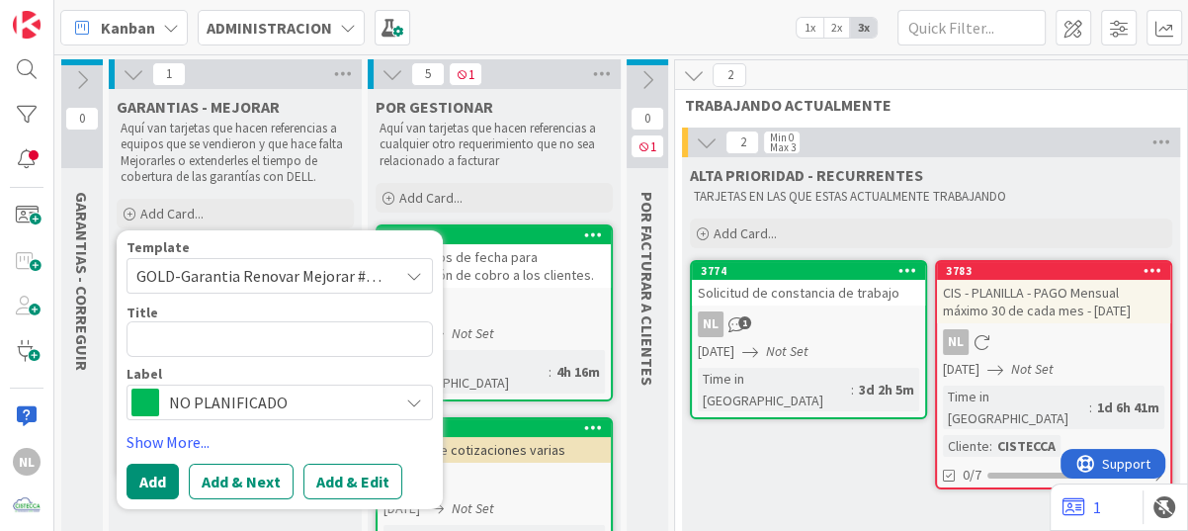
click at [408, 278] on icon at bounding box center [414, 276] width 16 height 16
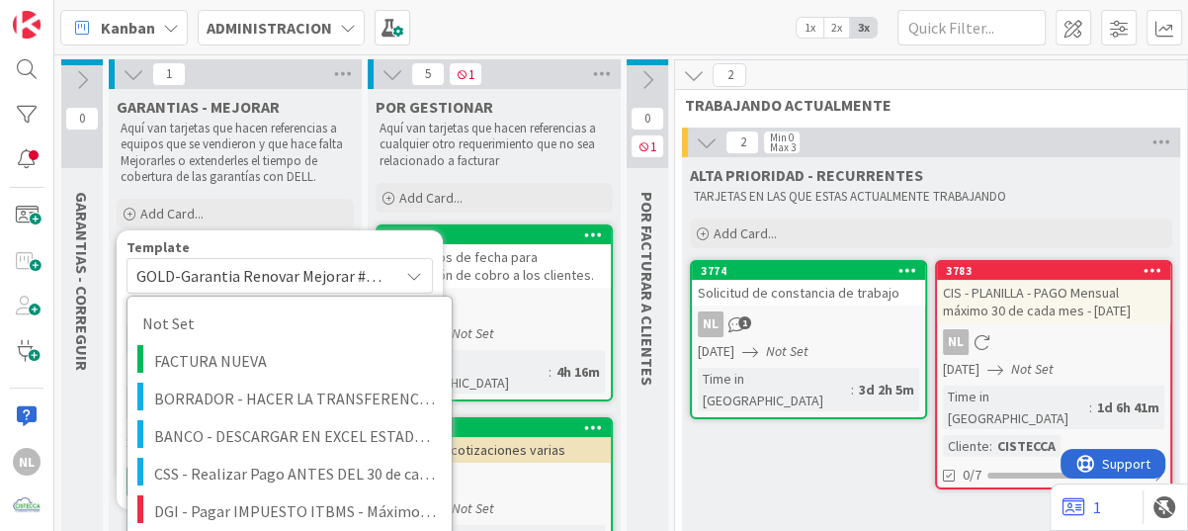
click at [401, 269] on span "GOLD-Garantia Renovar Mejorar #OrdenDeCompra" at bounding box center [279, 276] width 306 height 36
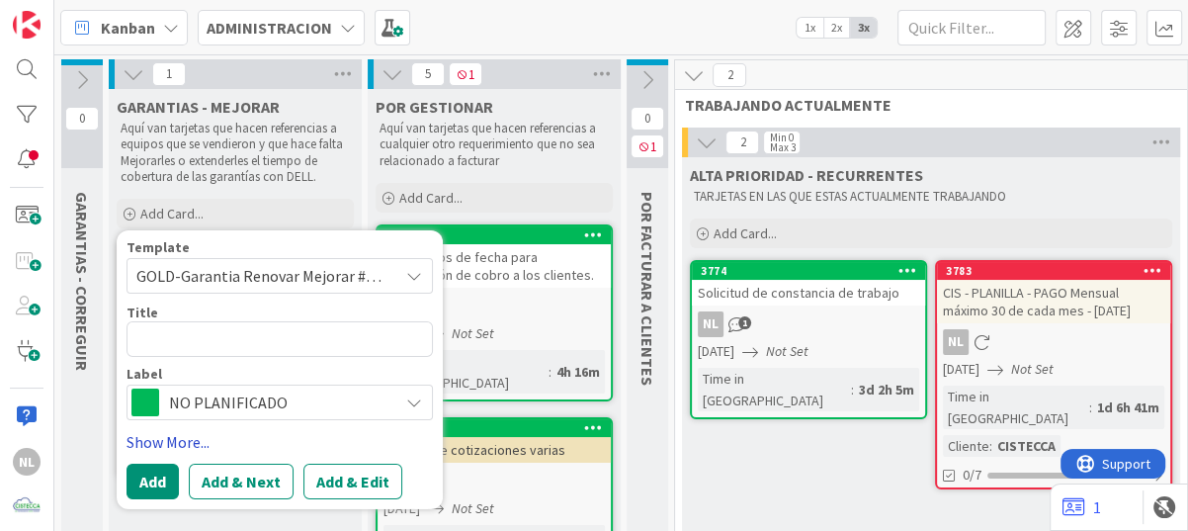
click at [170, 430] on link "Show More..." at bounding box center [279, 442] width 306 height 24
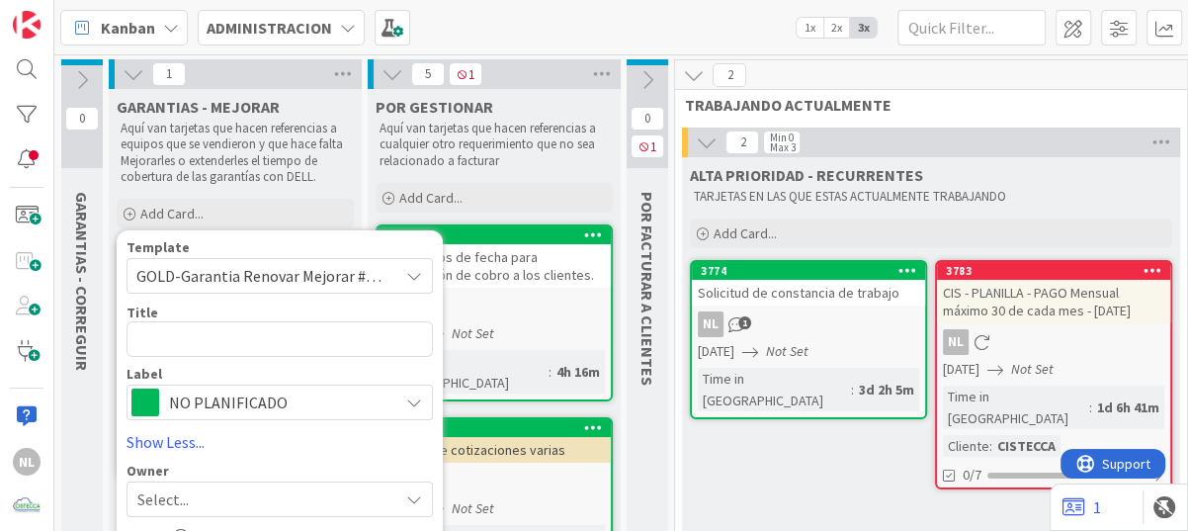
click at [215, 239] on div "Template GOLD-Garantia Renovar Mejorar #OrdenDeCompra Not Set FACTURA NUEVA BOR…" at bounding box center [280, 489] width 326 height 519
click at [130, 216] on icon at bounding box center [130, 214] width 12 height 12
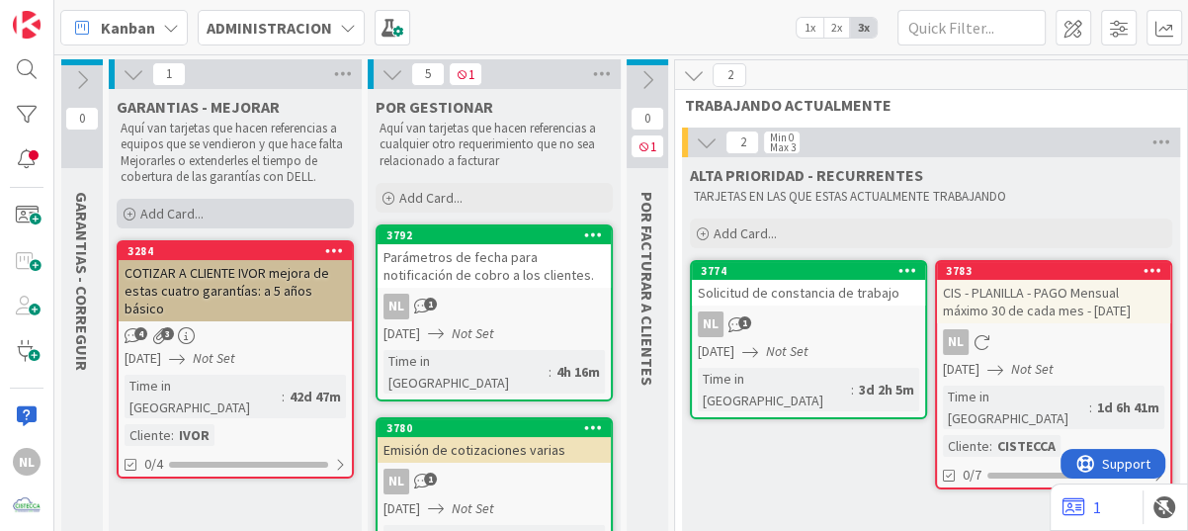
click at [131, 217] on icon at bounding box center [130, 214] width 12 height 12
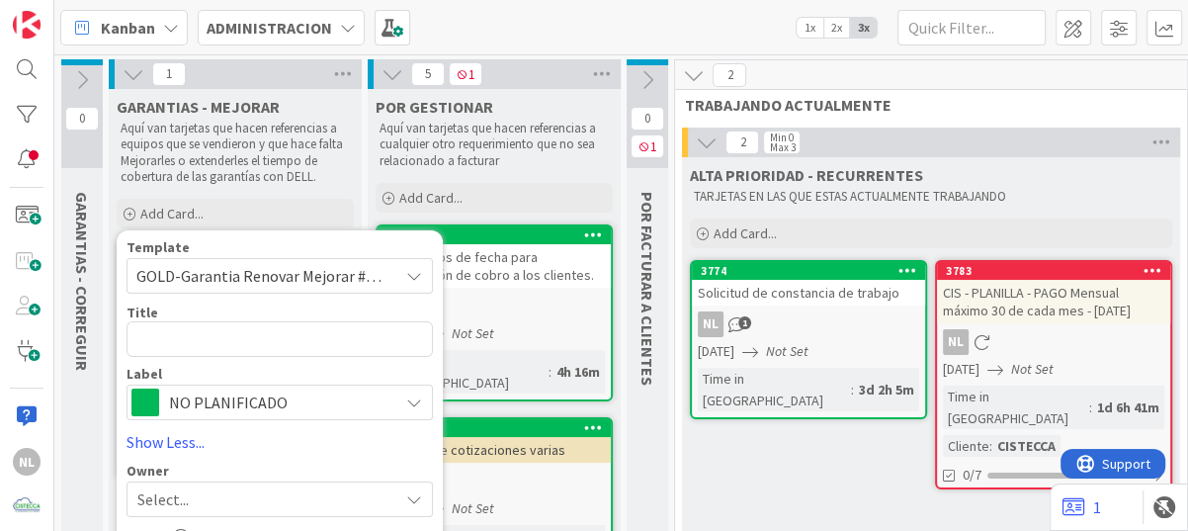
click at [368, 277] on span "GOLD-Garantia Renovar Mejorar #OrdenDeCompra" at bounding box center [259, 276] width 247 height 26
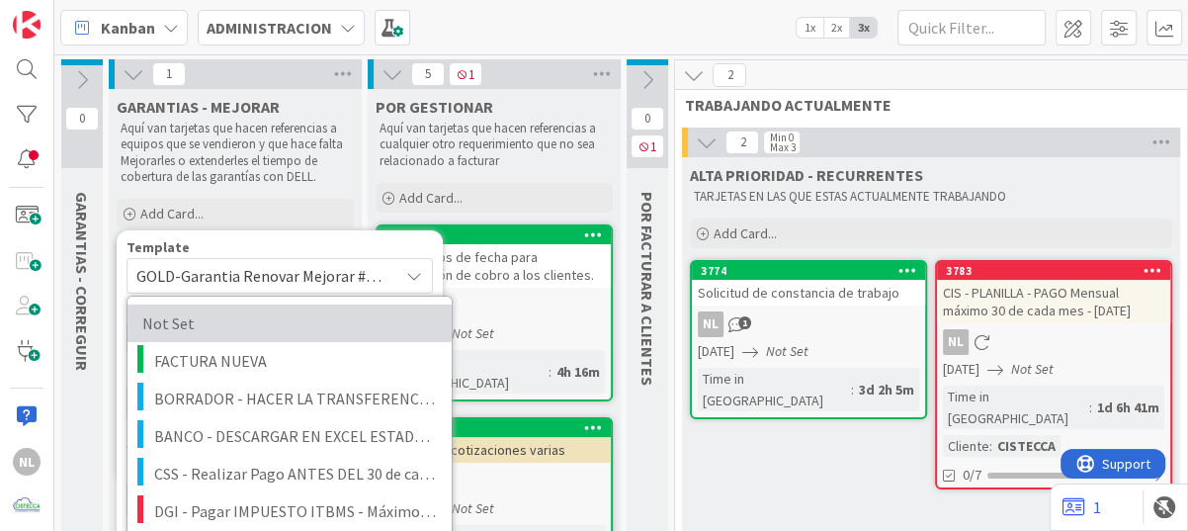
click at [178, 325] on span "Not Set" at bounding box center [284, 323] width 285 height 26
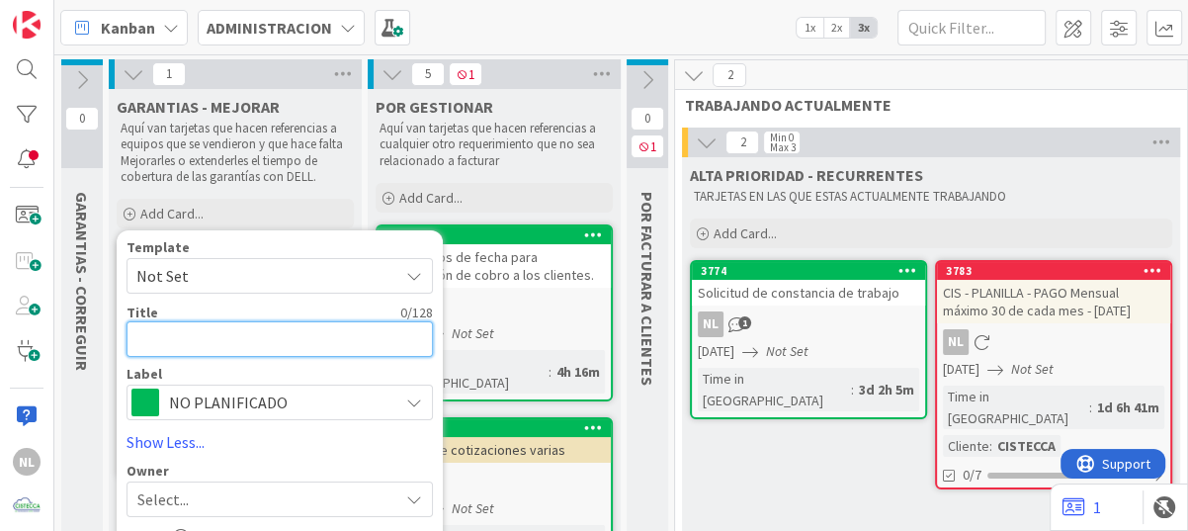
click at [176, 343] on textarea at bounding box center [279, 339] width 306 height 36
type textarea "x"
type textarea "g"
type textarea "x"
type textarea "gA"
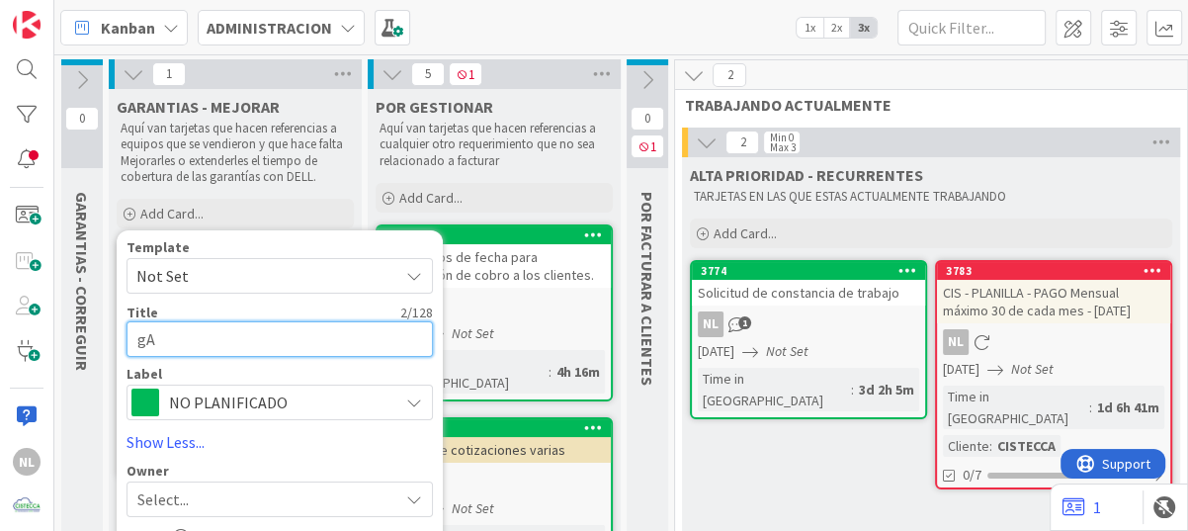
type textarea "x"
type textarea "A"
type textarea "x"
type textarea "g"
click at [176, 343] on textarea at bounding box center [279, 339] width 306 height 36
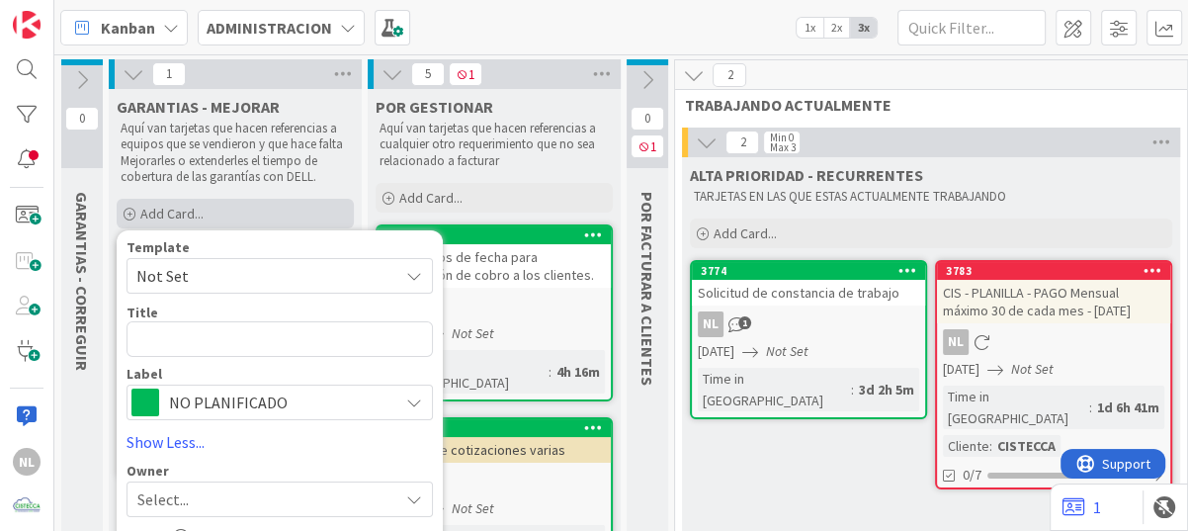
click at [307, 207] on div "Add Card..." at bounding box center [235, 214] width 237 height 30
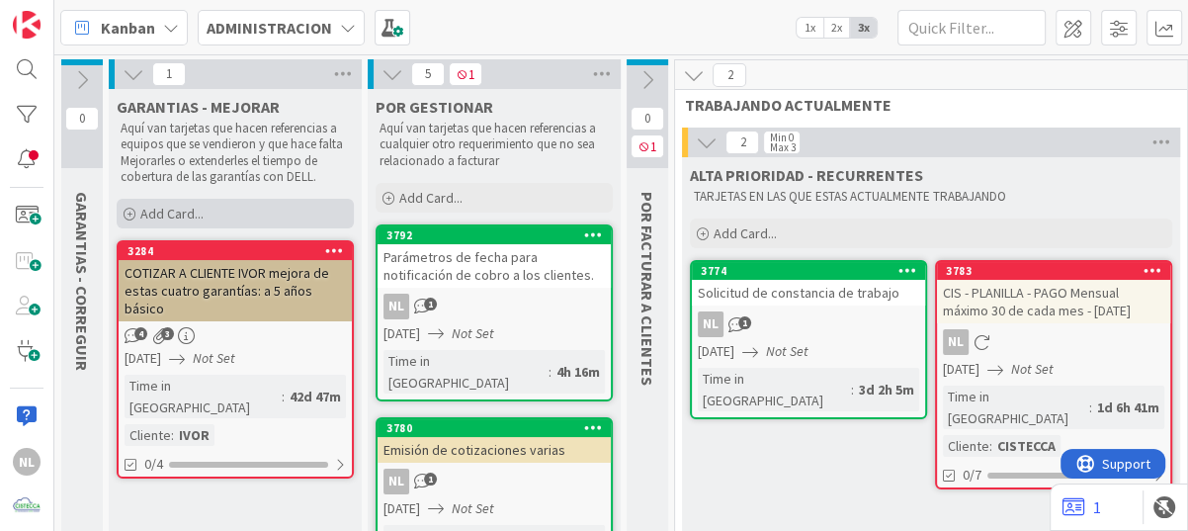
click at [138, 213] on div "Add Card..." at bounding box center [235, 214] width 237 height 30
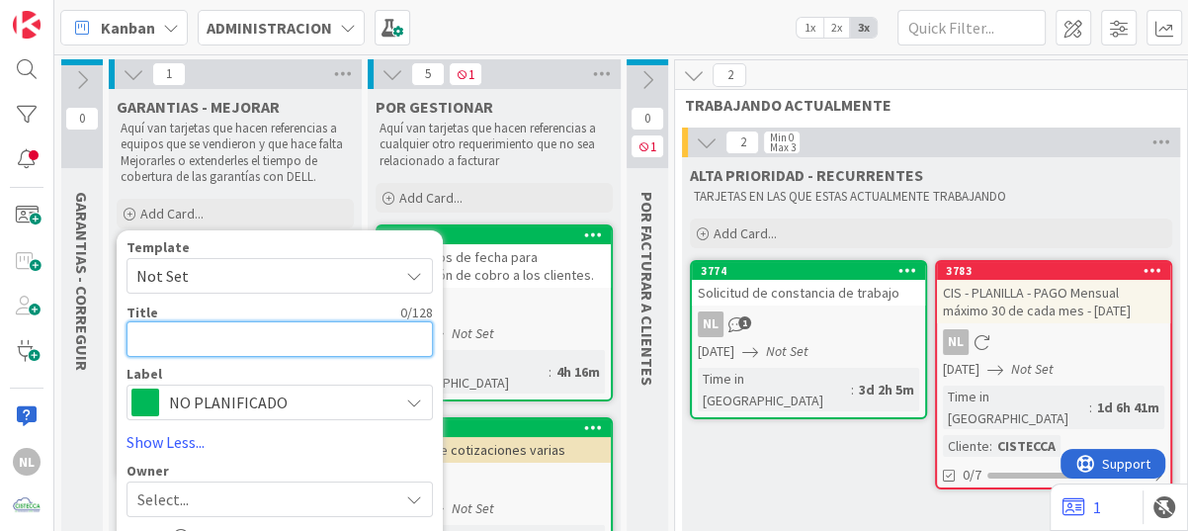
click at [174, 343] on textarea at bounding box center [279, 339] width 306 height 36
type textarea "x"
type textarea "C"
type textarea "x"
type textarea "Co"
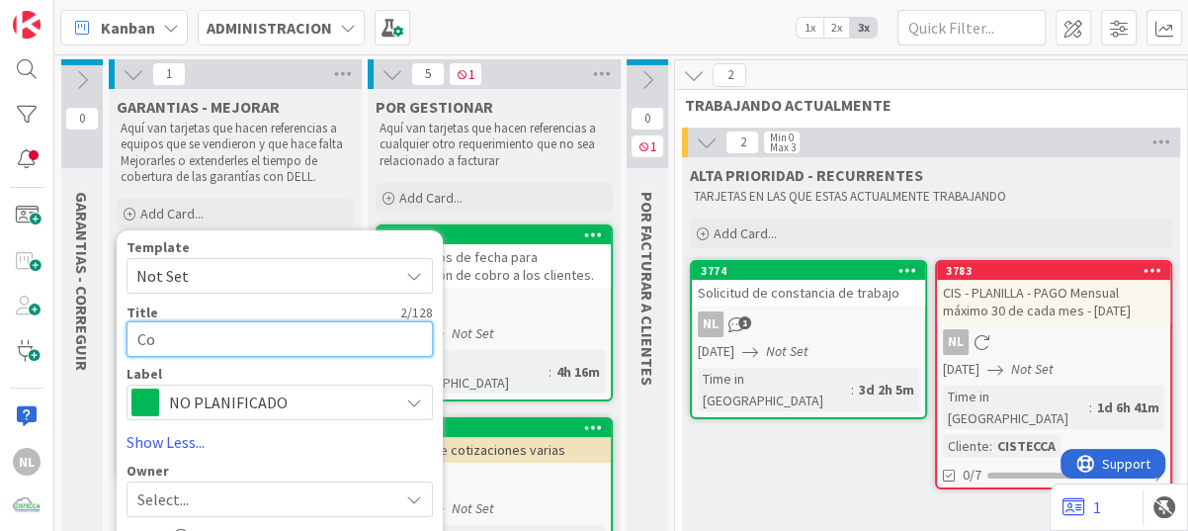
type textarea "x"
type textarea "Cot"
type textarea "x"
type textarea "Coti"
type textarea "x"
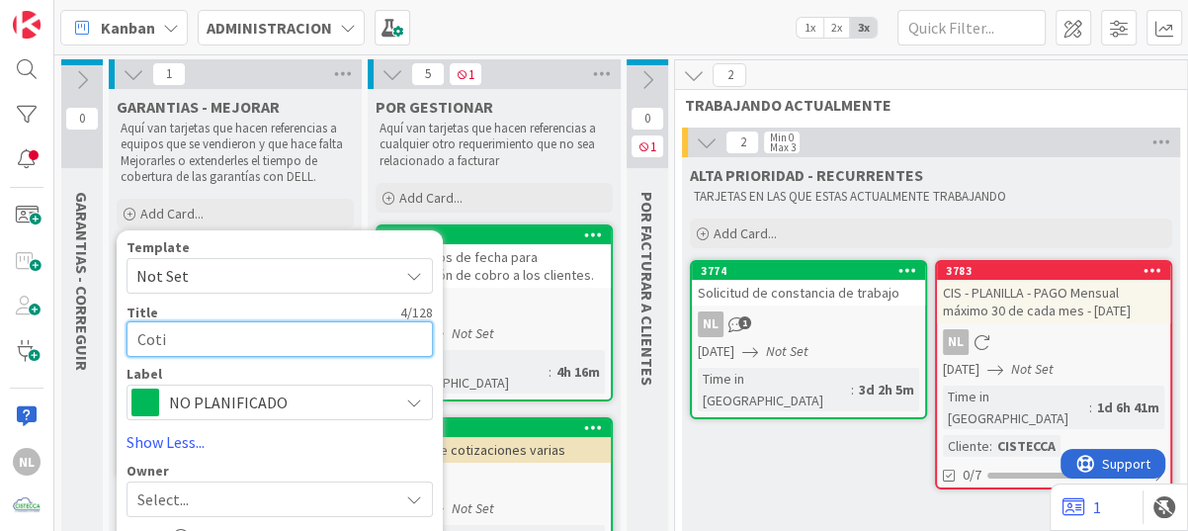
type textarea "Cotiz"
type textarea "x"
type textarea "Cotiza"
type textarea "x"
type textarea "Cotiza"
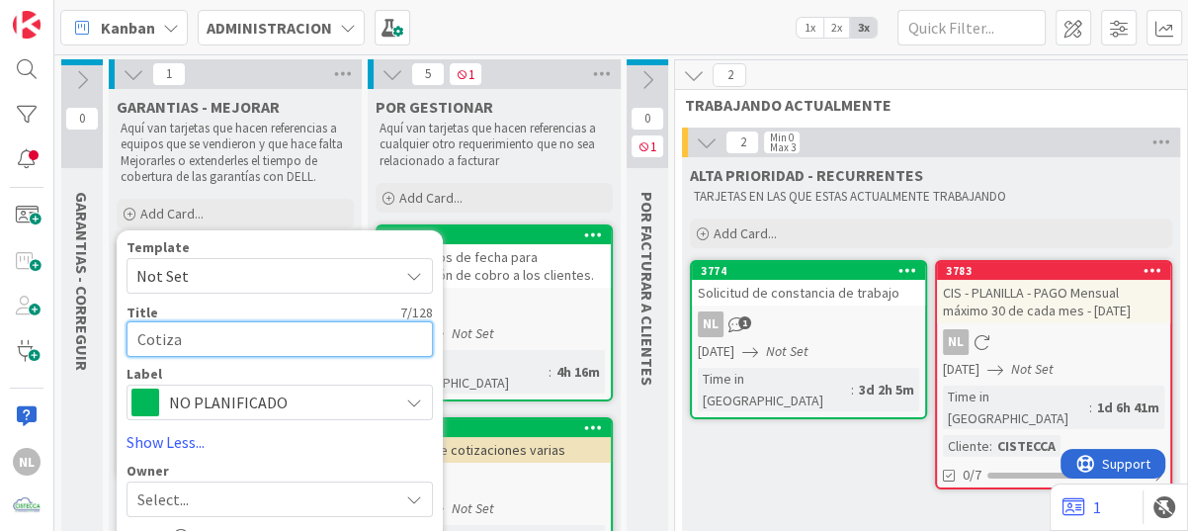
click at [178, 334] on textarea "Cotiza" at bounding box center [279, 339] width 306 height 36
drag, startPoint x: 198, startPoint y: 346, endPoint x: 96, endPoint y: 346, distance: 101.8
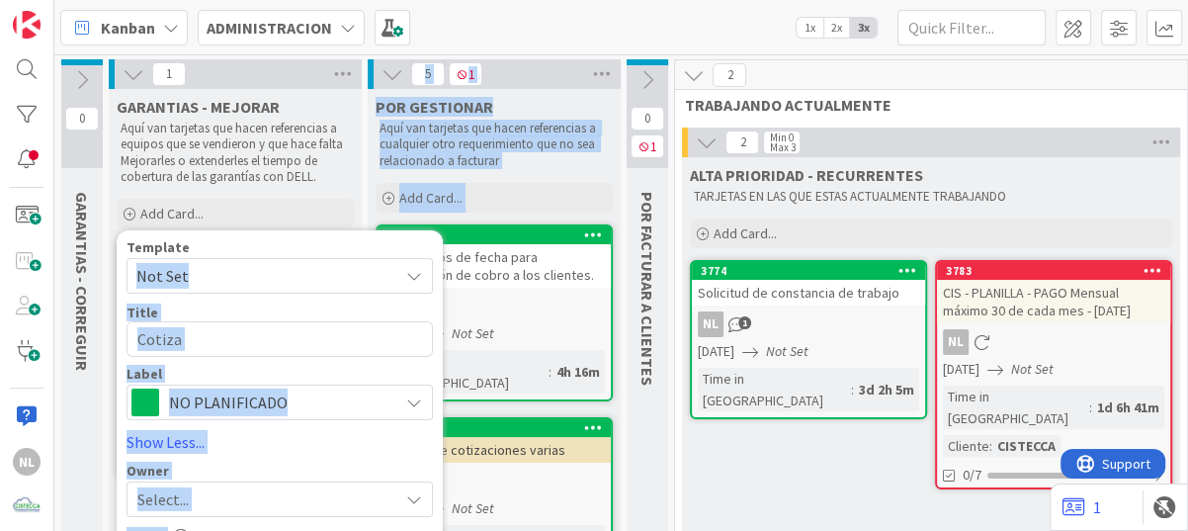
drag, startPoint x: 214, startPoint y: 249, endPoint x: 490, endPoint y: 246, distance: 275.7
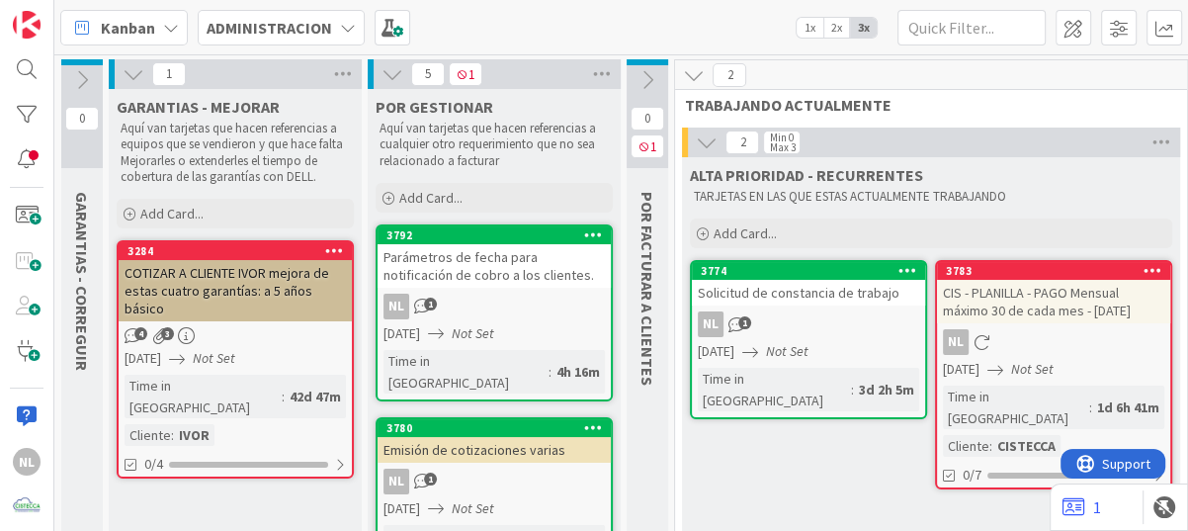
click at [242, 289] on div "COTIZAR A CLIENTE IVOR mejora de estas cuatro garantías: a 5 años básico" at bounding box center [235, 290] width 233 height 61
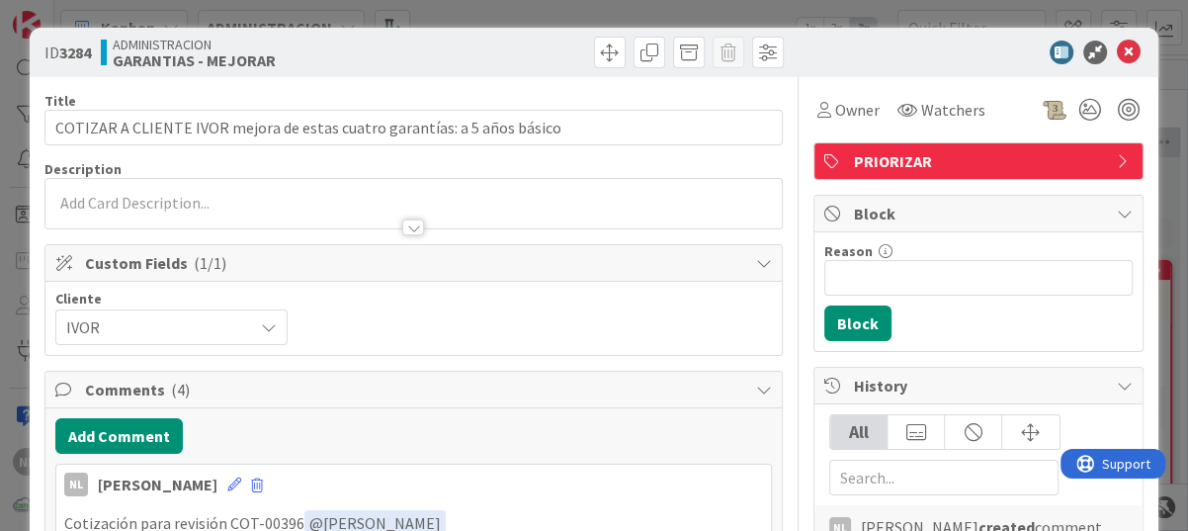
drag, startPoint x: 1113, startPoint y: 41, endPoint x: 1012, endPoint y: 129, distance: 134.4
click at [1117, 41] on icon at bounding box center [1129, 53] width 24 height 24
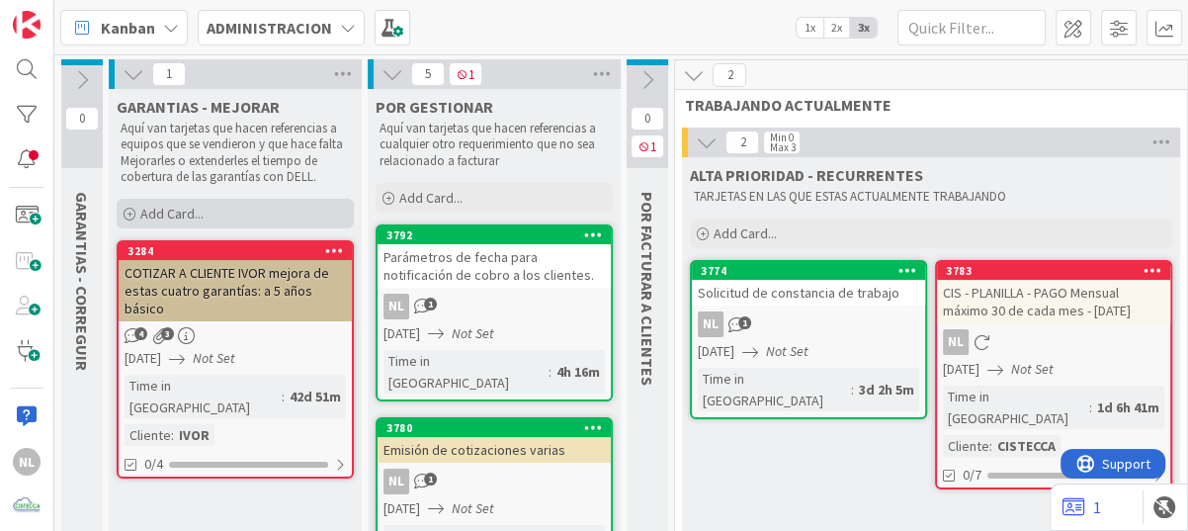
click at [132, 213] on icon at bounding box center [130, 214] width 12 height 12
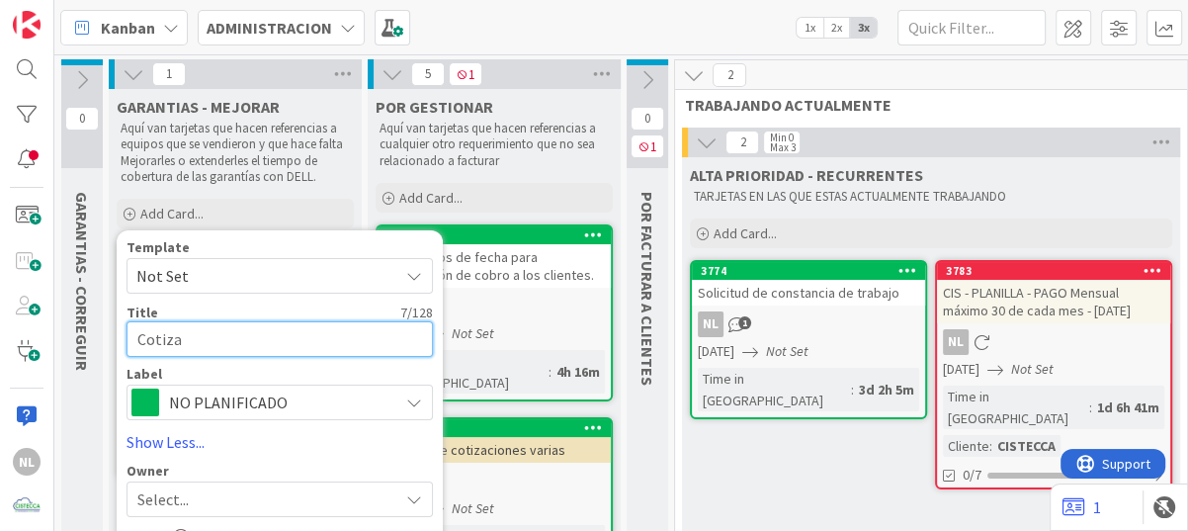
click at [184, 342] on textarea "Cotiza" at bounding box center [279, 339] width 306 height 36
click at [170, 342] on textarea "Cotiza" at bounding box center [279, 339] width 306 height 36
click at [178, 343] on textarea "Cotiza" at bounding box center [279, 339] width 306 height 36
type textarea "x"
type textarea "Cotizar"
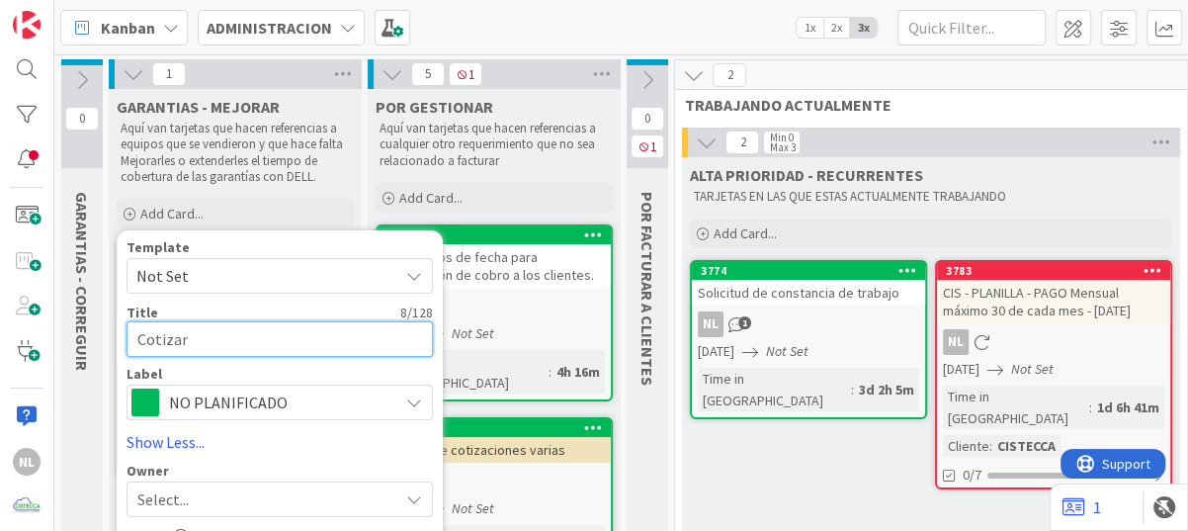
type textarea "x"
type textarea "Cotizar"
type textarea "x"
type textarea "Cotizar a"
type textarea "x"
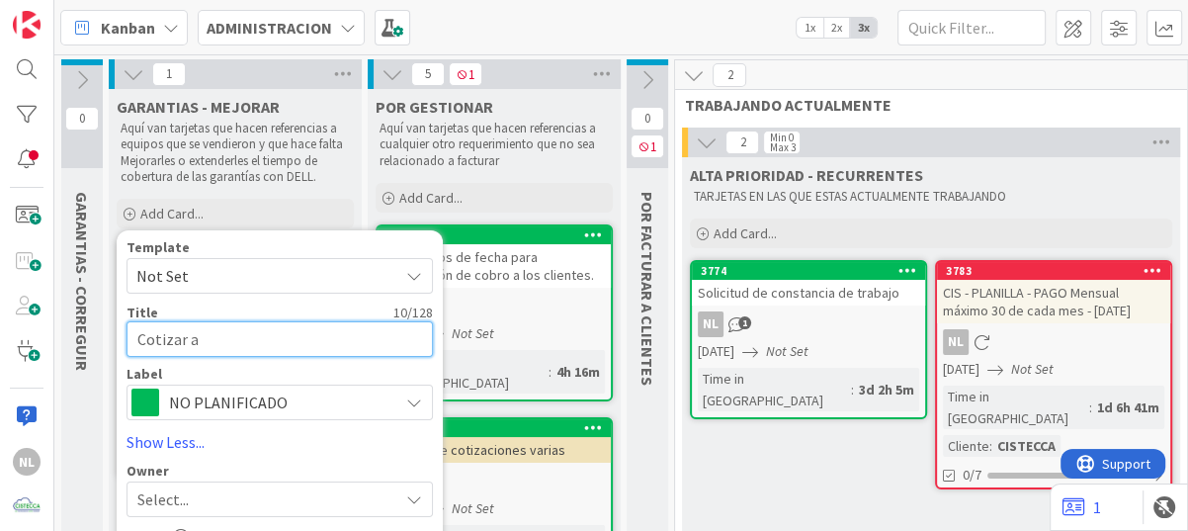
type textarea "Cotizar a"
type textarea "x"
type textarea "Cotizar a C"
type textarea "x"
type textarea "Cotizar a Cl"
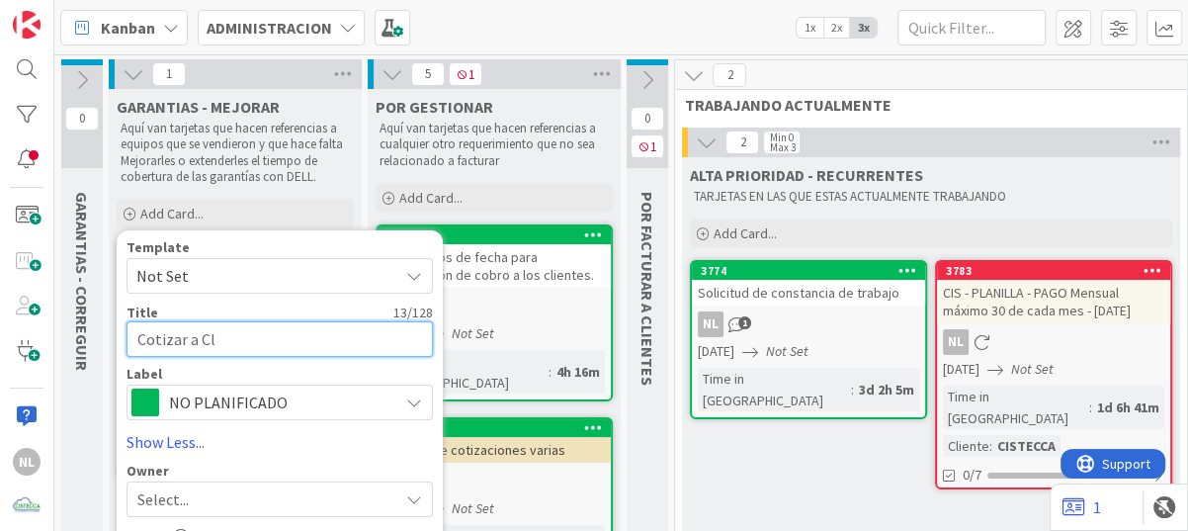
type textarea "x"
type textarea "Cotizar a Cli"
type textarea "x"
type textarea "Cotizar a Clie"
type textarea "x"
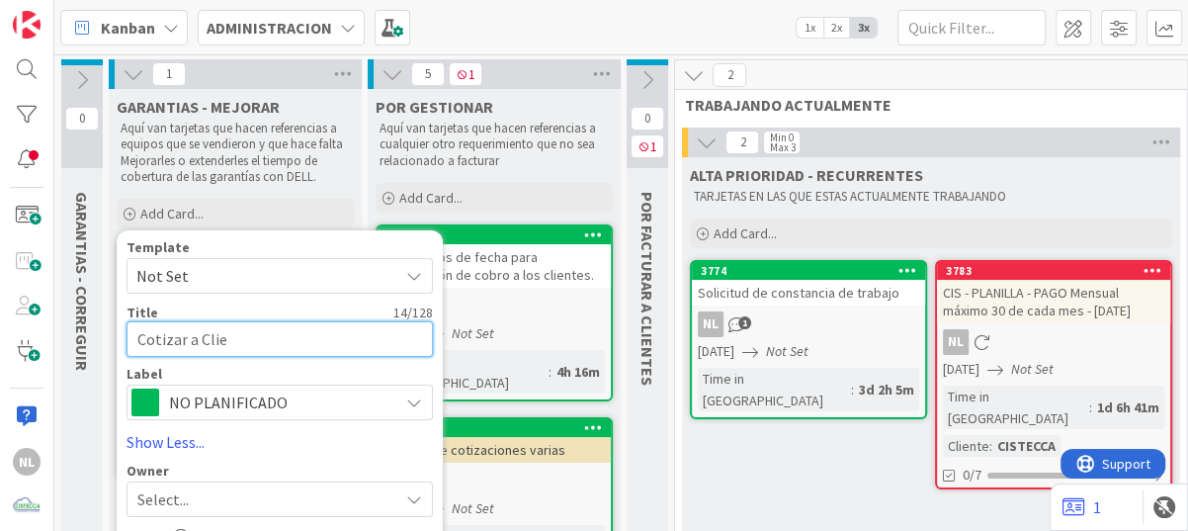
type textarea "Cotizar a Clien"
type textarea "x"
type textarea "Cotizar a Client"
type textarea "x"
type textarea "Cotizar a Cliente"
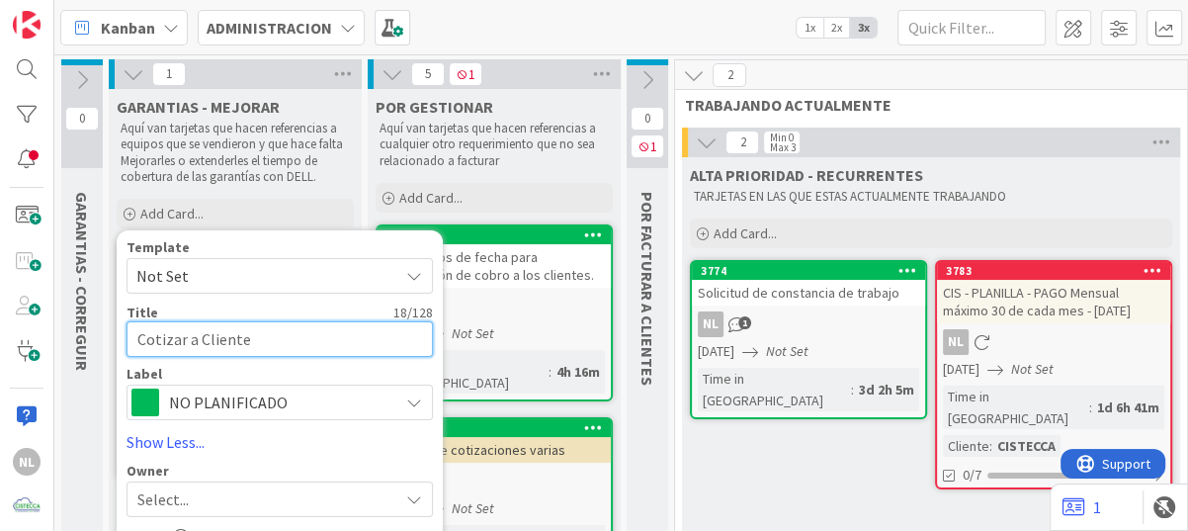
type textarea "x"
type textarea "Cotizar a Cliente"
paste textarea "[EMAIL_ADDRESS][DOMAIN_NAME]"
type textarea "x"
type textarea "Cotizar a Cliente [EMAIL_ADDRESS][DOMAIN_NAME]"
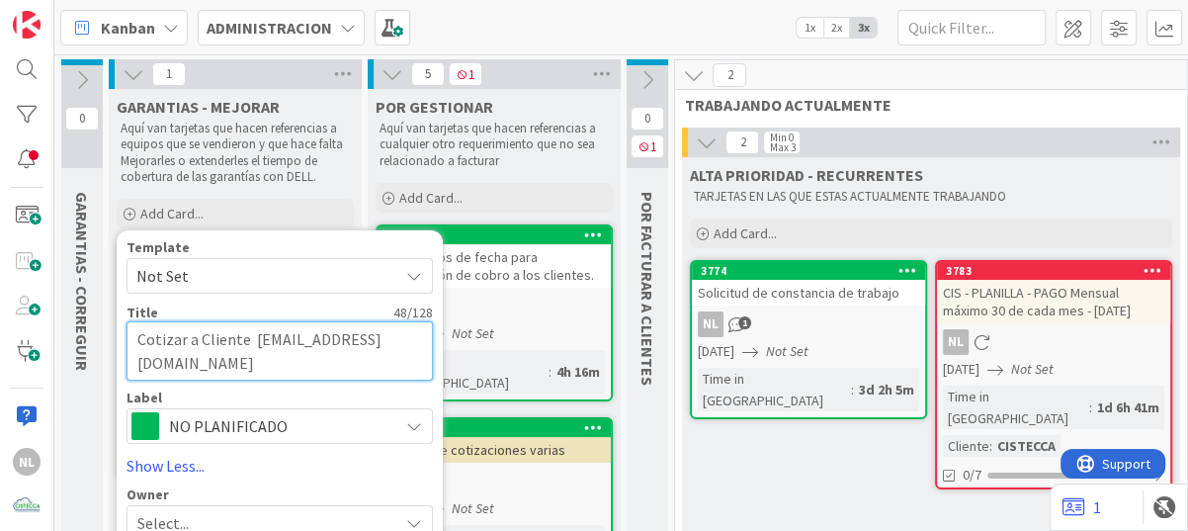
drag, startPoint x: 198, startPoint y: 364, endPoint x: 137, endPoint y: 364, distance: 60.3
click at [137, 364] on textarea "Cotizar a Cliente [EMAIL_ADDRESS][DOMAIN_NAME]" at bounding box center [279, 350] width 306 height 59
type textarea "x"
type textarea "Cotizar a Cliente [DOMAIN_NAME]"
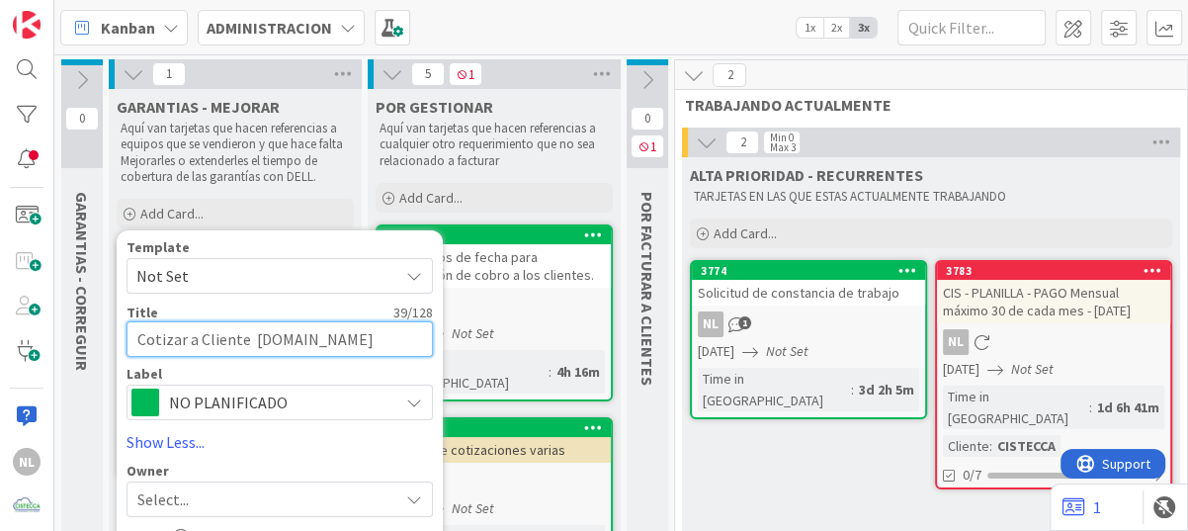
type textarea "x"
type textarea "Cotizar a Cliente [DOMAIN_NAME]"
type textarea "x"
type textarea "Cotizar a Cliente ,[DOMAIN_NAME]"
type textarea "x"
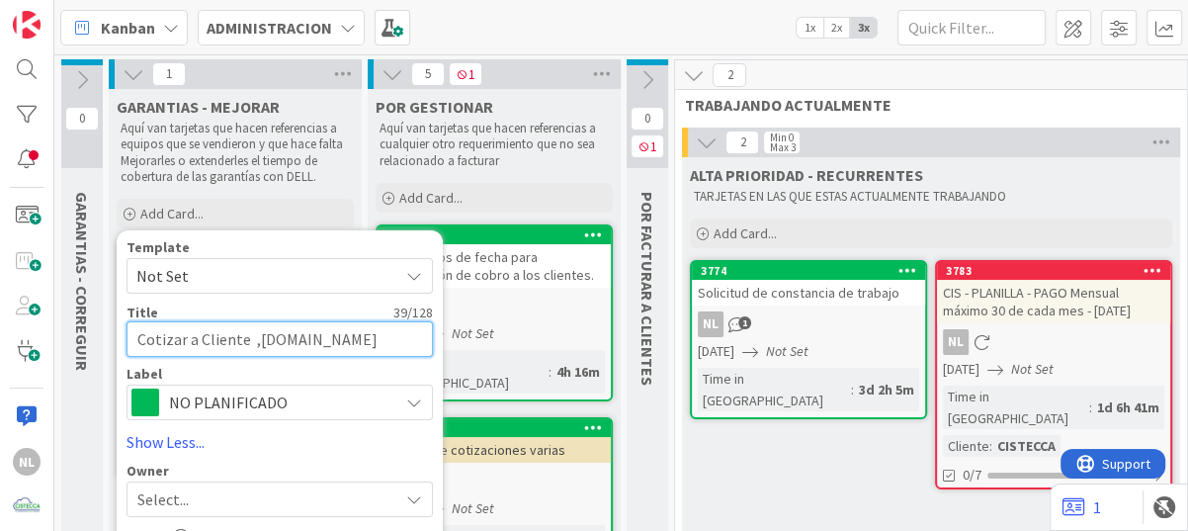
type textarea "Cotizar a Cliente [DOMAIN_NAME]"
type textarea "x"
type textarea "Cotizar a Cliente [DOMAIN_NAME]"
type textarea "x"
type textarea "Cotizar a Cliente [DOMAIN_NAME]"
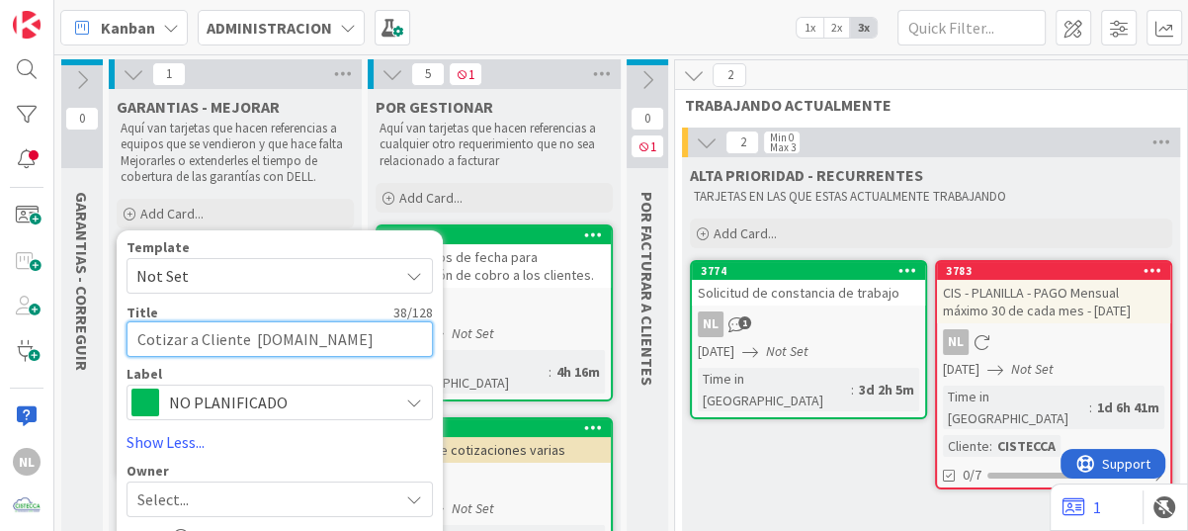
type textarea "x"
type textarea "Cotizar a Cliente [DOMAIN_NAME]"
drag, startPoint x: 338, startPoint y: 342, endPoint x: 410, endPoint y: 345, distance: 72.2
click at [410, 345] on textarea "Cotizar a Cliente [DOMAIN_NAME]" at bounding box center [279, 339] width 306 height 36
type textarea "x"
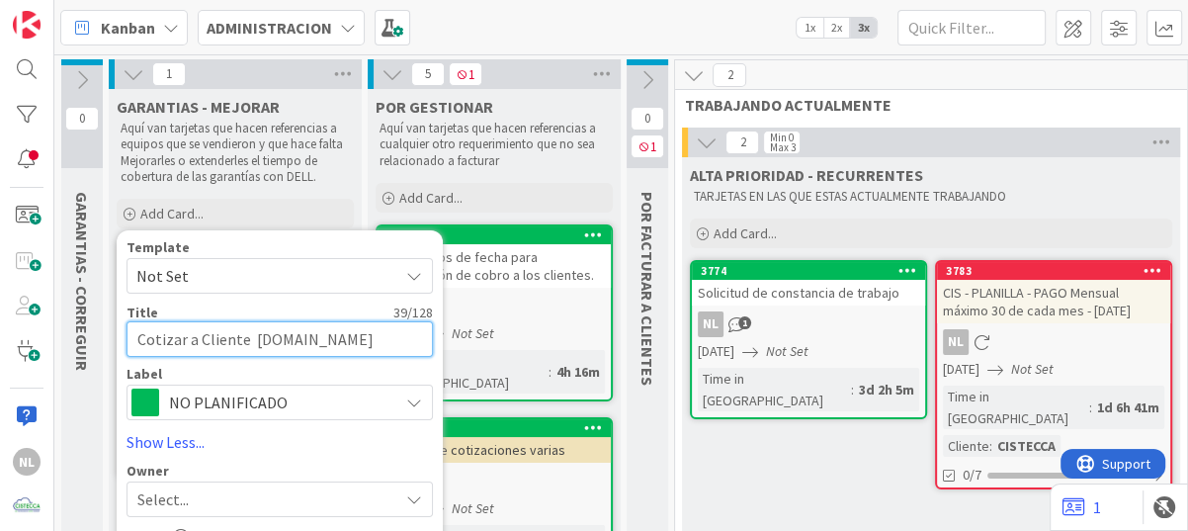
type textarea "Cotizar a Cliente Medsolutions"
type textarea "x"
type textarea "Cotizar a Cliente Medsolutions-"
click at [350, 334] on textarea "Cotizar a Cliente Medsolutions-" at bounding box center [279, 339] width 306 height 36
click at [342, 338] on textarea "Cotizar a Cliente Medsolutions-" at bounding box center [279, 339] width 306 height 36
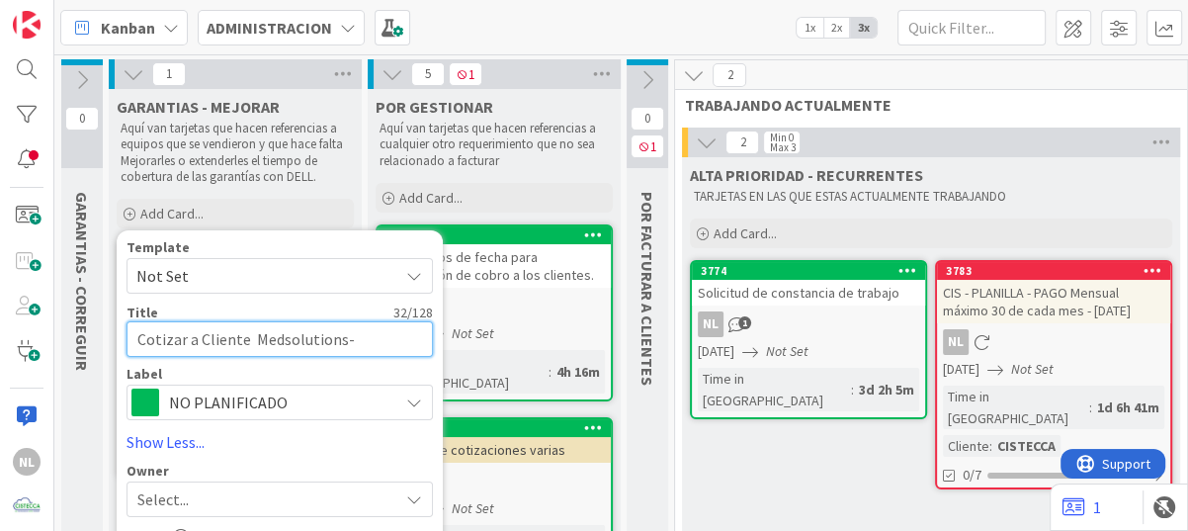
type textarea "x"
type textarea "Cotizar a Cliente Medsolutions"
type textarea "x"
type textarea "Cotizar a Cliente Medsolutions"
paste textarea "coticemos extender esta garantía a 5 años?."
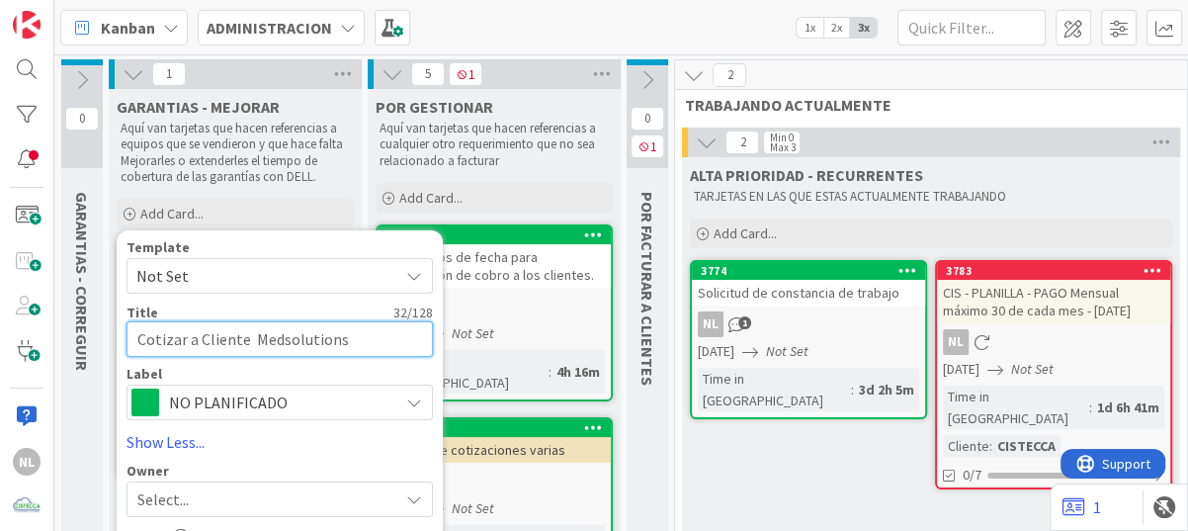
type textarea "x"
type textarea "Cotizar a Cliente Medsolutions coticemos extender esta garantía a 5 años?."
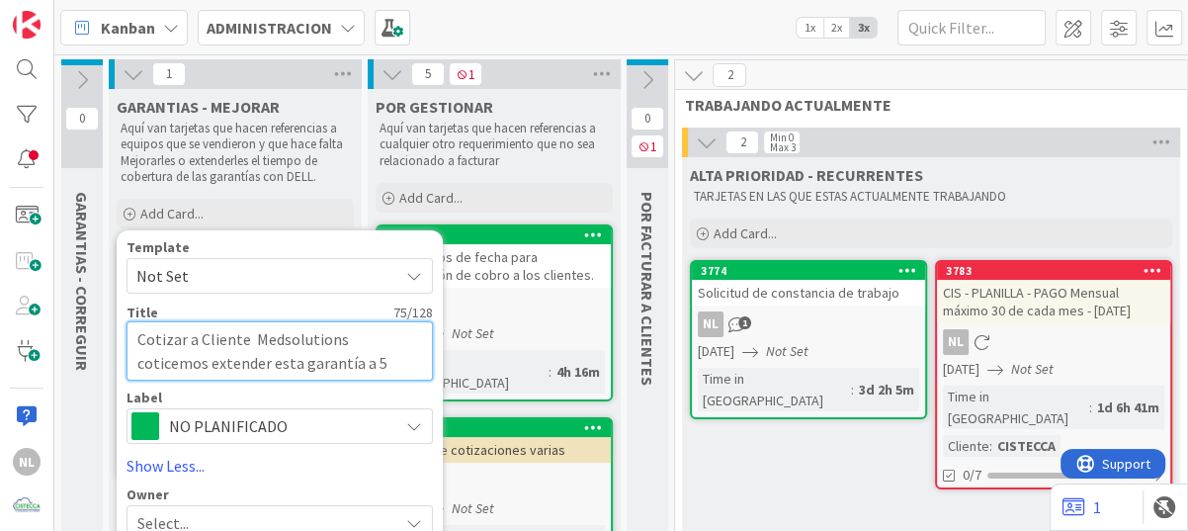
drag, startPoint x: 345, startPoint y: 344, endPoint x: 412, endPoint y: 340, distance: 67.3
click at [412, 340] on textarea "Cotizar a Cliente Medsolutions coticemos extender esta garantía a 5 años?." at bounding box center [279, 350] width 306 height 59
type textarea "x"
type textarea "Cotizar a Cliente Medsolutions extender esta garantía a 5 años?."
type textarea "x"
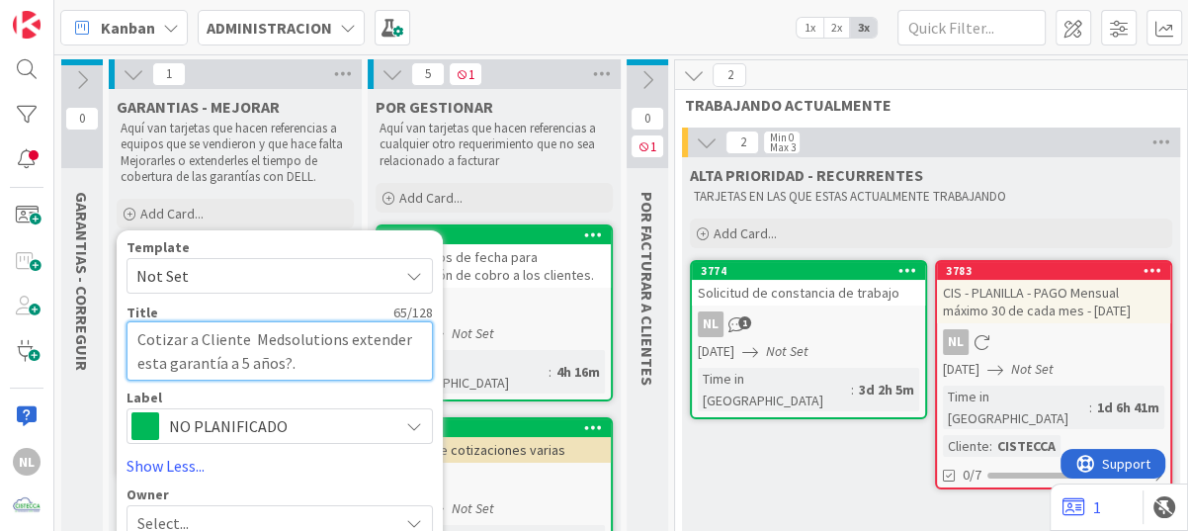
type textarea "Cotizar a Cliente Medsolutions -extender esta garantía a 5 años?."
drag, startPoint x: 163, startPoint y: 365, endPoint x: 141, endPoint y: 365, distance: 21.7
click at [141, 365] on textarea "Cotizar a Cliente Medsolutions -extender esta garantía a 5 años?." at bounding box center [279, 350] width 306 height 59
type textarea "x"
type textarea "Cotizar a Cliente Medsolutions -extender e garantía a 5 años?."
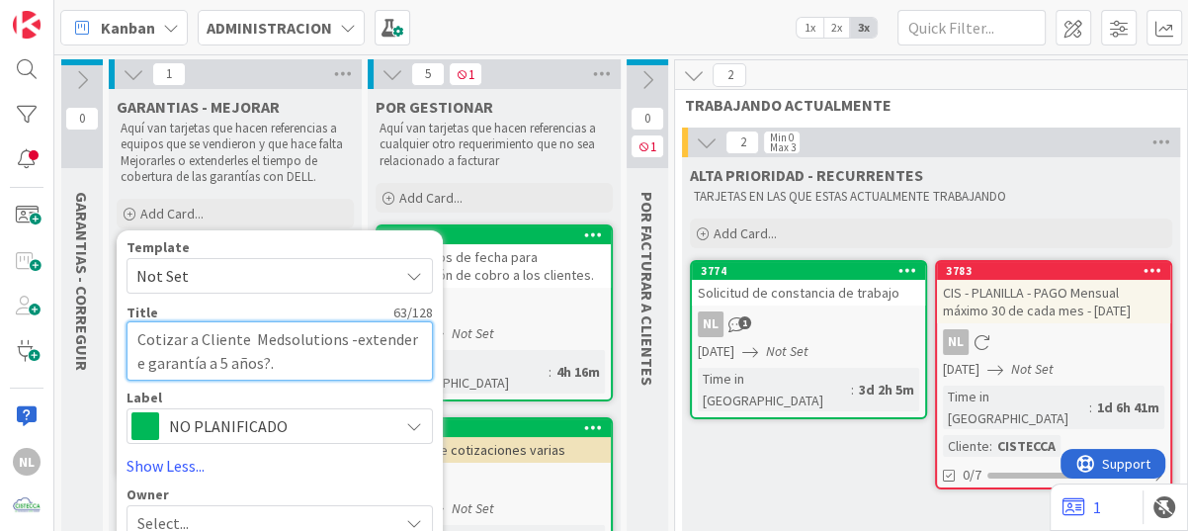
type textarea "x"
type textarea "Cotizar a Cliente Medsolutions -extender garantía a 5 años?."
type textarea "x"
type textarea "Cotizar a Cliente Medsolutions -extender D garantía a 5 años?."
type textarea "x"
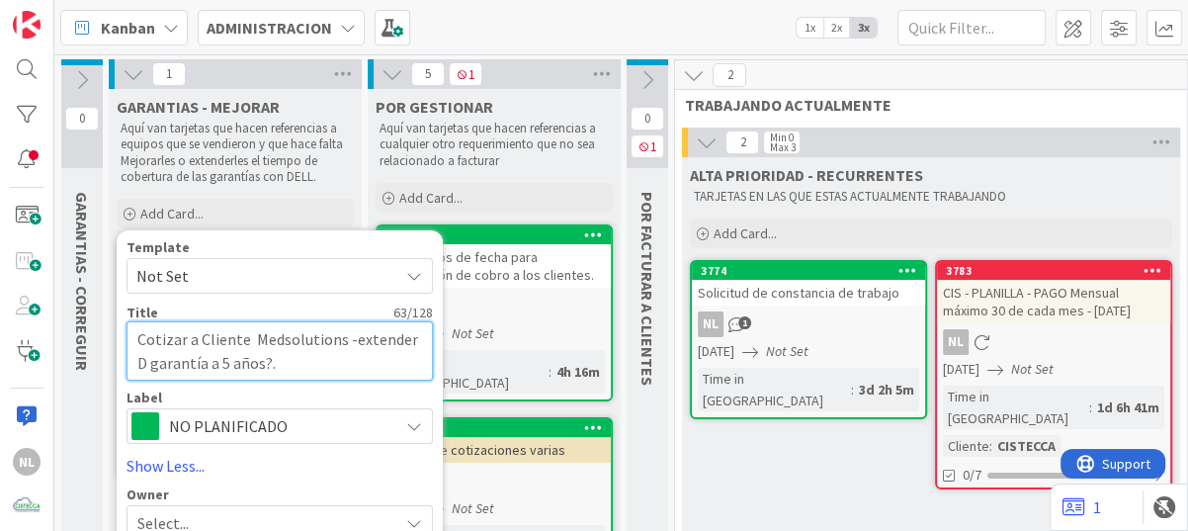
type textarea "Cotizar a Cliente Medsolutions -extender DE garantía a 5 años?."
type textarea "x"
type textarea "Cotizar a Cliente Medsolutions -extender E garantía a 5 años?."
type textarea "x"
type textarea "Cotizar a Cliente Medsolutions -extender garantía a 5 años?."
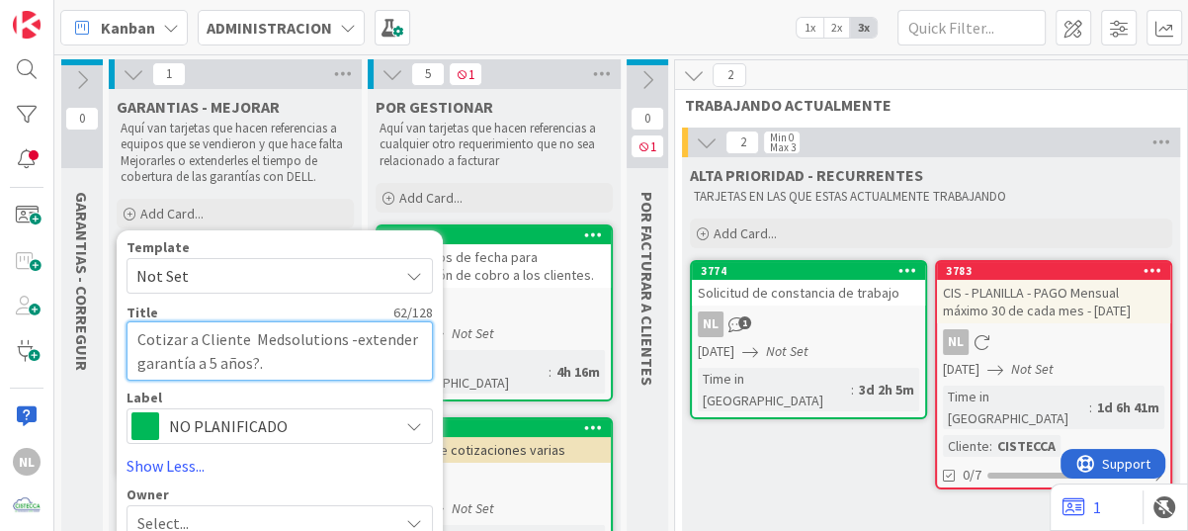
type textarea "x"
type textarea "Cotizar a Cliente Medsolutions -extender d garantía a 5 años?."
type textarea "x"
type textarea "Cotizar a Cliente Medsolutions -extender de garantía a 5 años?."
type textarea "x"
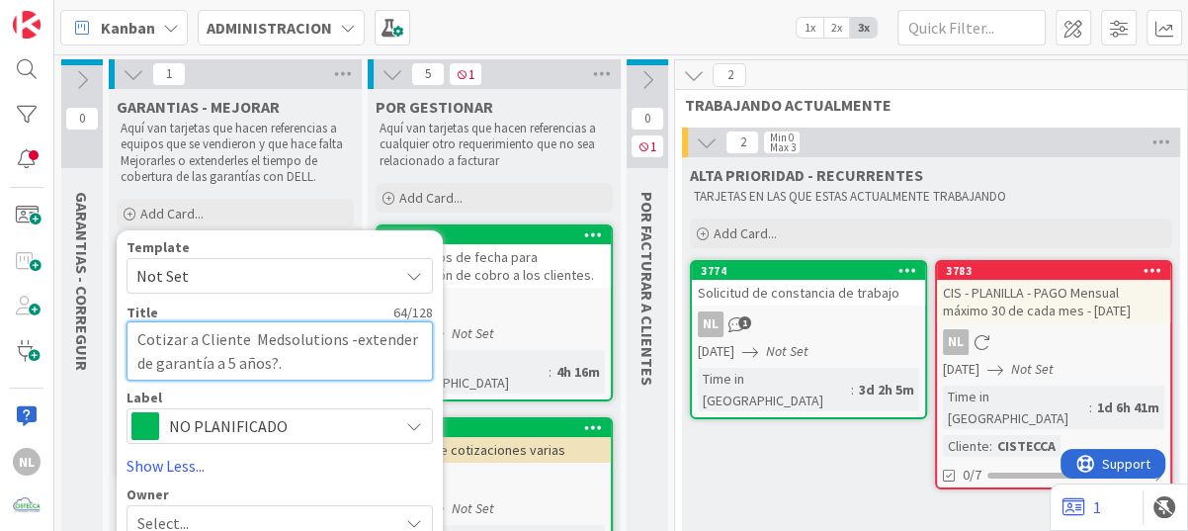
type textarea "Cotizar a Cliente Medsolutions -extender de garantía a 5 años?"
click at [267, 370] on textarea "Cotizar a Cliente Medsolutions -extender de garantía a 5 años?" at bounding box center [279, 350] width 306 height 59
type textarea "x"
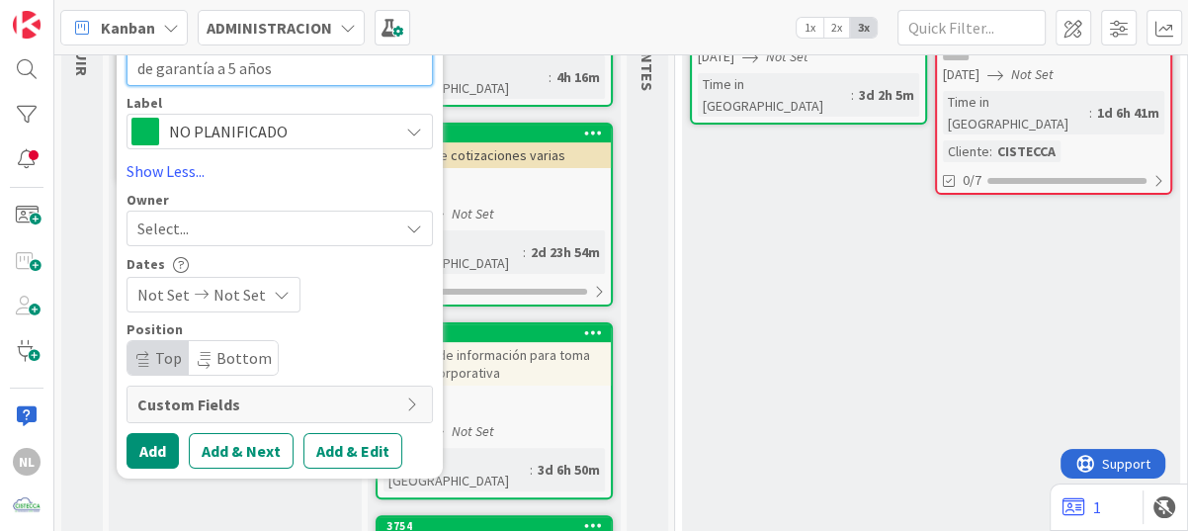
scroll to position [296, 0]
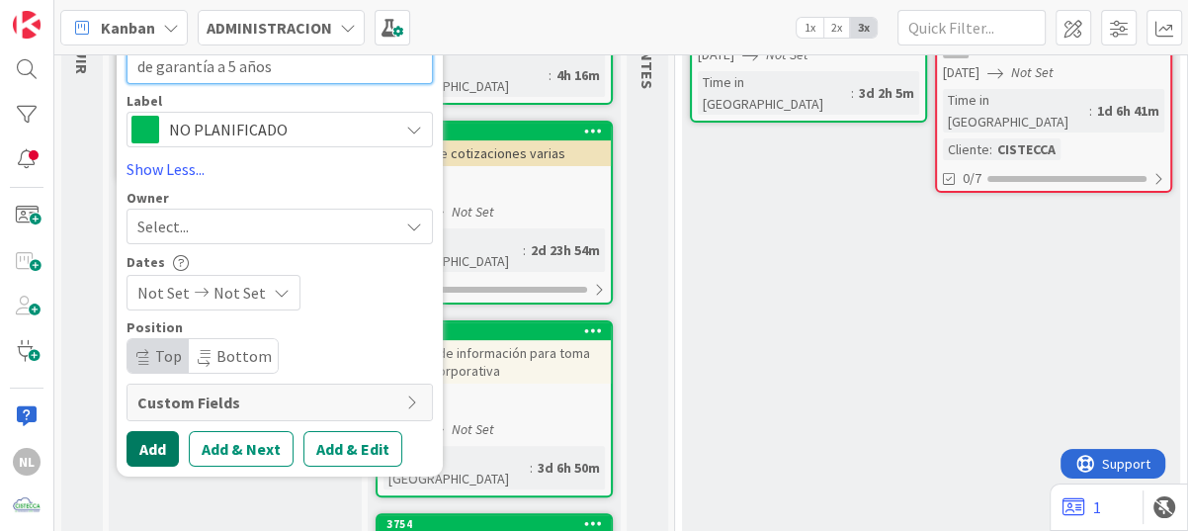
type textarea "Cotizar a Cliente Medsolutions -extender de garantía a 5 años"
click at [145, 444] on button "Add" at bounding box center [152, 449] width 52 height 36
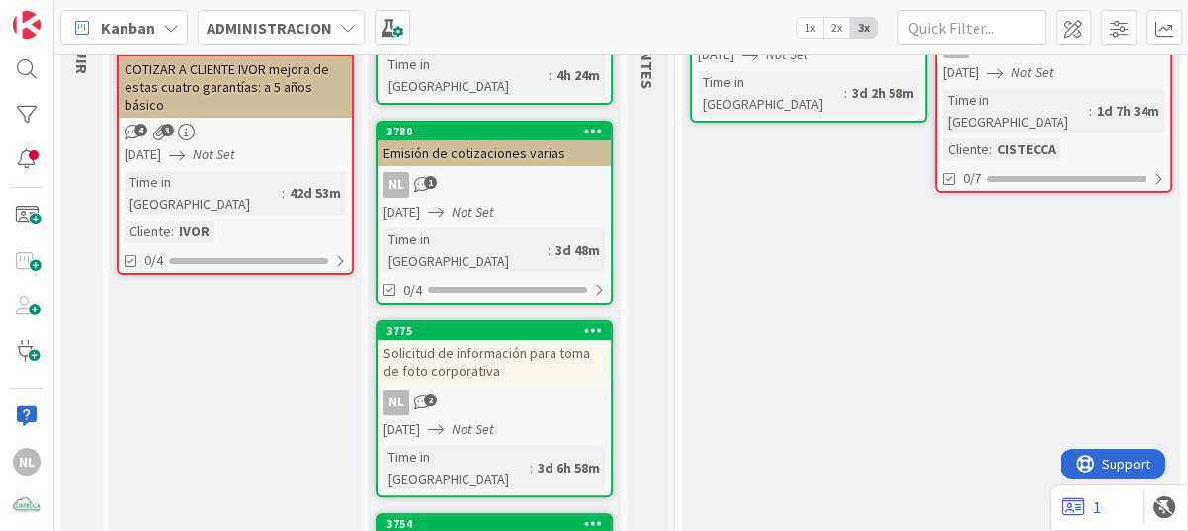
scroll to position [0, 0]
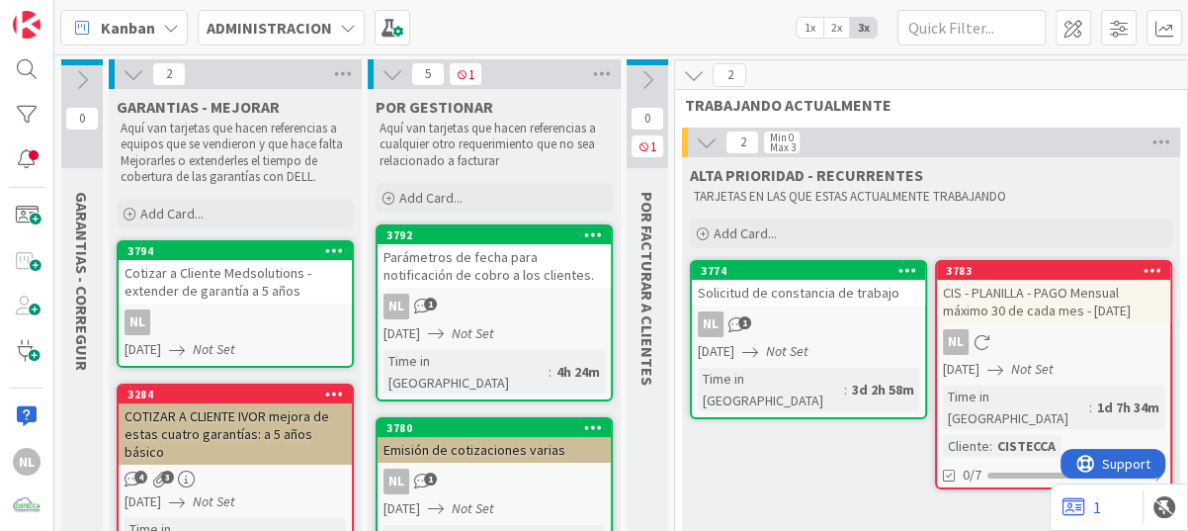
click at [271, 304] on div "3794 Cotizar a Cliente Medsolutions -extender de garantía a 5 años NL [DATE] No…" at bounding box center [235, 303] width 237 height 127
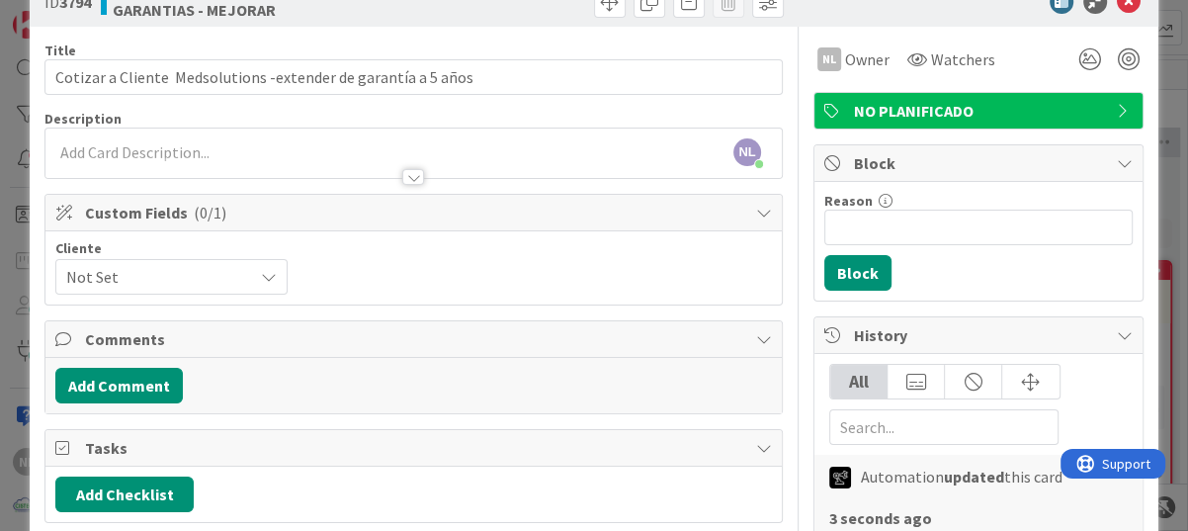
scroll to position [99, 0]
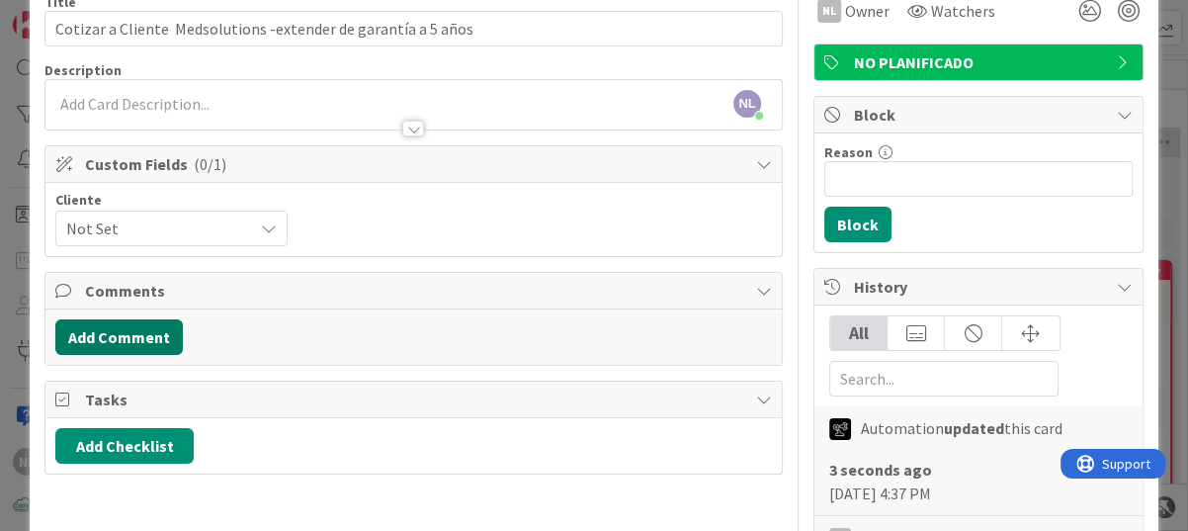
click at [158, 324] on button "Add Comment" at bounding box center [118, 337] width 127 height 36
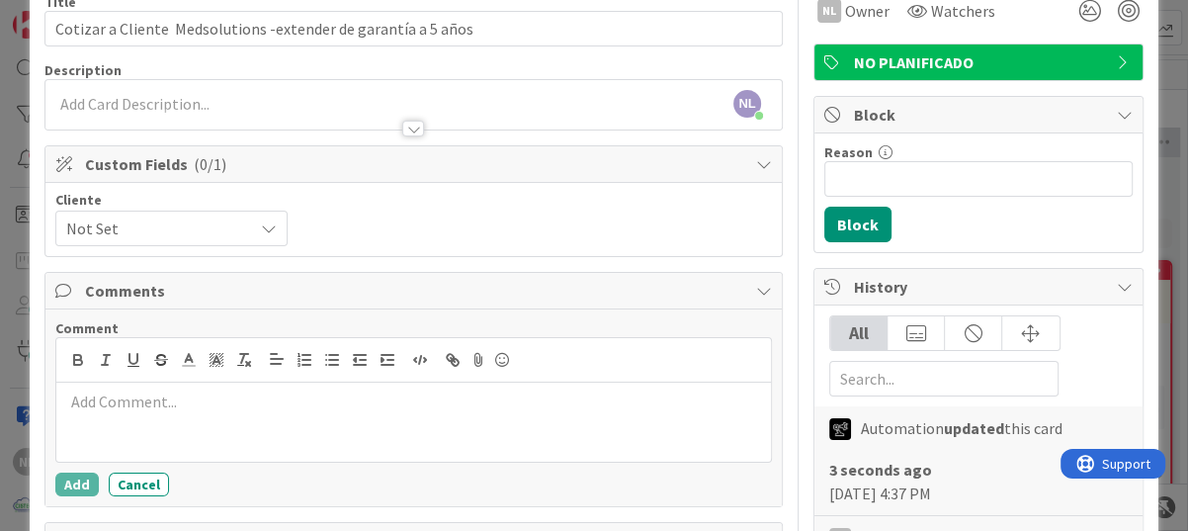
click at [173, 434] on div at bounding box center [413, 421] width 714 height 79
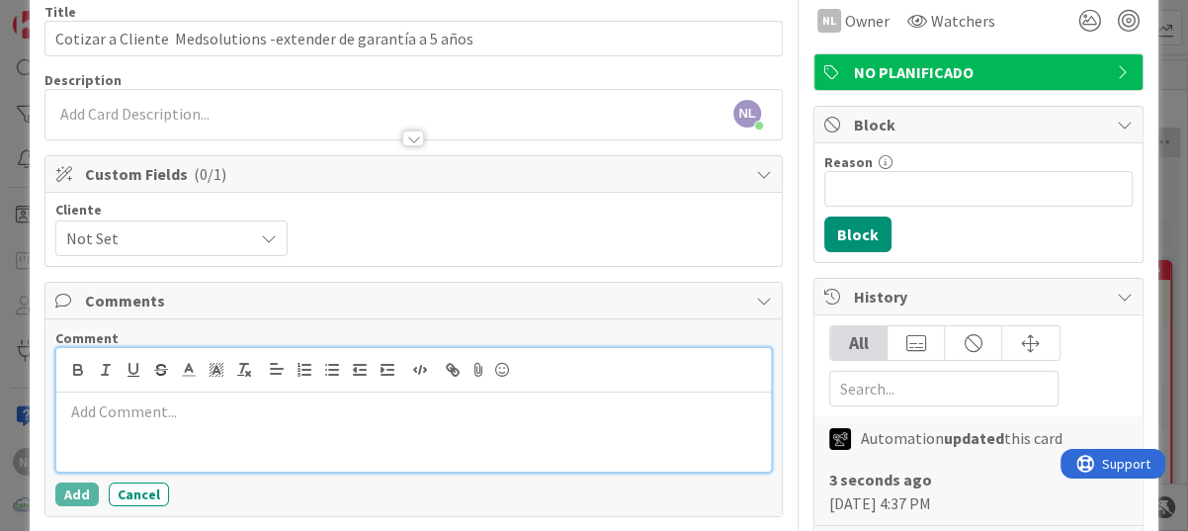
scroll to position [0, 0]
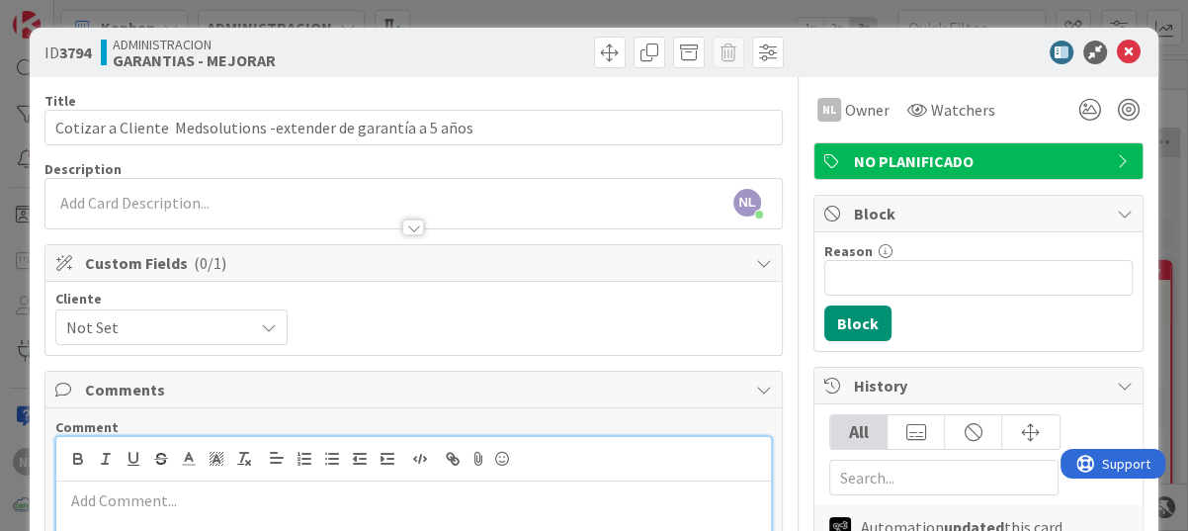
click at [97, 489] on p at bounding box center [413, 500] width 699 height 23
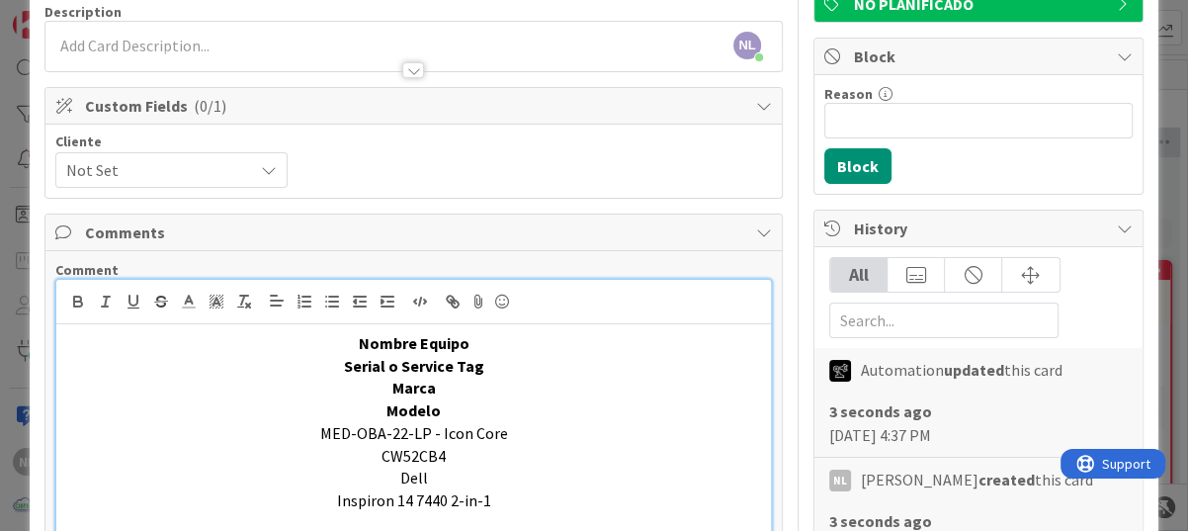
scroll to position [355, 0]
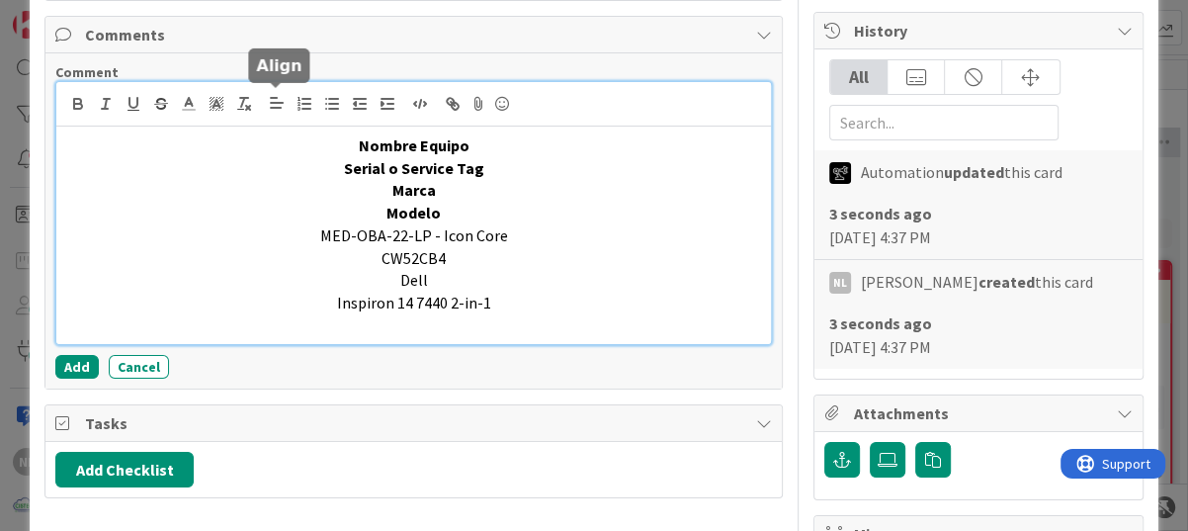
click at [272, 108] on line at bounding box center [276, 108] width 10 height 0
click at [303, 101] on icon "button" at bounding box center [304, 104] width 18 height 18
click at [330, 101] on icon "button" at bounding box center [332, 104] width 18 height 18
drag, startPoint x: 127, startPoint y: 324, endPoint x: 41, endPoint y: 322, distance: 86.0
click at [41, 322] on div "ID 3794 ADMINISTRACION GARANTIAS - MEJORAR Title 62 / 128 Cotizar a Cliente Med…" at bounding box center [594, 343] width 1128 height 1340
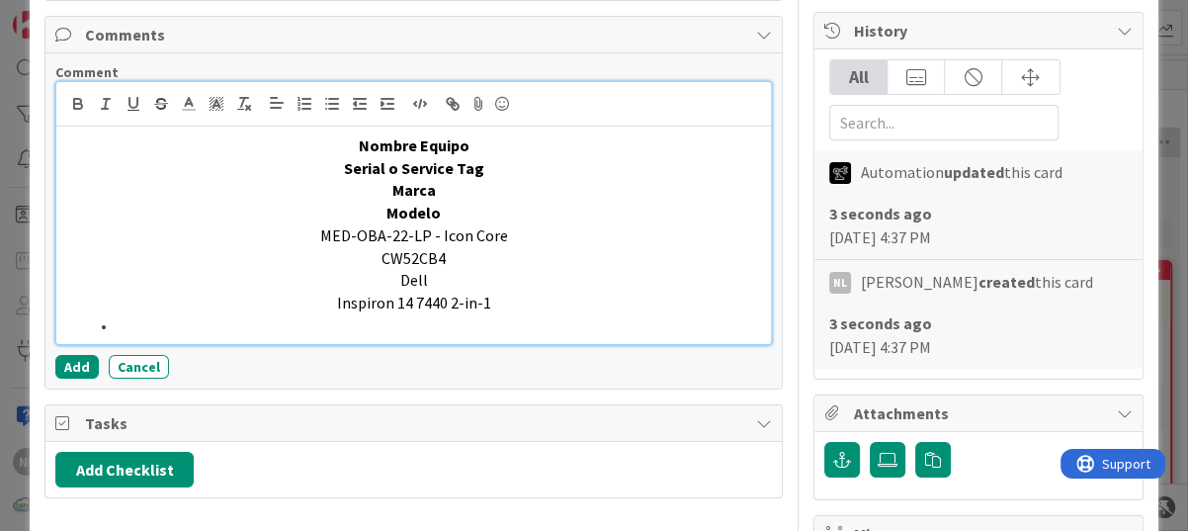
click at [107, 327] on li at bounding box center [425, 325] width 675 height 23
click at [112, 326] on span at bounding box center [112, 325] width 0 height 23
drag, startPoint x: 105, startPoint y: 326, endPoint x: 89, endPoint y: 326, distance: 15.8
click at [112, 326] on span at bounding box center [112, 325] width 0 height 23
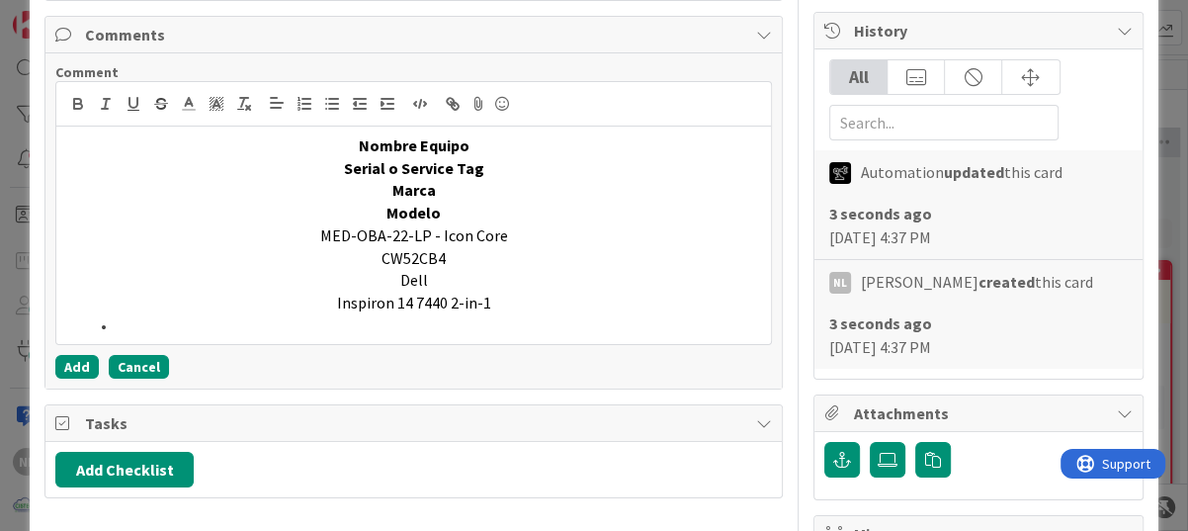
click at [144, 356] on button "Cancel" at bounding box center [139, 367] width 60 height 24
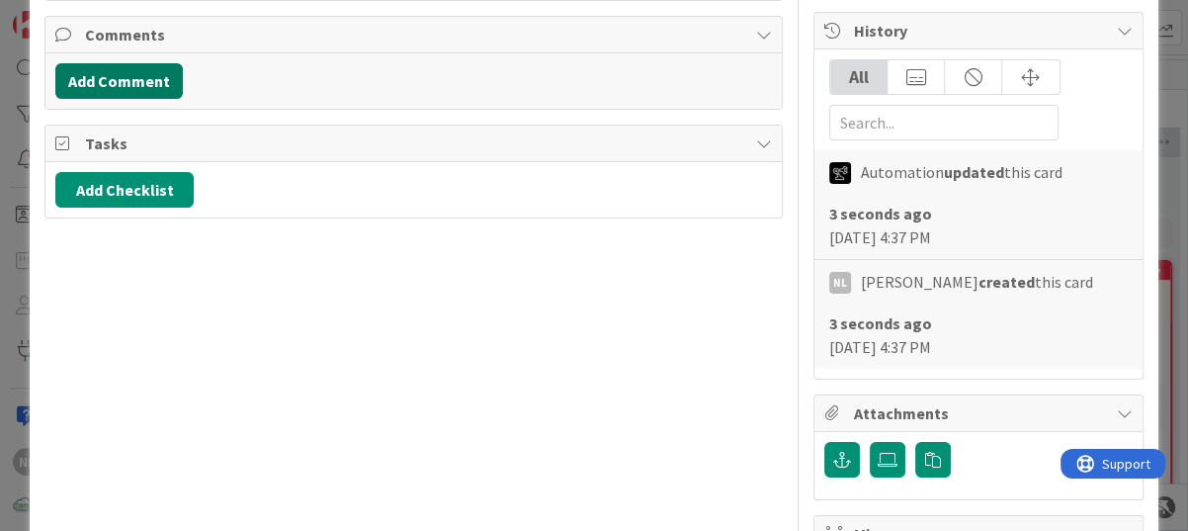
click at [106, 84] on button "Add Comment" at bounding box center [118, 81] width 127 height 36
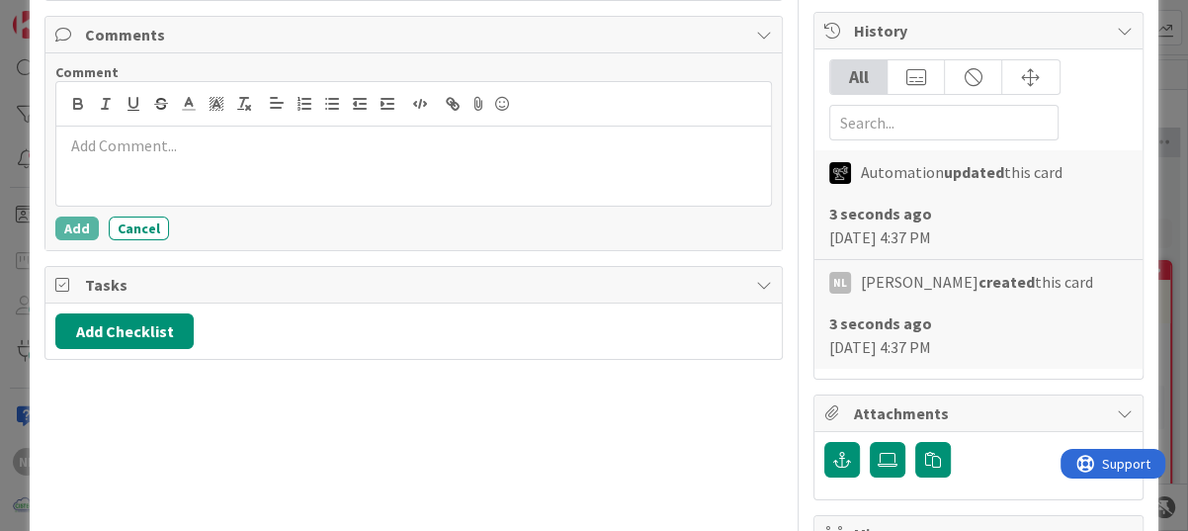
click at [81, 147] on p at bounding box center [413, 145] width 699 height 23
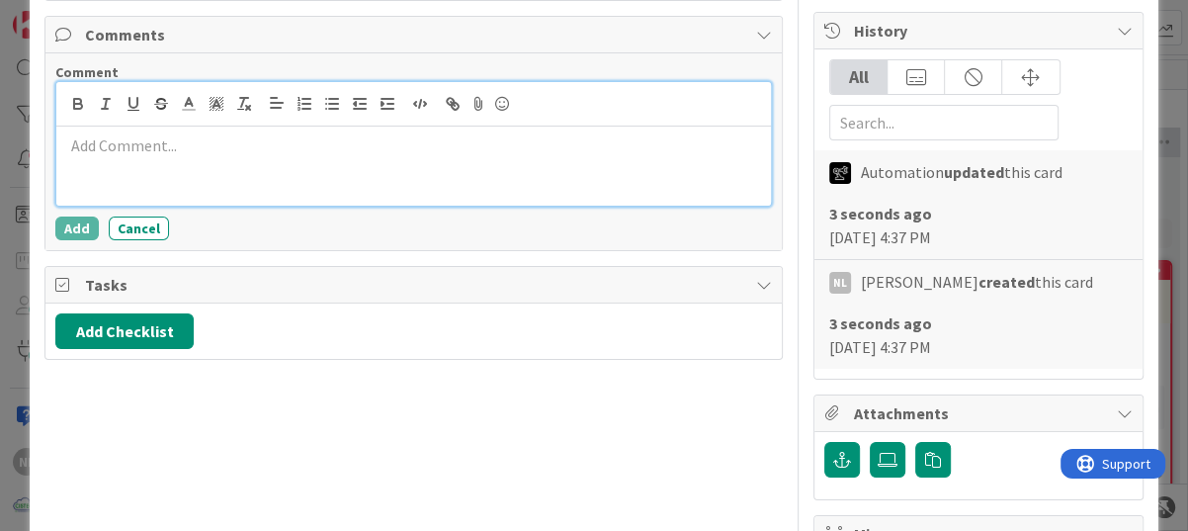
paste div
click at [58, 142] on div "CW52CB4" at bounding box center [413, 165] width 714 height 79
click at [62, 143] on div "tag CW52CB4" at bounding box center [413, 165] width 714 height 79
click at [91, 147] on span "Tag CW52CB4" at bounding box center [110, 145] width 93 height 20
click at [169, 149] on p "Tag CW52CB4" at bounding box center [413, 145] width 699 height 23
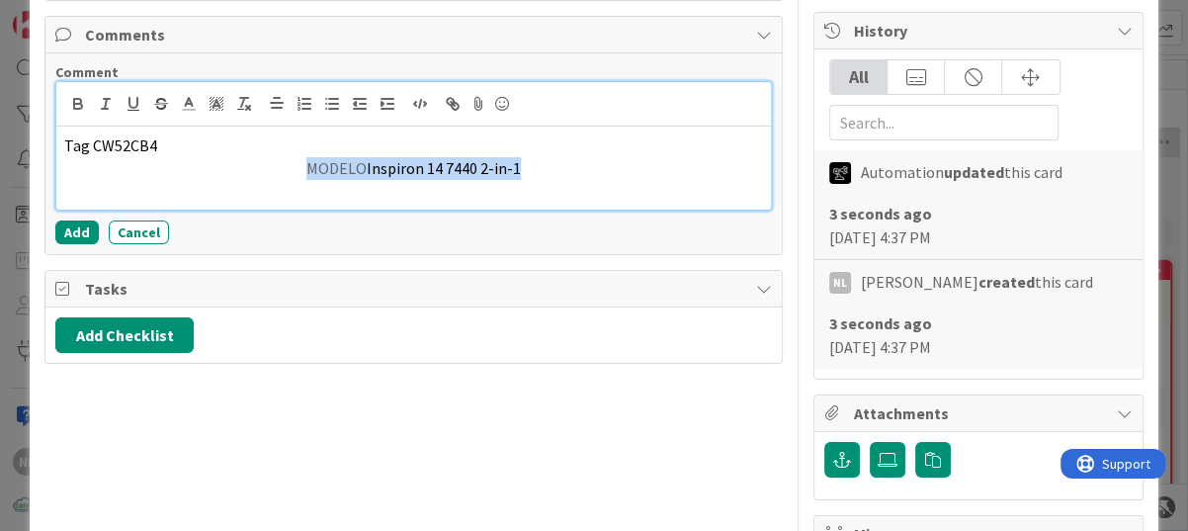
drag, startPoint x: 293, startPoint y: 166, endPoint x: 564, endPoint y: 163, distance: 270.7
click at [564, 163] on p "MODELO Inspiron 14 7440 2-in-1" at bounding box center [413, 168] width 699 height 23
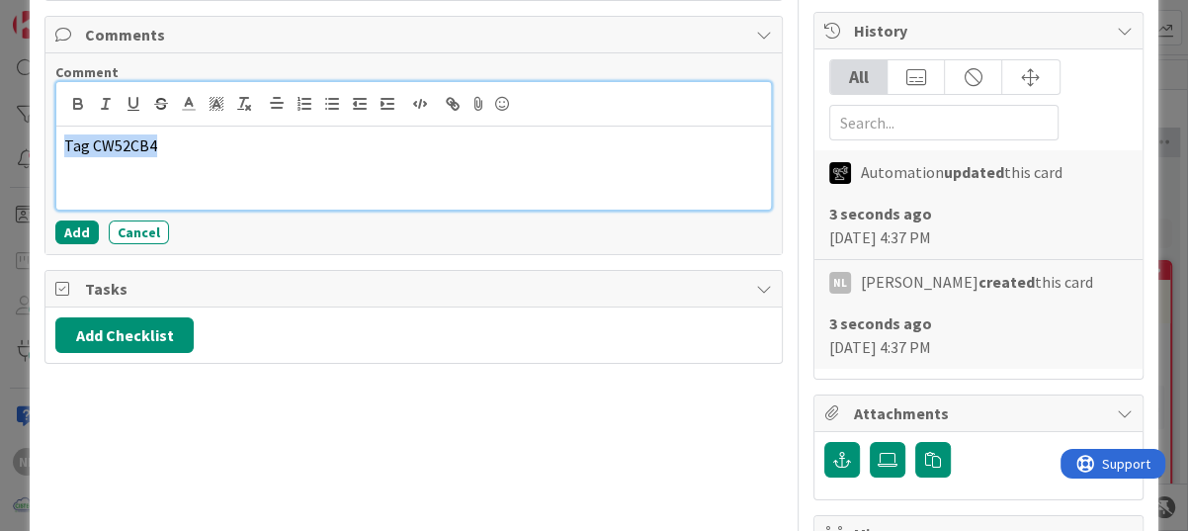
drag, startPoint x: 129, startPoint y: 151, endPoint x: 28, endPoint y: 151, distance: 101.8
click at [28, 151] on div "ID 3794 ADMINISTRACION GARANTIAS - MEJORAR Title 62 / 128 Cotizar a Cliente Med…" at bounding box center [594, 265] width 1188 height 531
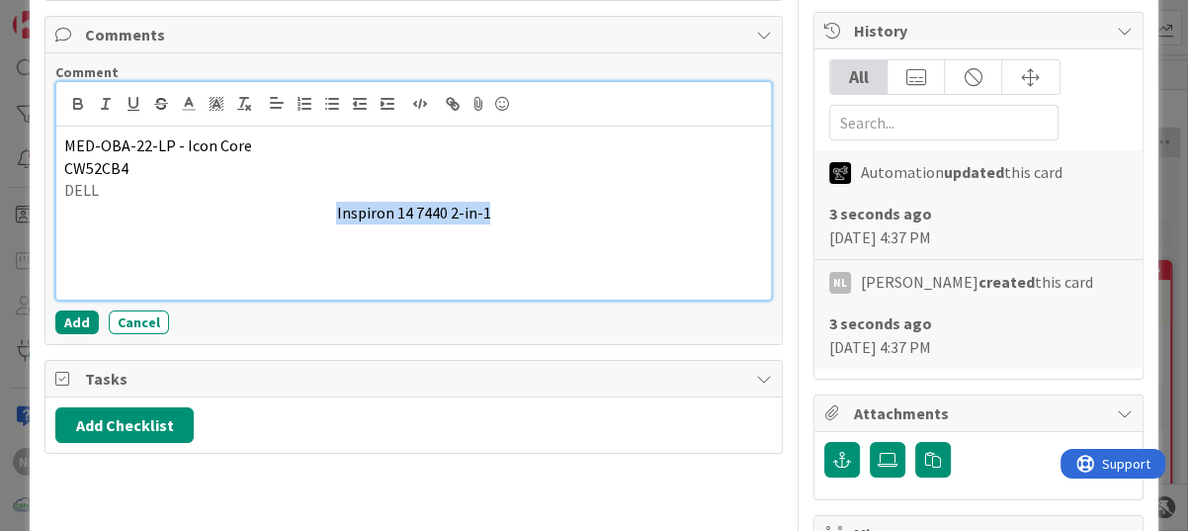
drag, startPoint x: 332, startPoint y: 212, endPoint x: 507, endPoint y: 216, distance: 174.9
click at [507, 216] on p "Inspiron 14 7440 2-in-1" at bounding box center [413, 213] width 699 height 23
drag, startPoint x: 461, startPoint y: 211, endPoint x: 380, endPoint y: 163, distance: 94.4
click at [362, 144] on p "MED-OBA-22-LP - Icon Core" at bounding box center [413, 145] width 699 height 23
drag, startPoint x: 507, startPoint y: 208, endPoint x: 327, endPoint y: 207, distance: 179.8
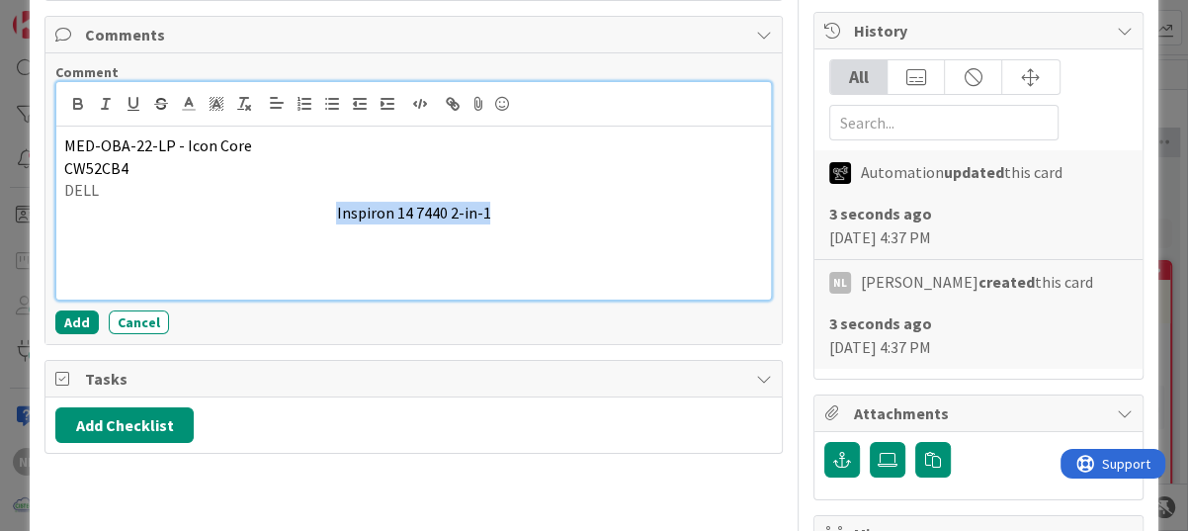
click at [327, 207] on p "Inspiron 14 7440 2-in-1" at bounding box center [413, 213] width 699 height 23
drag, startPoint x: 375, startPoint y: 215, endPoint x: 400, endPoint y: 163, distance: 57.9
click at [397, 162] on p "CW52CB4" at bounding box center [413, 168] width 699 height 23
drag, startPoint x: 522, startPoint y: 216, endPoint x: 271, endPoint y: 213, distance: 251.0
click at [271, 213] on p "Inspiron 14 7440 2-in-1" at bounding box center [413, 213] width 699 height 23
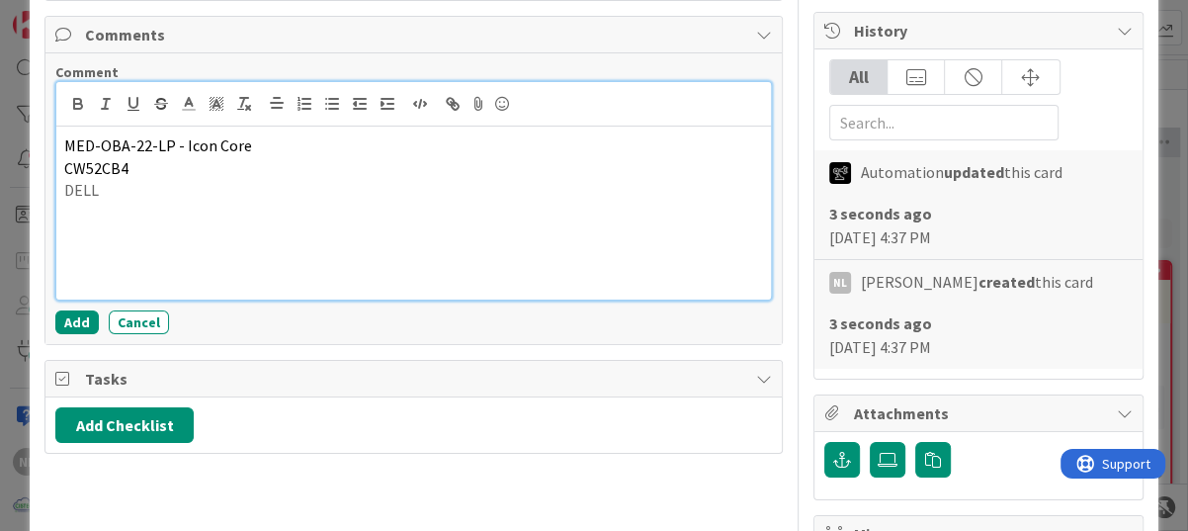
click at [95, 212] on p at bounding box center [413, 213] width 699 height 23
click at [121, 194] on p "DELL" at bounding box center [413, 190] width 699 height 23
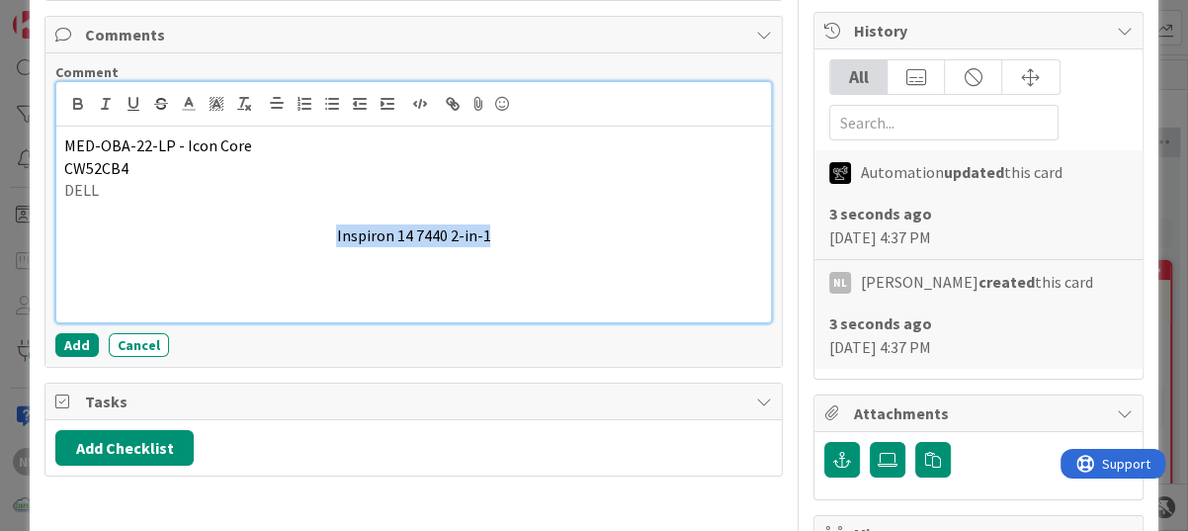
drag, startPoint x: 498, startPoint y: 238, endPoint x: 315, endPoint y: 231, distance: 182.9
click at [315, 231] on p "Inspiron 14 7440 2-in-1" at bounding box center [413, 235] width 699 height 23
click at [271, 100] on icon at bounding box center [277, 103] width 18 height 18
click at [326, 102] on icon "button" at bounding box center [332, 104] width 18 height 18
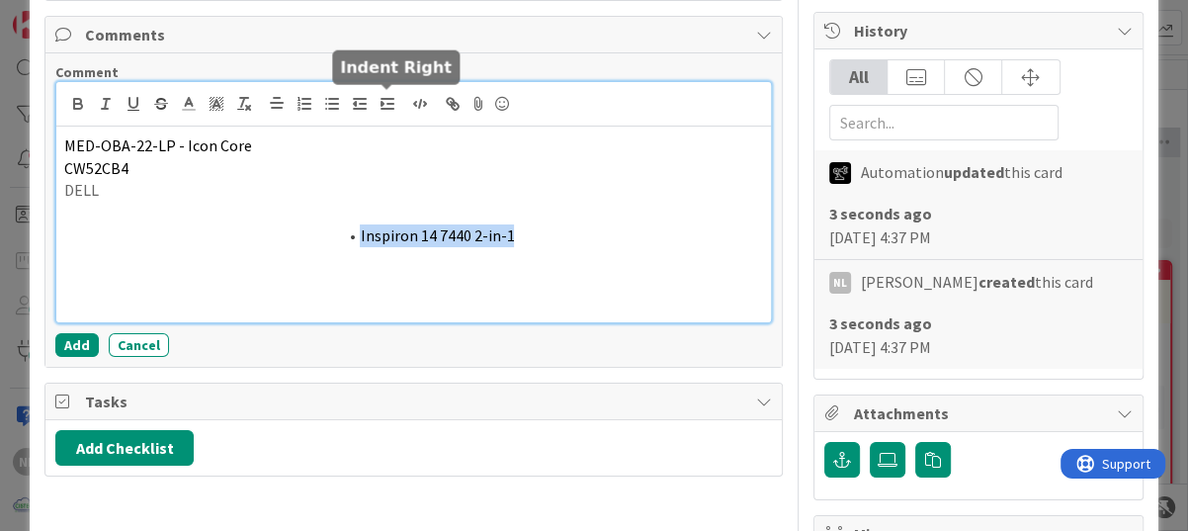
click at [398, 103] on button "button" at bounding box center [387, 104] width 28 height 24
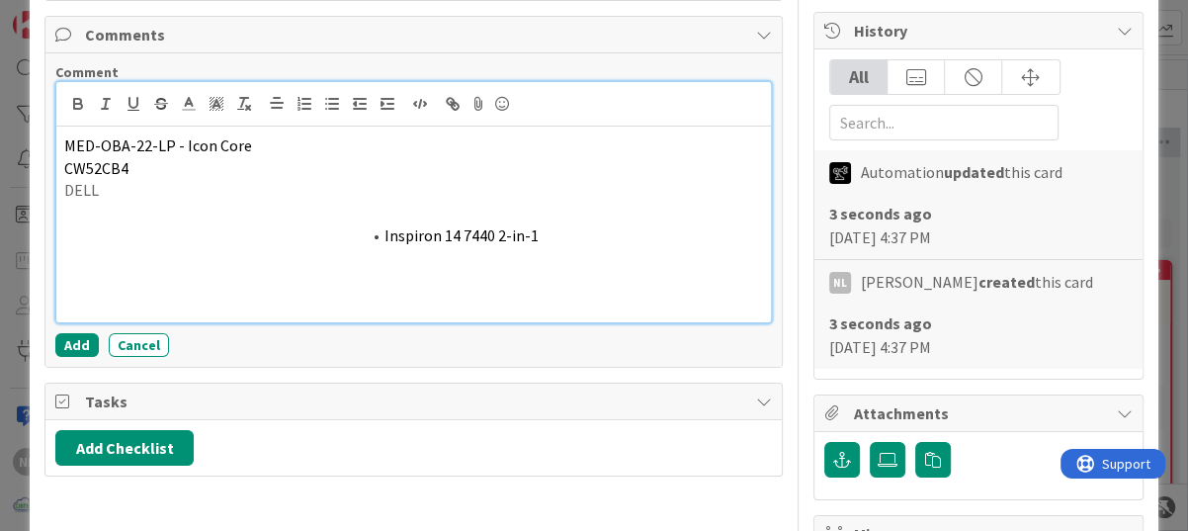
click at [128, 205] on p at bounding box center [413, 213] width 699 height 23
click at [122, 191] on p "DELL" at bounding box center [413, 190] width 699 height 23
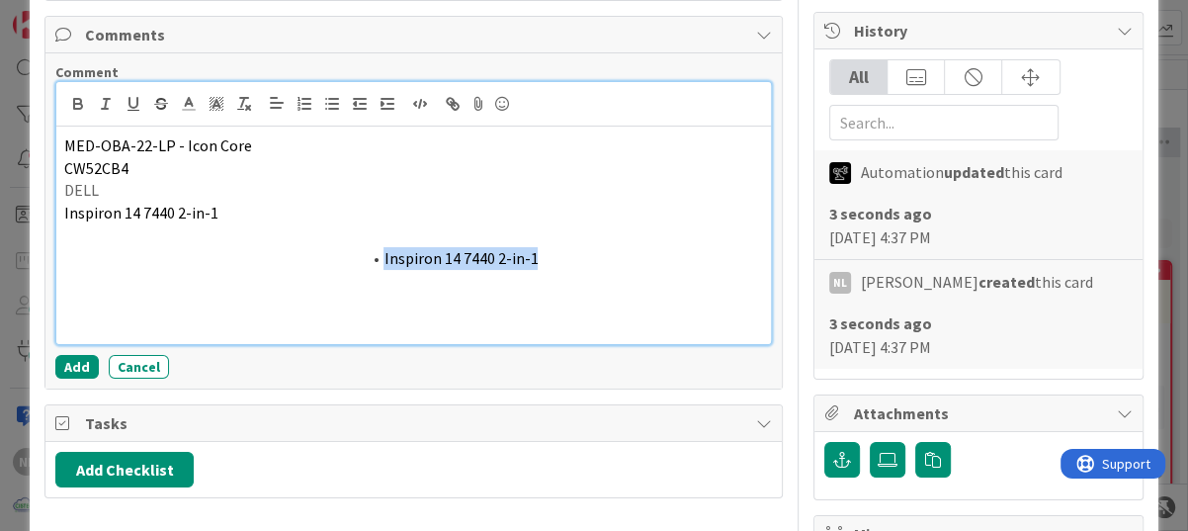
drag, startPoint x: 537, startPoint y: 254, endPoint x: 332, endPoint y: 254, distance: 204.5
click at [332, 254] on li "Inspiron 14 7440 2-in-1" at bounding box center [425, 258] width 675 height 23
drag, startPoint x: 446, startPoint y: 261, endPoint x: 417, endPoint y: 264, distance: 28.8
click at [417, 264] on li at bounding box center [425, 258] width 675 height 23
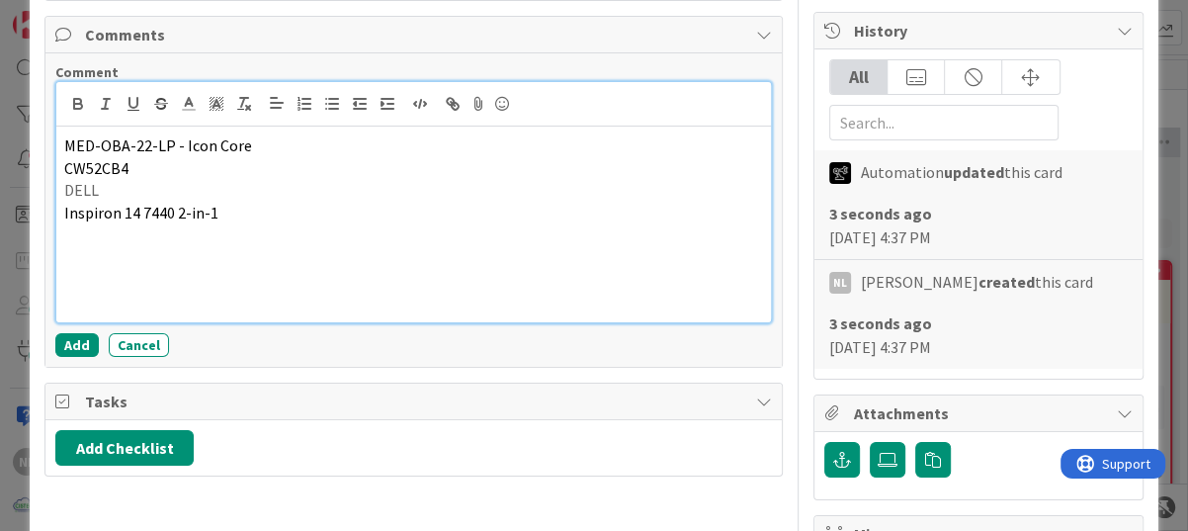
click at [71, 319] on div "MED-OBA-22-LP - Icon Core CW52CB4 DELL Inspiron 14 7440 2-in-1" at bounding box center [413, 224] width 714 height 196
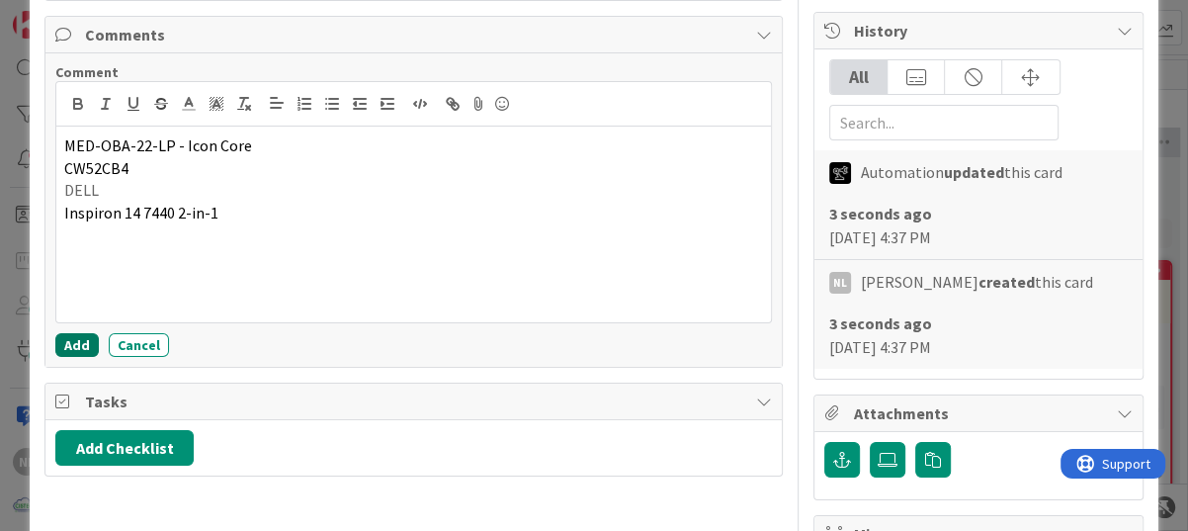
click at [64, 340] on button "Add" at bounding box center [76, 345] width 43 height 24
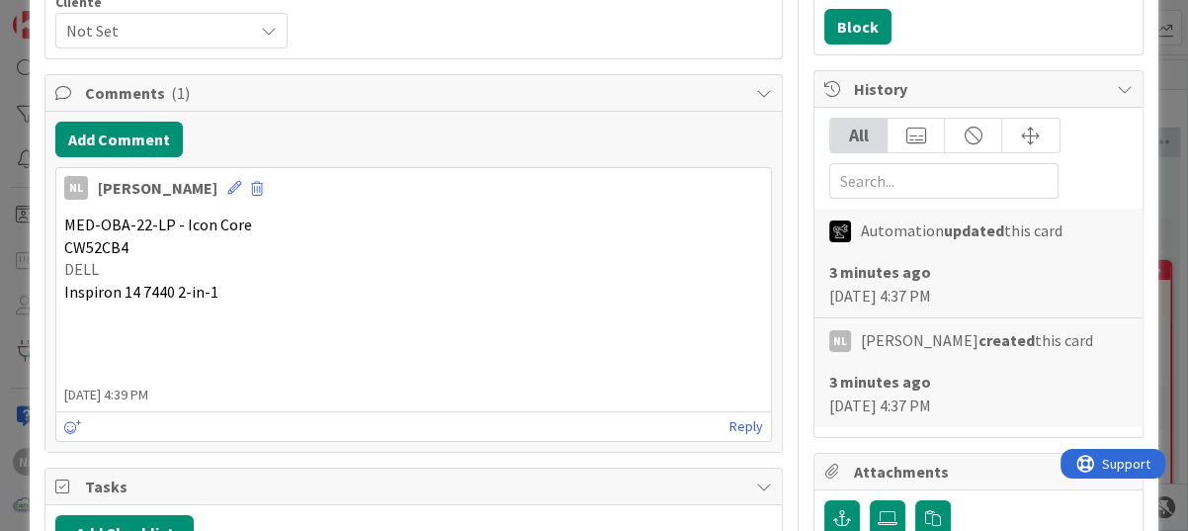
scroll to position [0, 0]
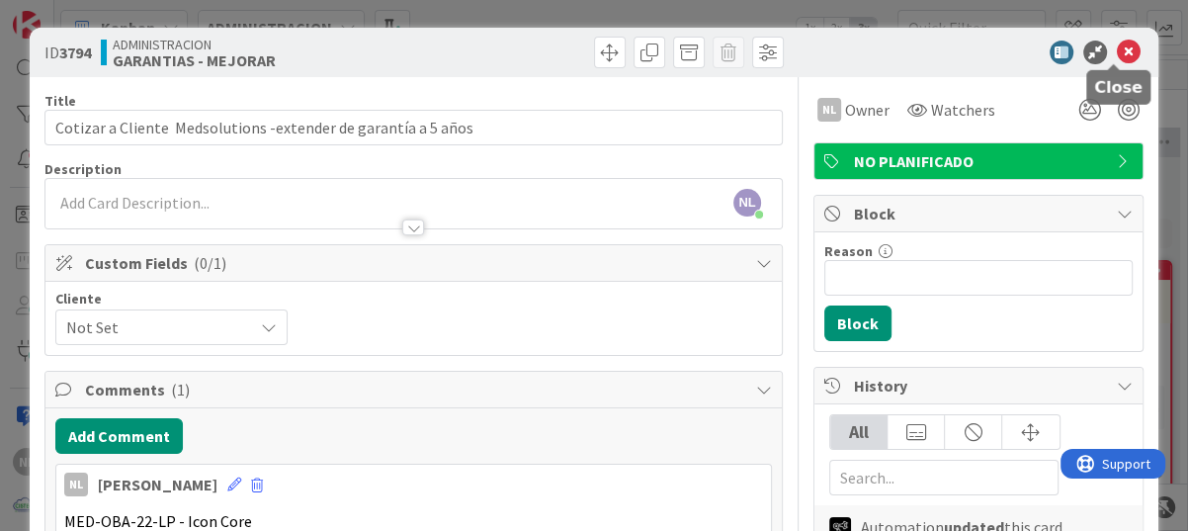
click at [1117, 54] on icon at bounding box center [1129, 53] width 24 height 24
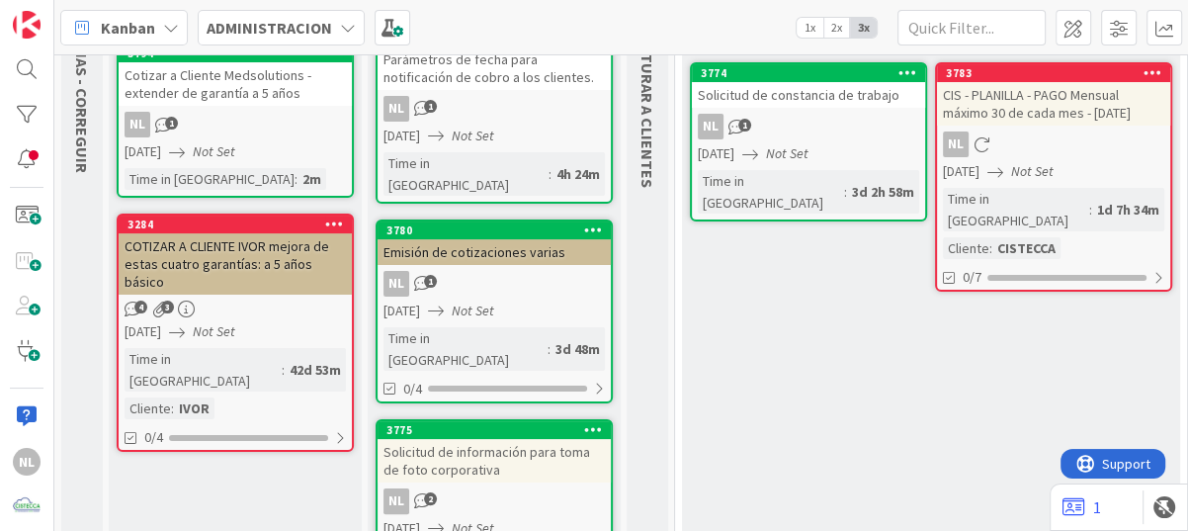
scroll to position [99, 0]
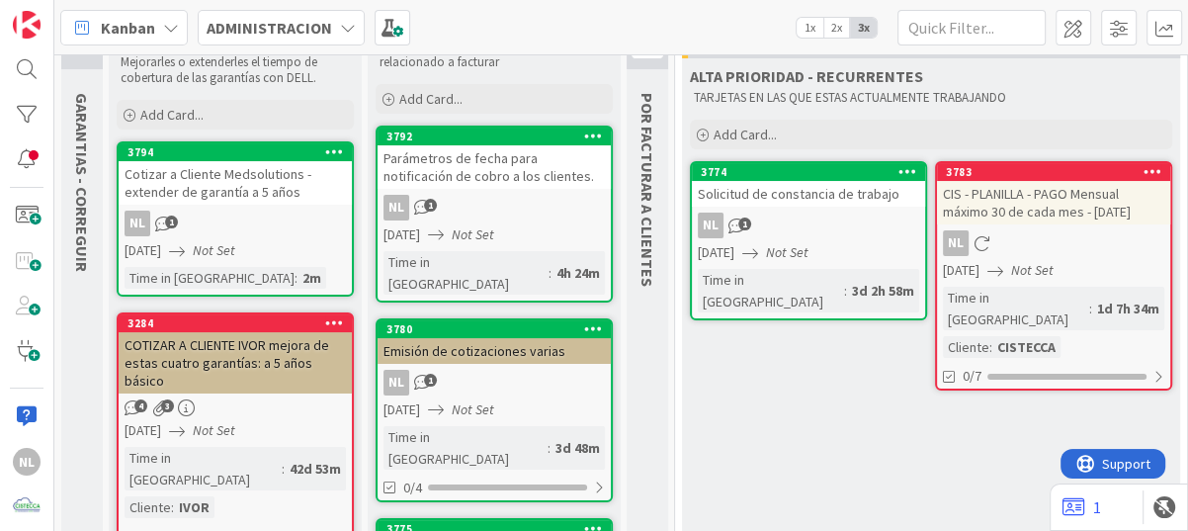
click at [444, 401] on icon at bounding box center [436, 409] width 16 height 16
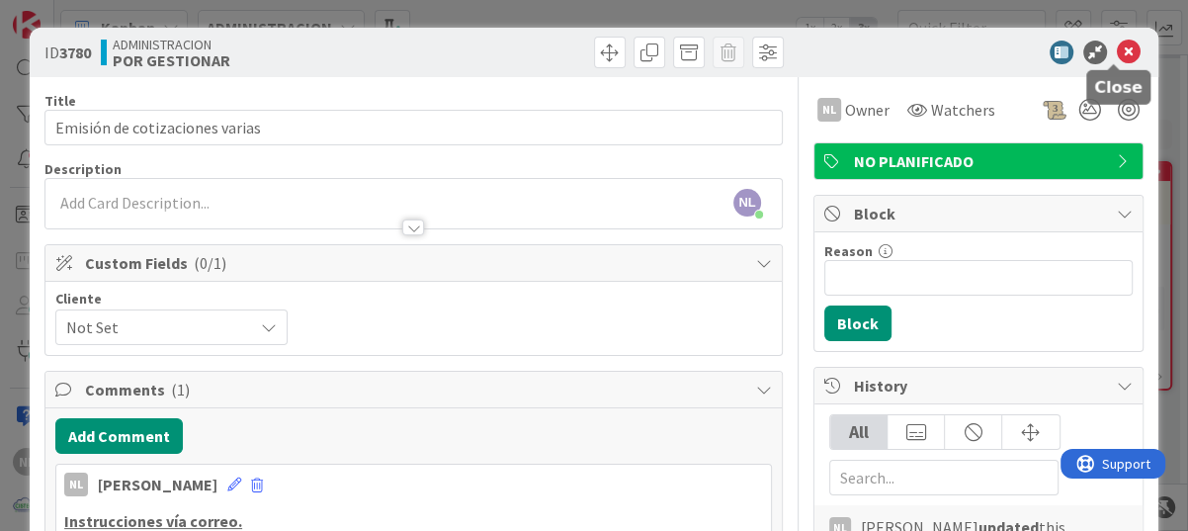
click at [1123, 41] on icon at bounding box center [1129, 53] width 24 height 24
